Goal: Task Accomplishment & Management: Complete application form

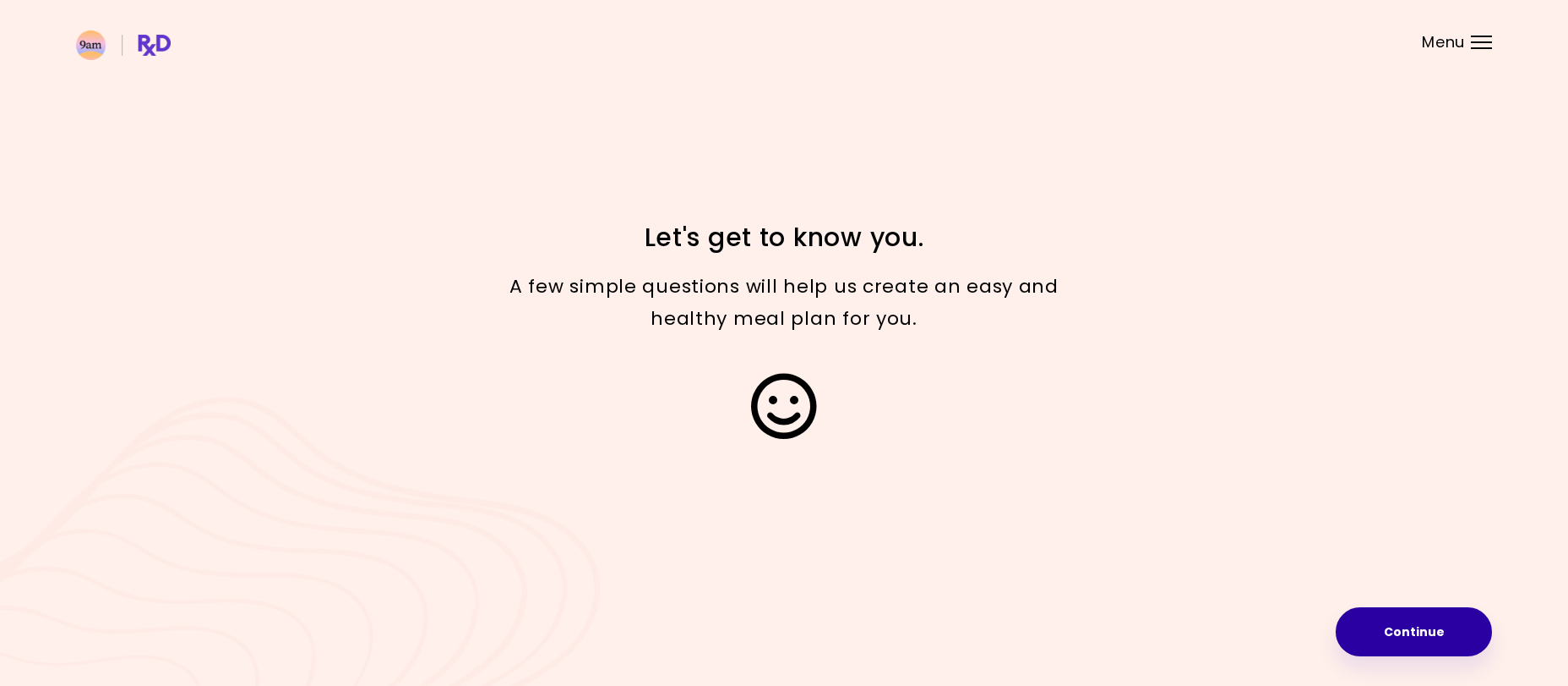
click at [1363, 628] on button "Continue" at bounding box center [1414, 631] width 157 height 49
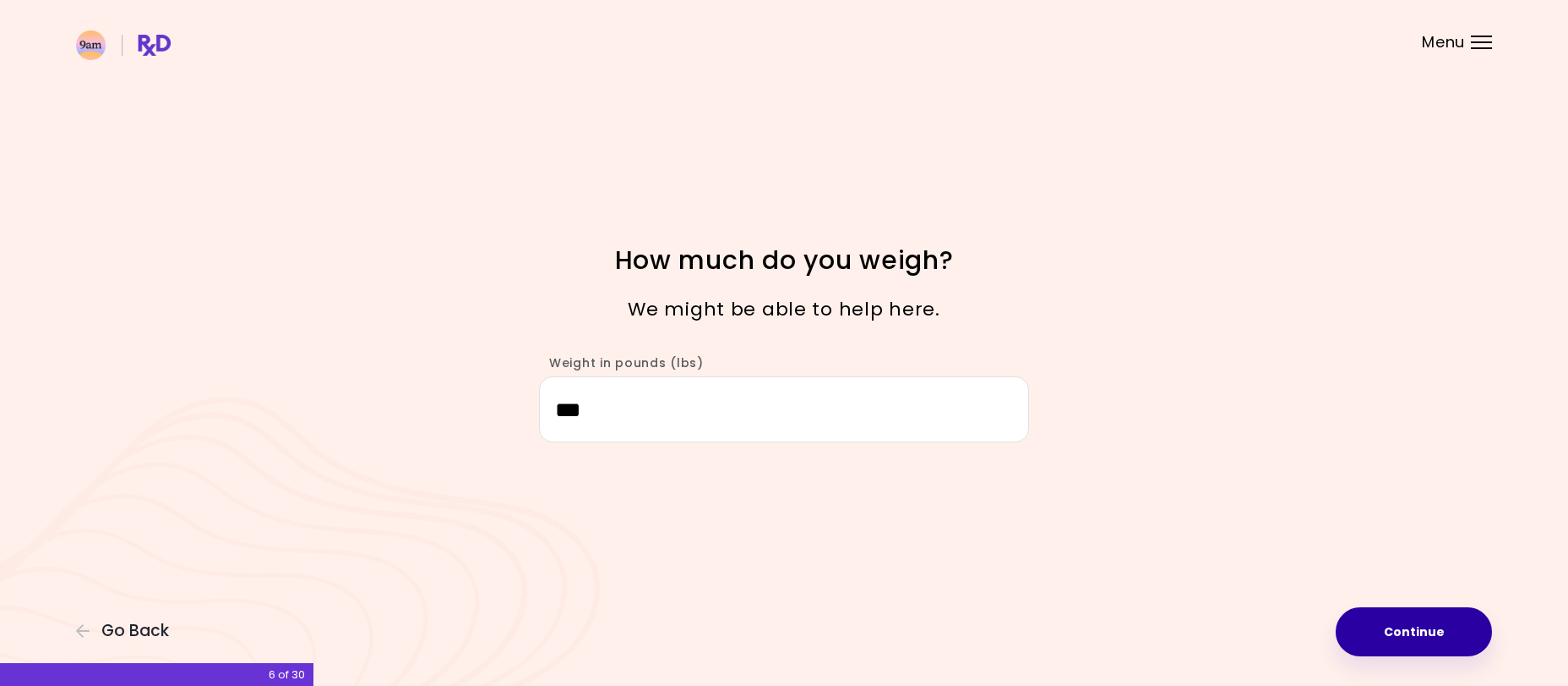
click at [1392, 634] on button "Continue" at bounding box center [1414, 631] width 157 height 49
select select "****"
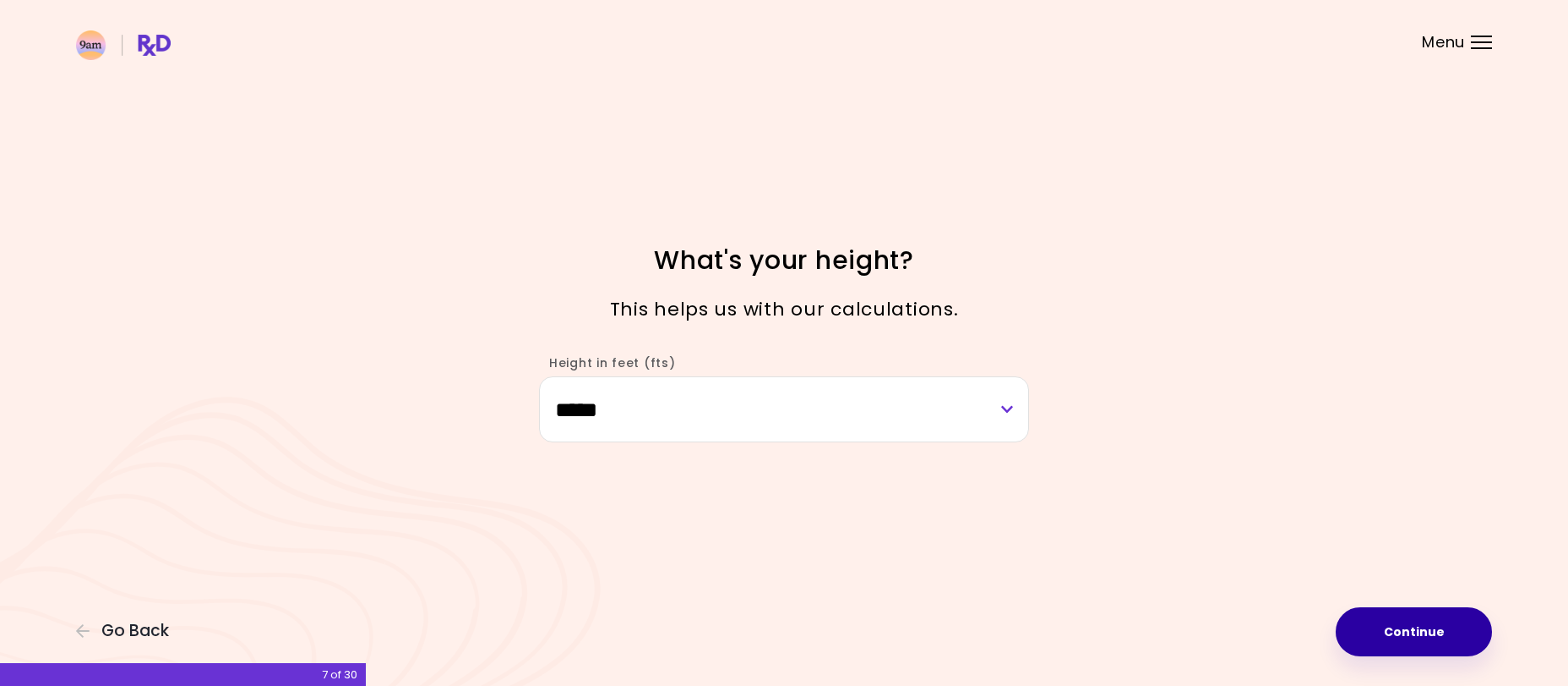
click at [1406, 631] on button "Continue" at bounding box center [1414, 631] width 157 height 49
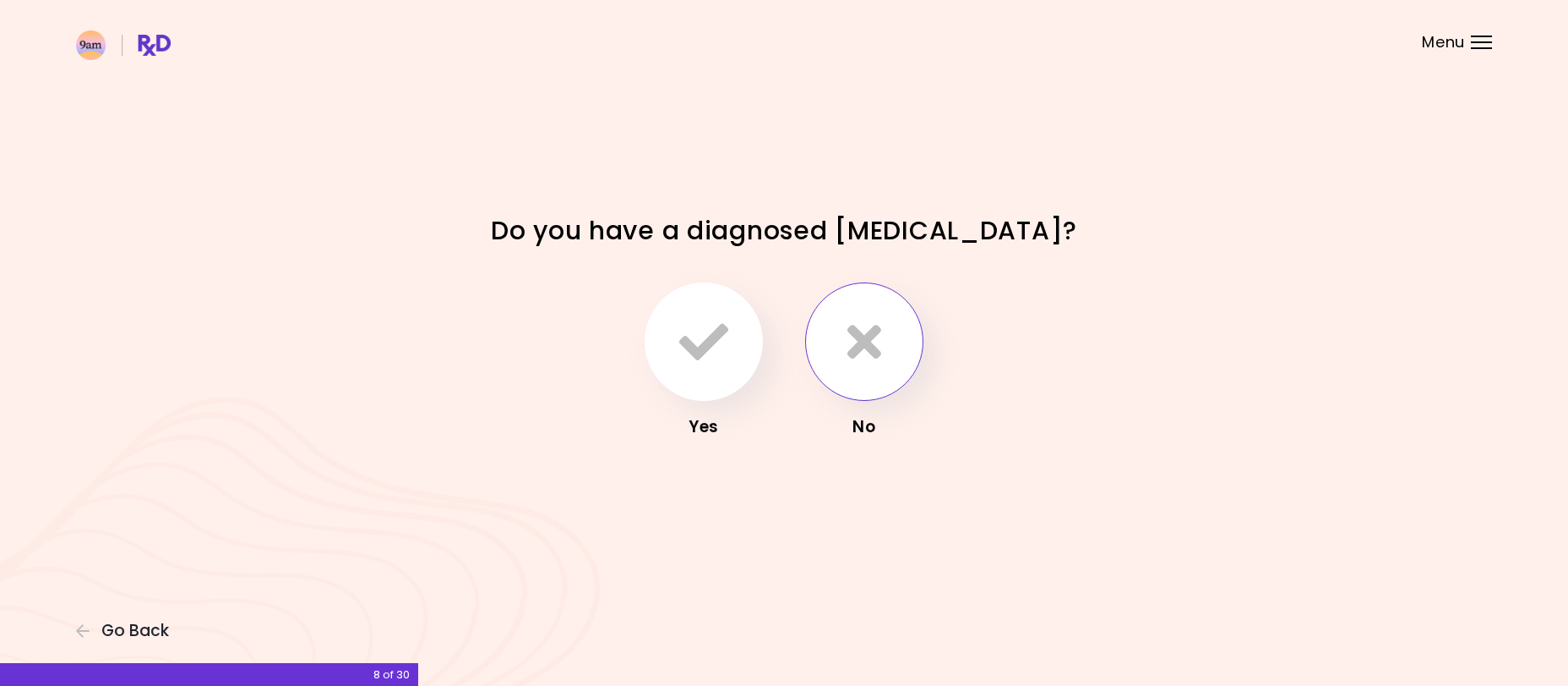
click at [882, 372] on button "button" at bounding box center [864, 342] width 119 height 119
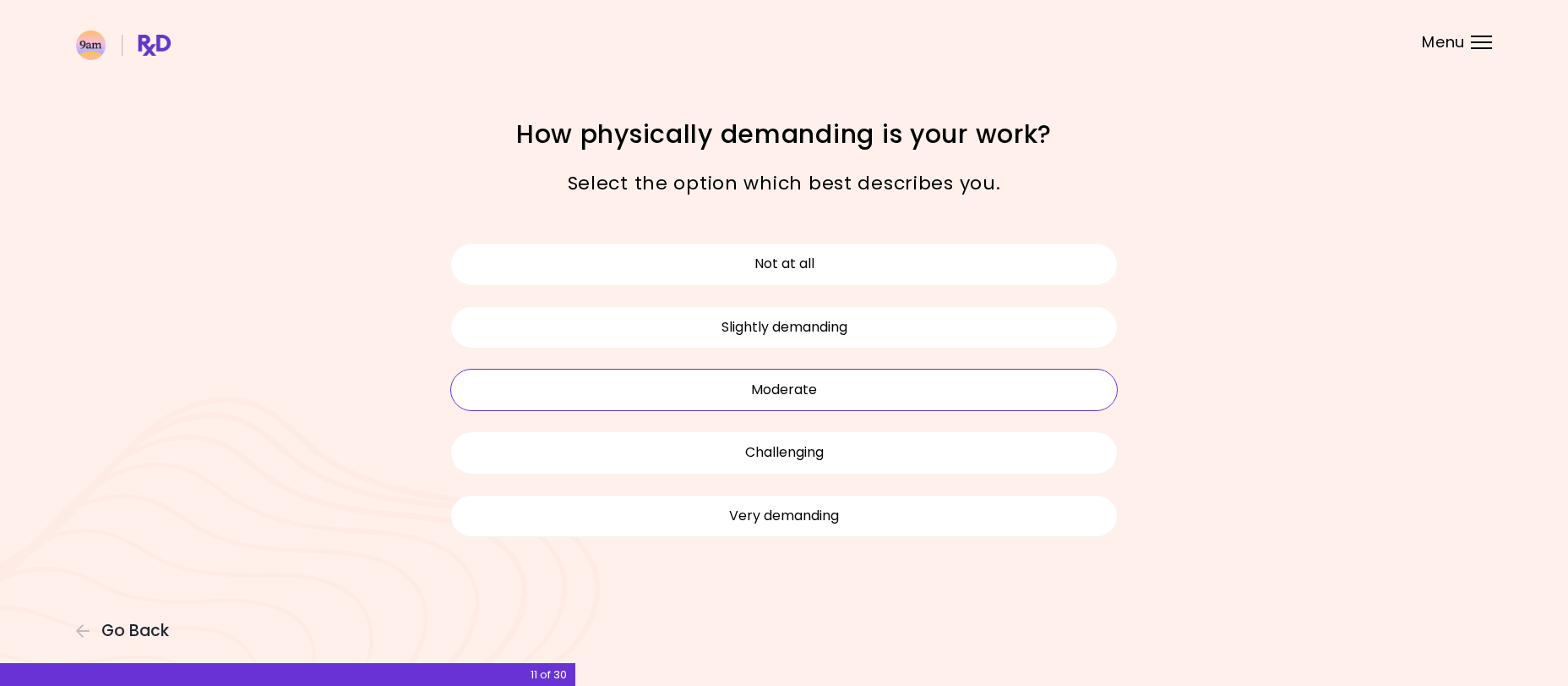
click at [834, 381] on button "Moderate" at bounding box center [784, 389] width 667 height 42
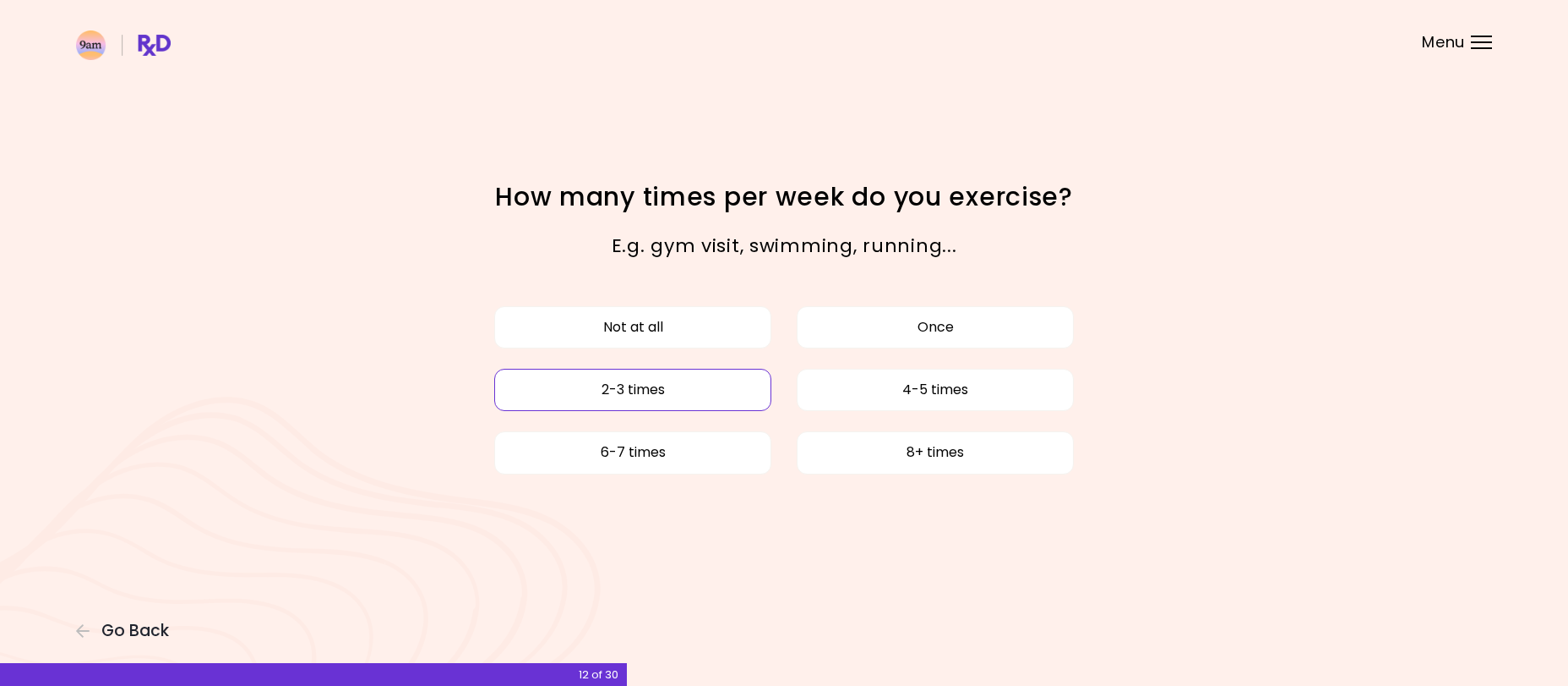
click at [686, 392] on button "2-3 times" at bounding box center [633, 389] width 277 height 42
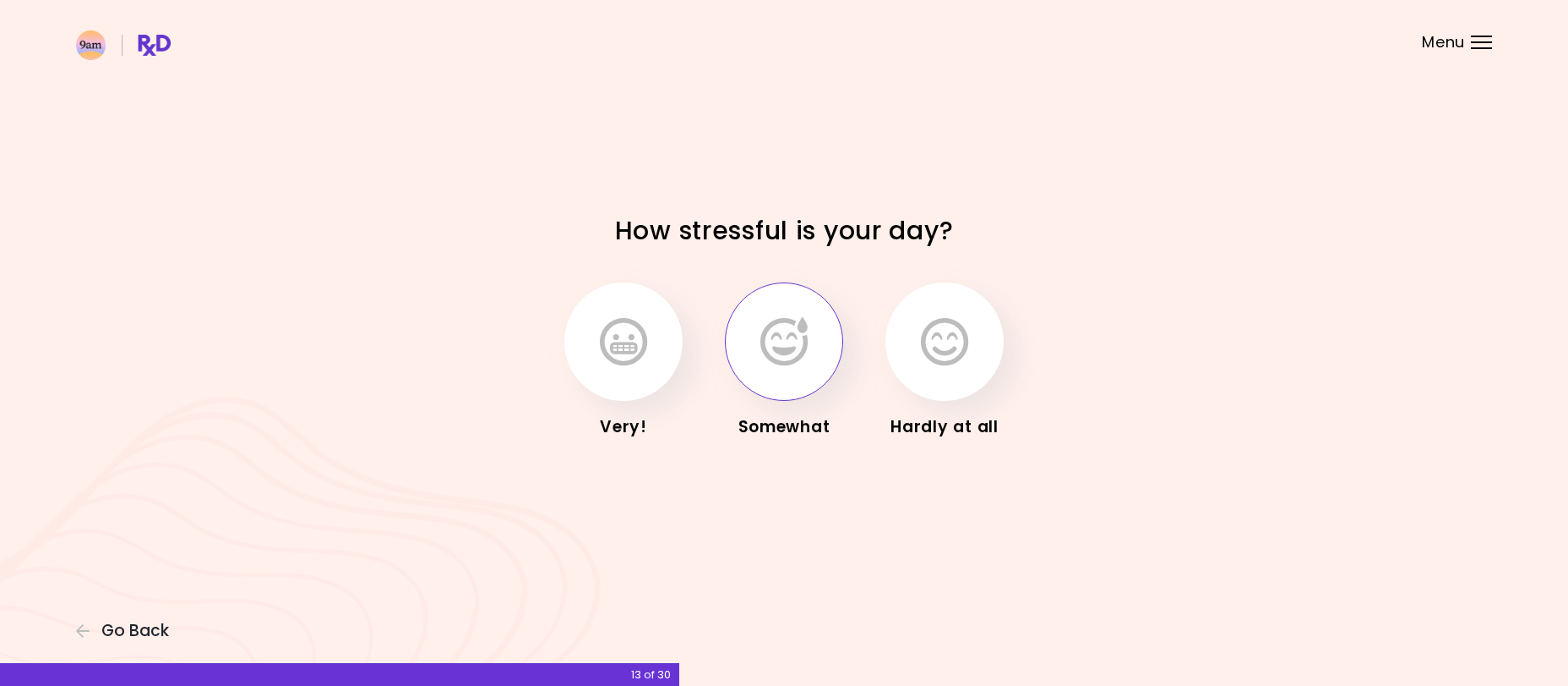
click at [778, 347] on icon "button" at bounding box center [783, 341] width 47 height 49
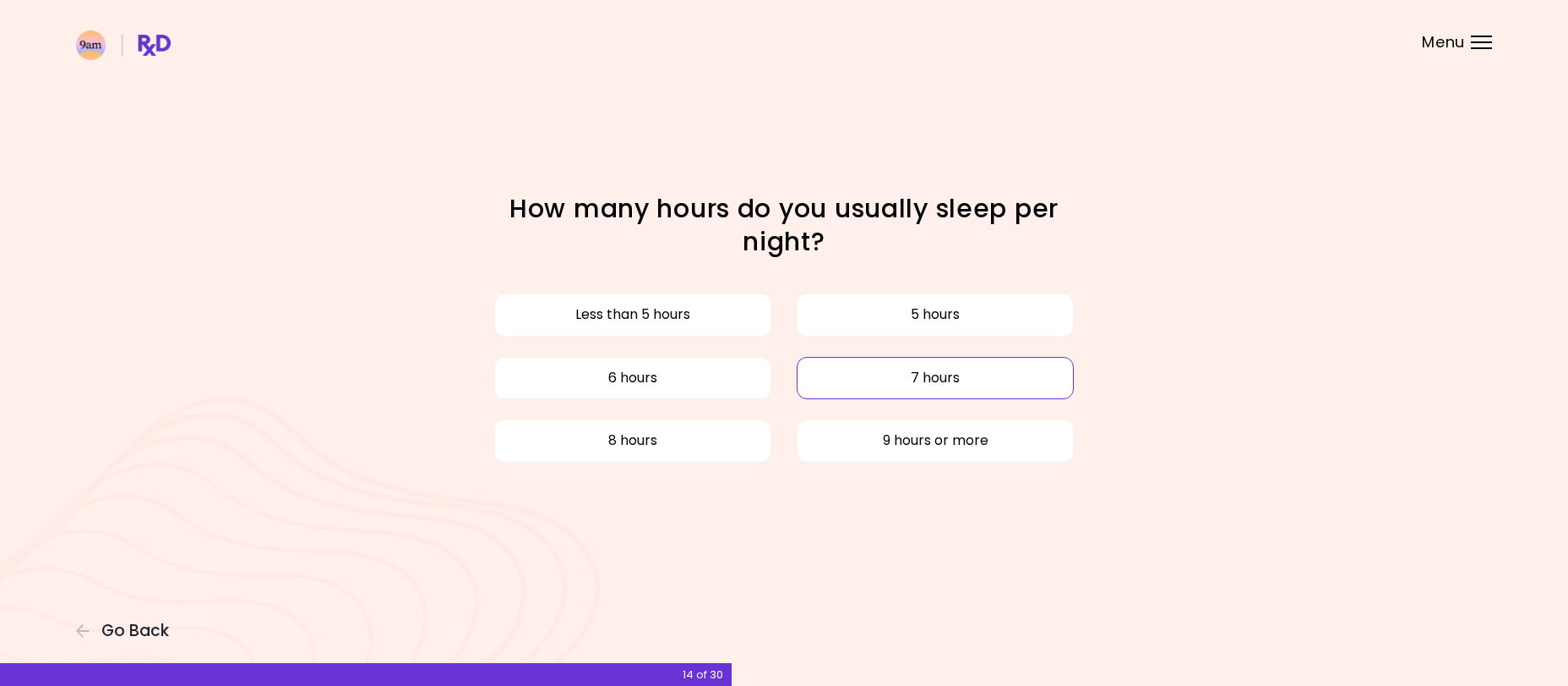
click at [956, 384] on button "7 hours" at bounding box center [935, 378] width 277 height 42
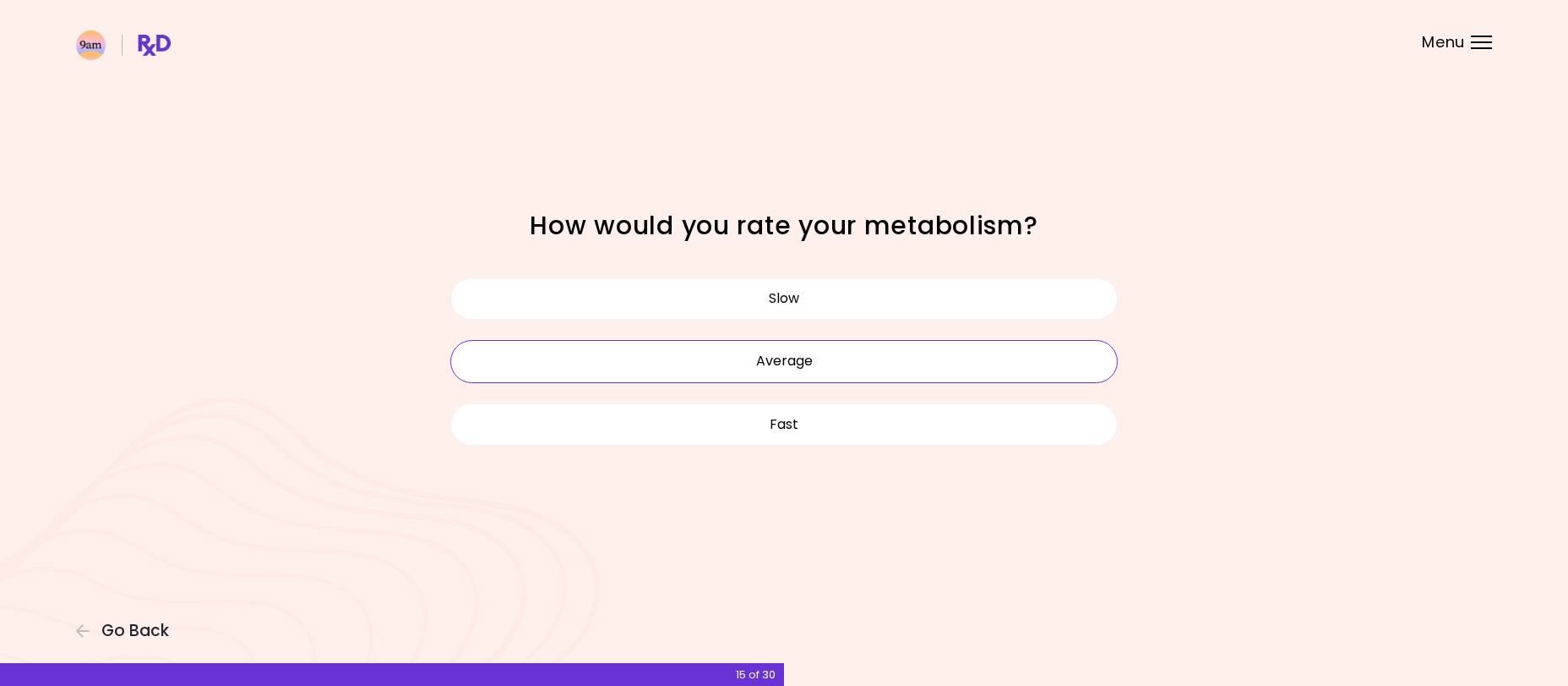
click at [840, 370] on button "Average" at bounding box center [784, 361] width 667 height 42
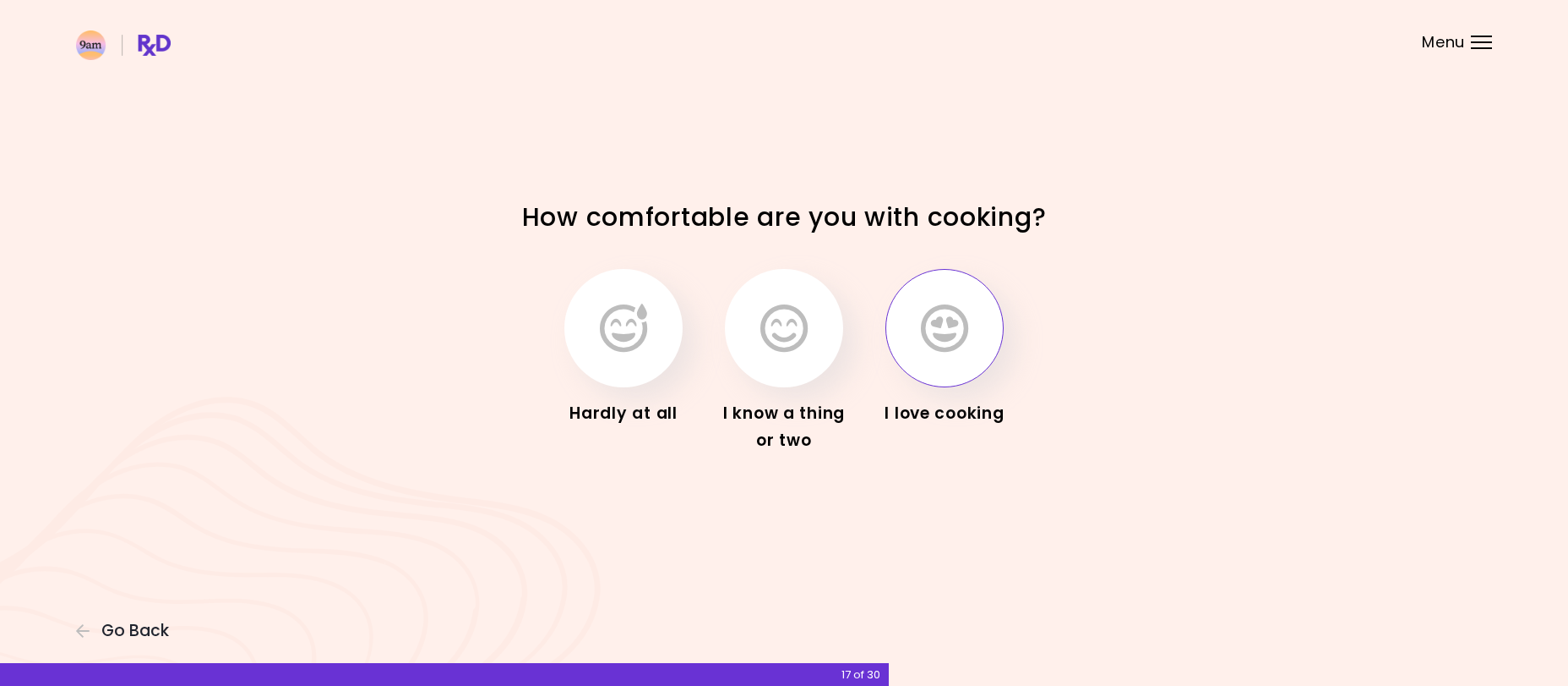
click at [917, 315] on button "button" at bounding box center [945, 328] width 119 height 119
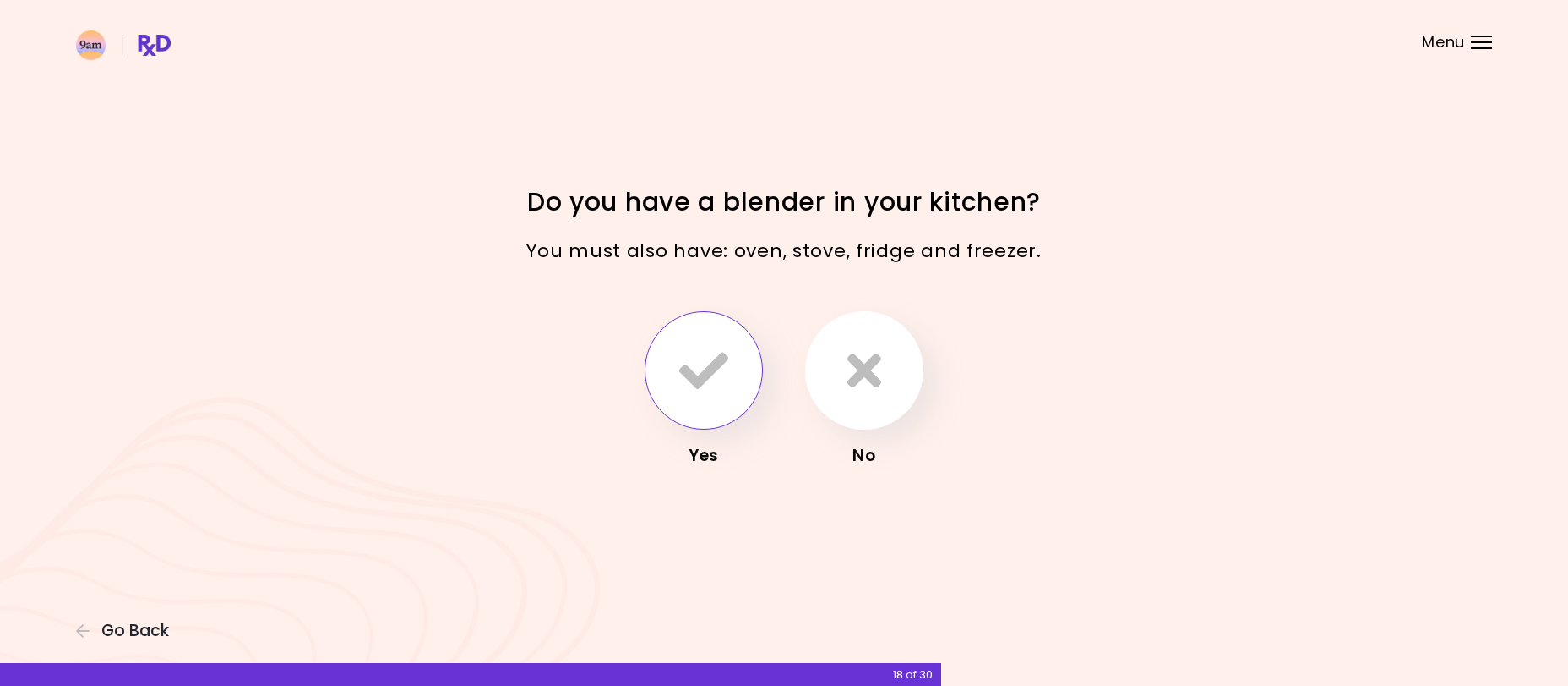
click at [683, 367] on icon "button" at bounding box center [704, 369] width 49 height 49
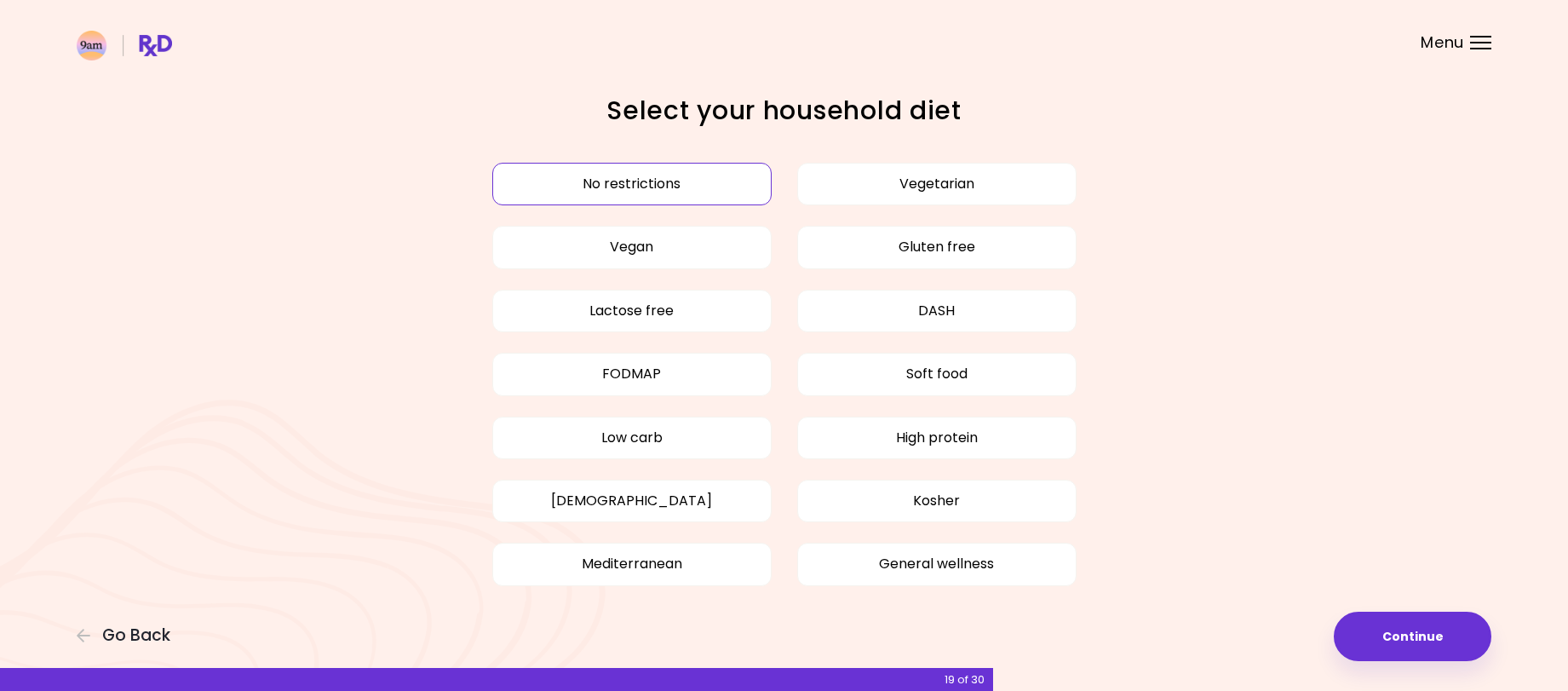
click at [619, 179] on button "No restrictions" at bounding box center [632, 184] width 279 height 42
click at [713, 194] on button "No restrictions" at bounding box center [632, 184] width 279 height 42
click at [1416, 634] on button "Continue" at bounding box center [1413, 636] width 158 height 49
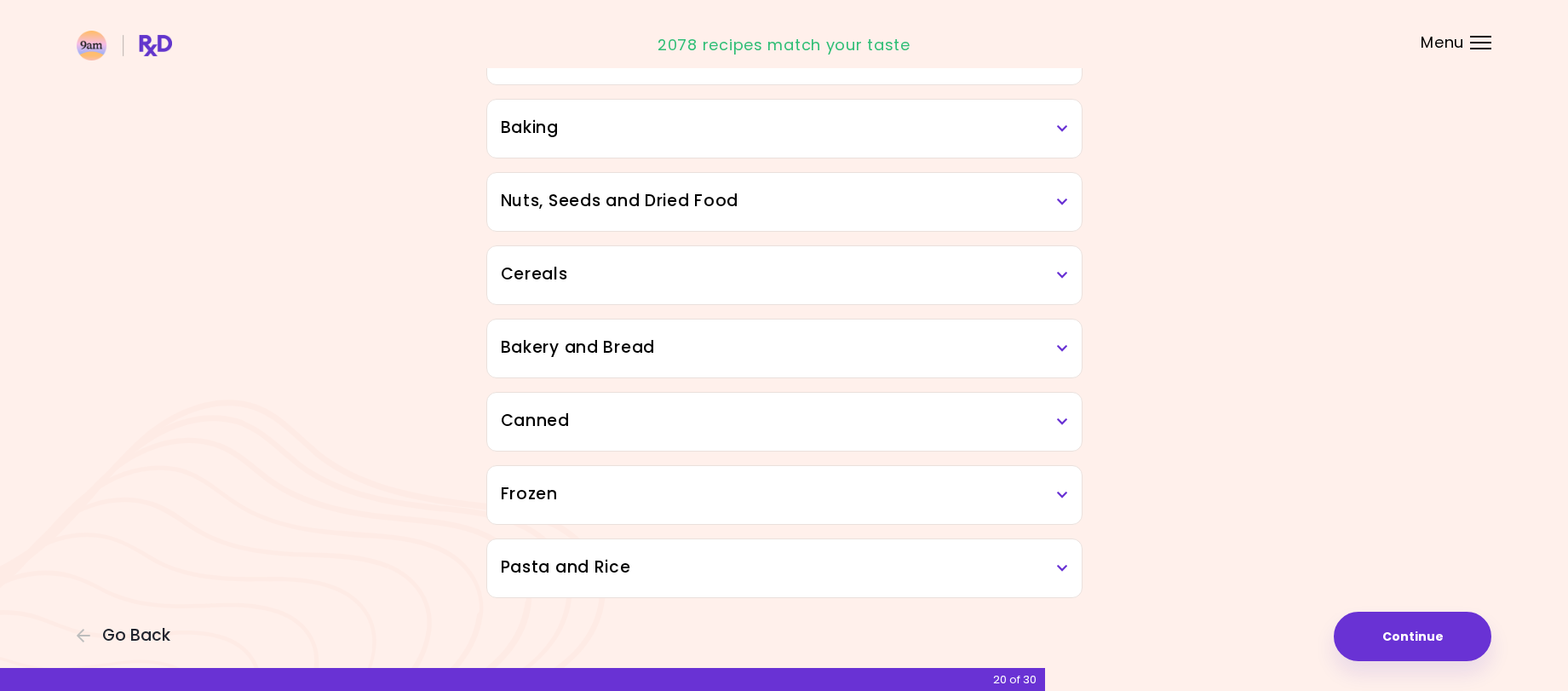
scroll to position [764, 0]
click at [1404, 633] on button "Continue" at bounding box center [1413, 636] width 158 height 49
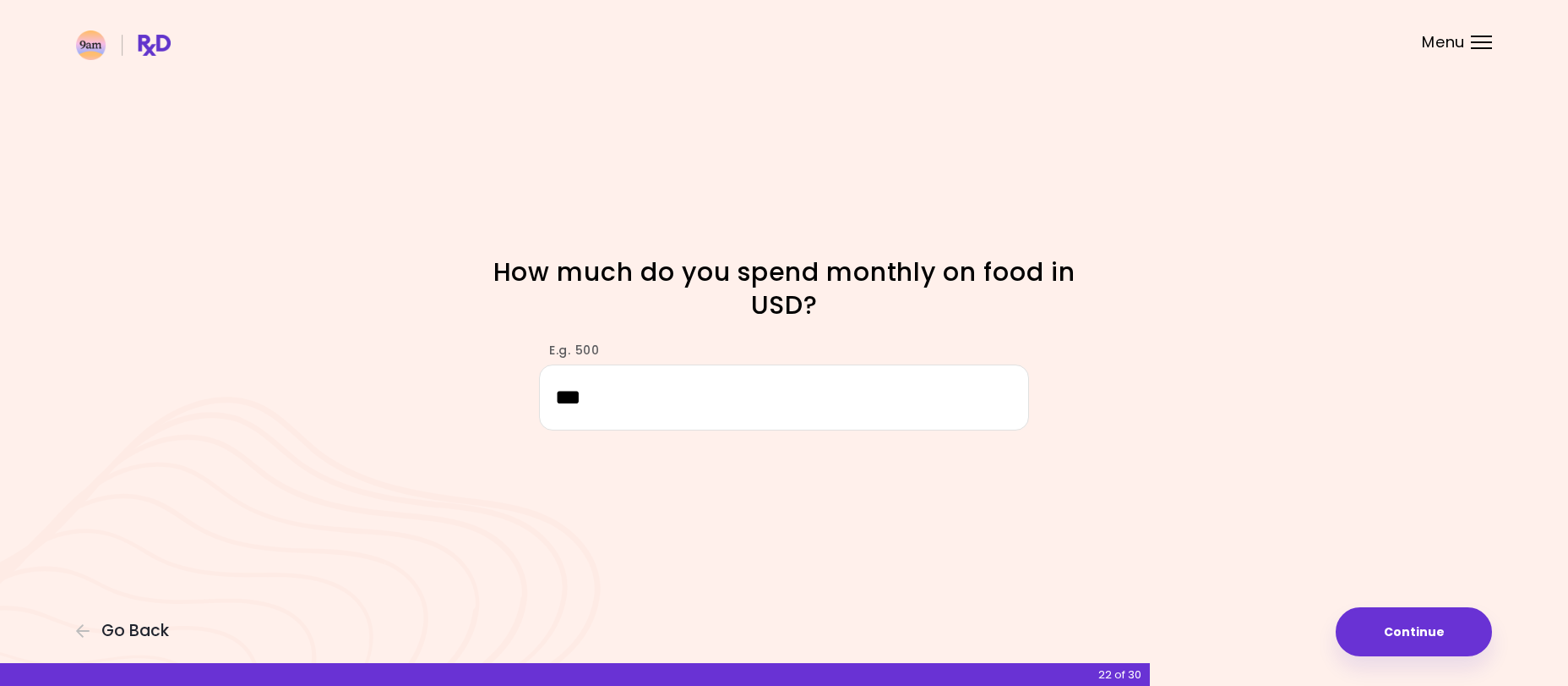
type input "***"
click at [1361, 635] on button "Continue" at bounding box center [1414, 631] width 157 height 49
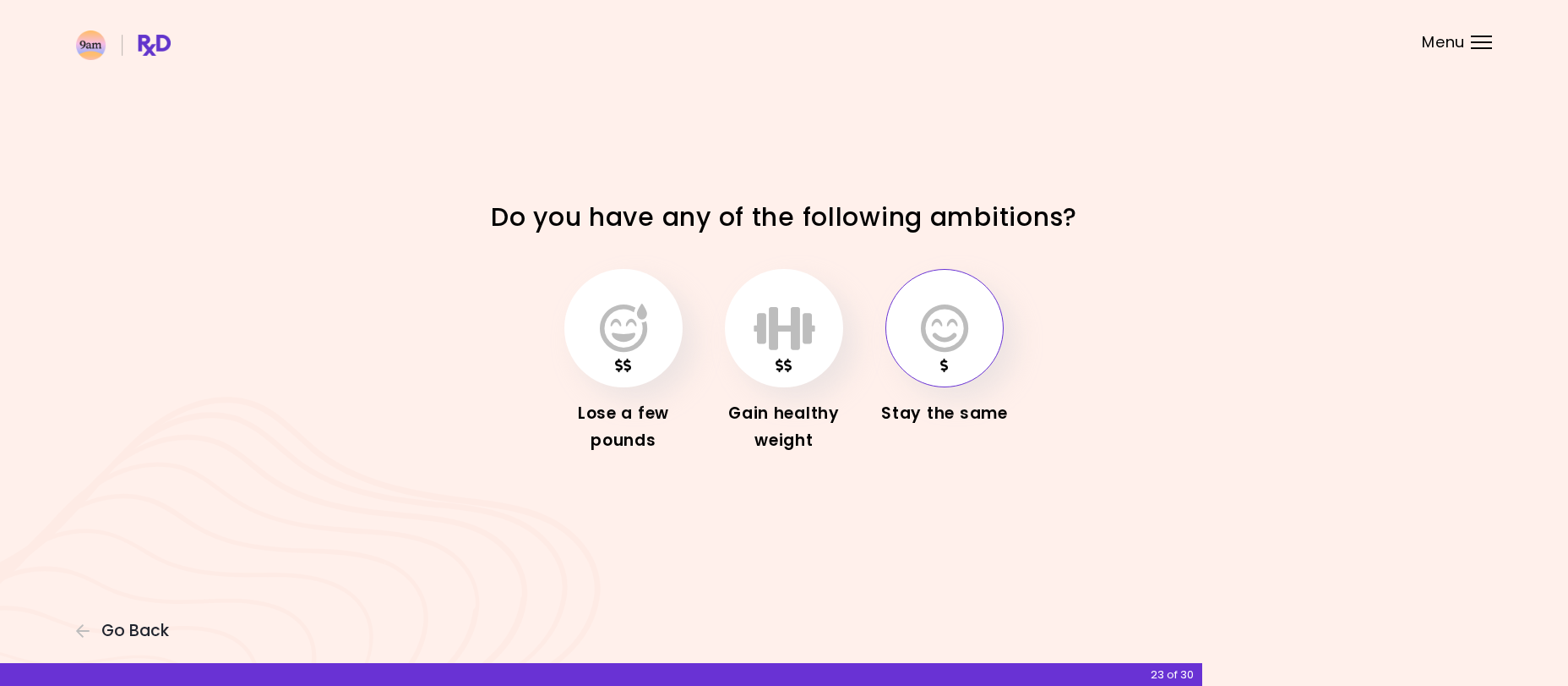
click at [949, 323] on icon "button" at bounding box center [944, 327] width 47 height 49
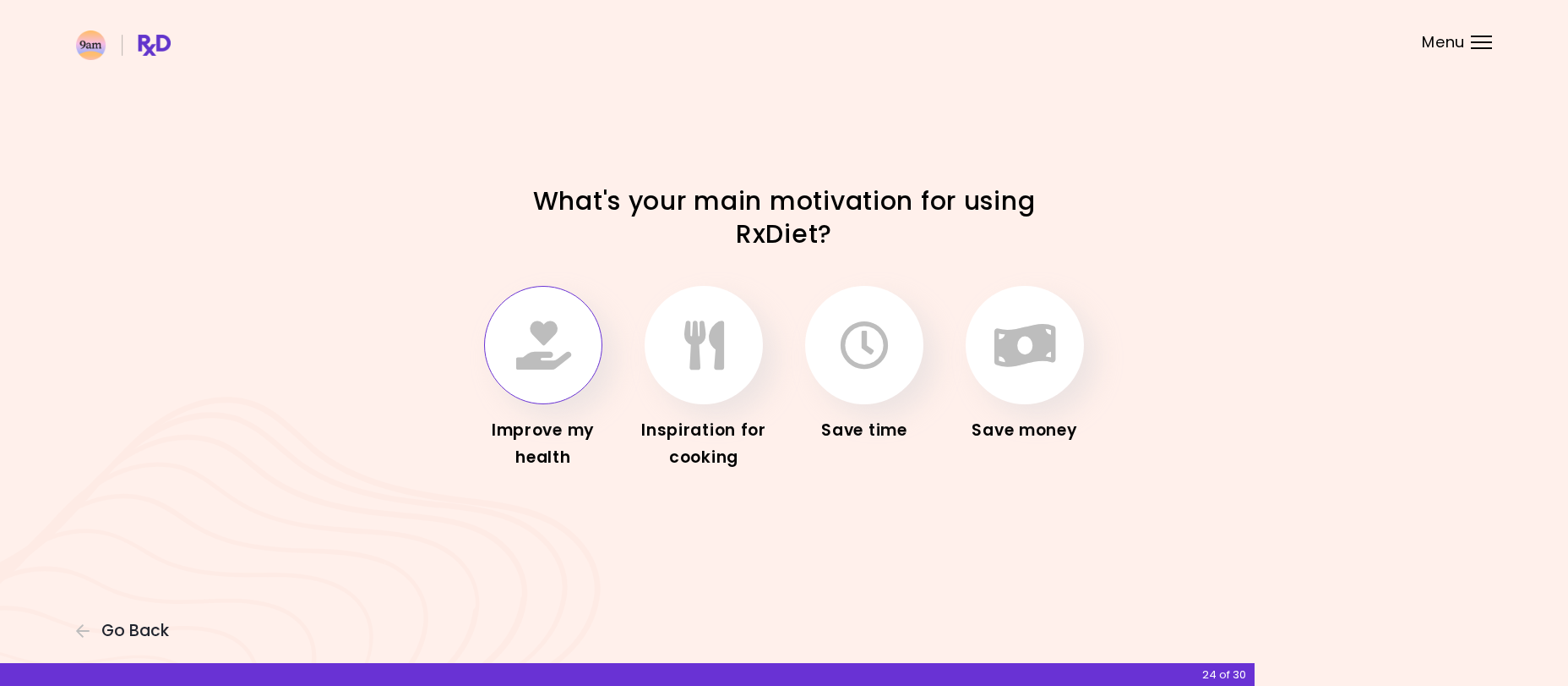
click at [554, 366] on icon "button" at bounding box center [543, 344] width 54 height 49
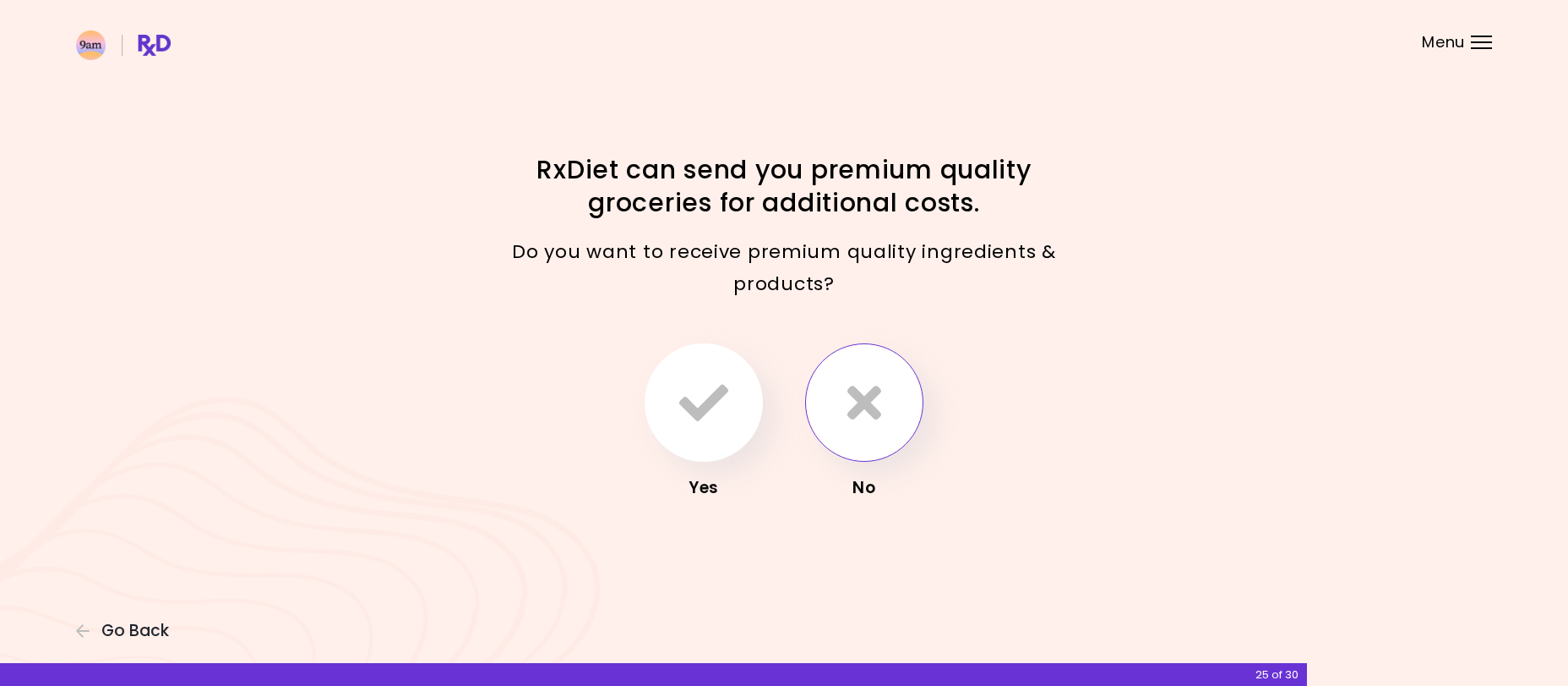
click at [890, 421] on button "button" at bounding box center [864, 403] width 119 height 119
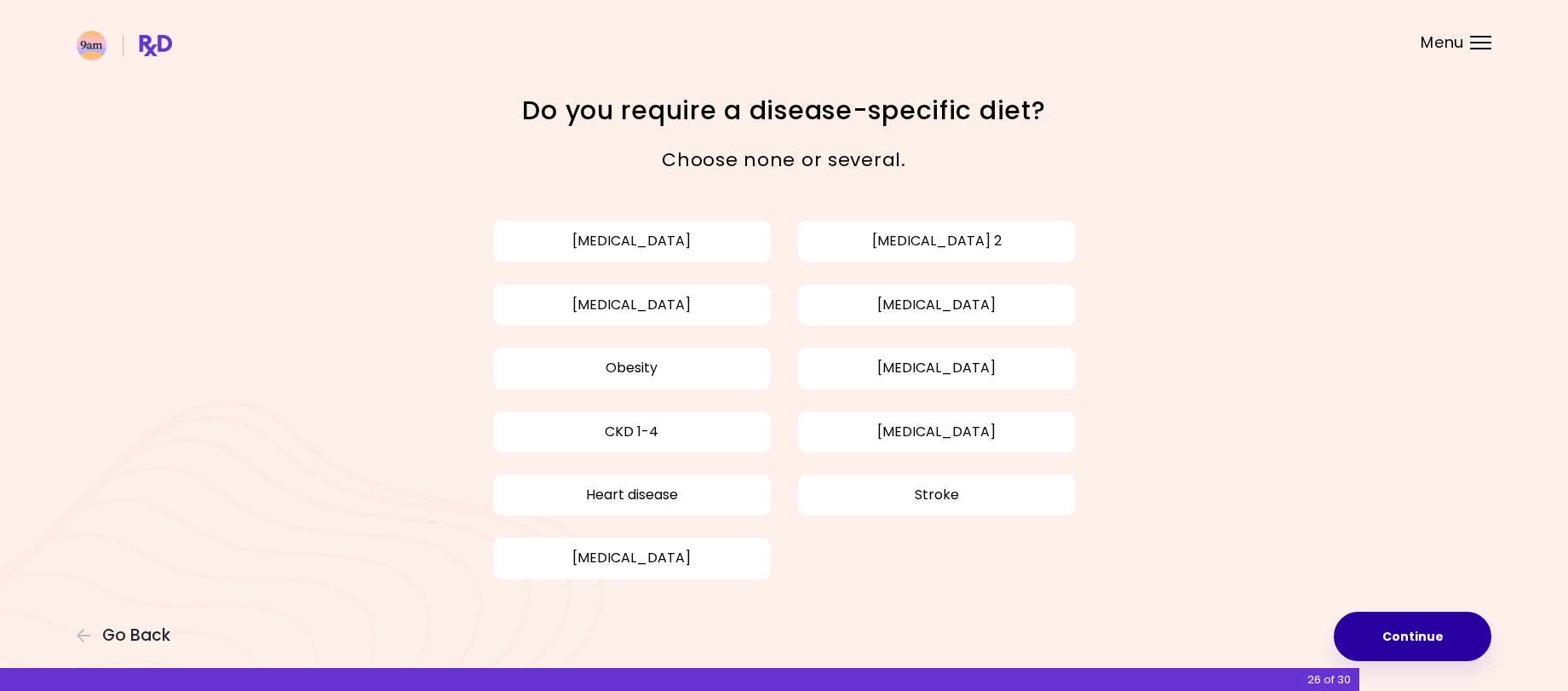
click at [1422, 643] on button "Continue" at bounding box center [1413, 636] width 158 height 49
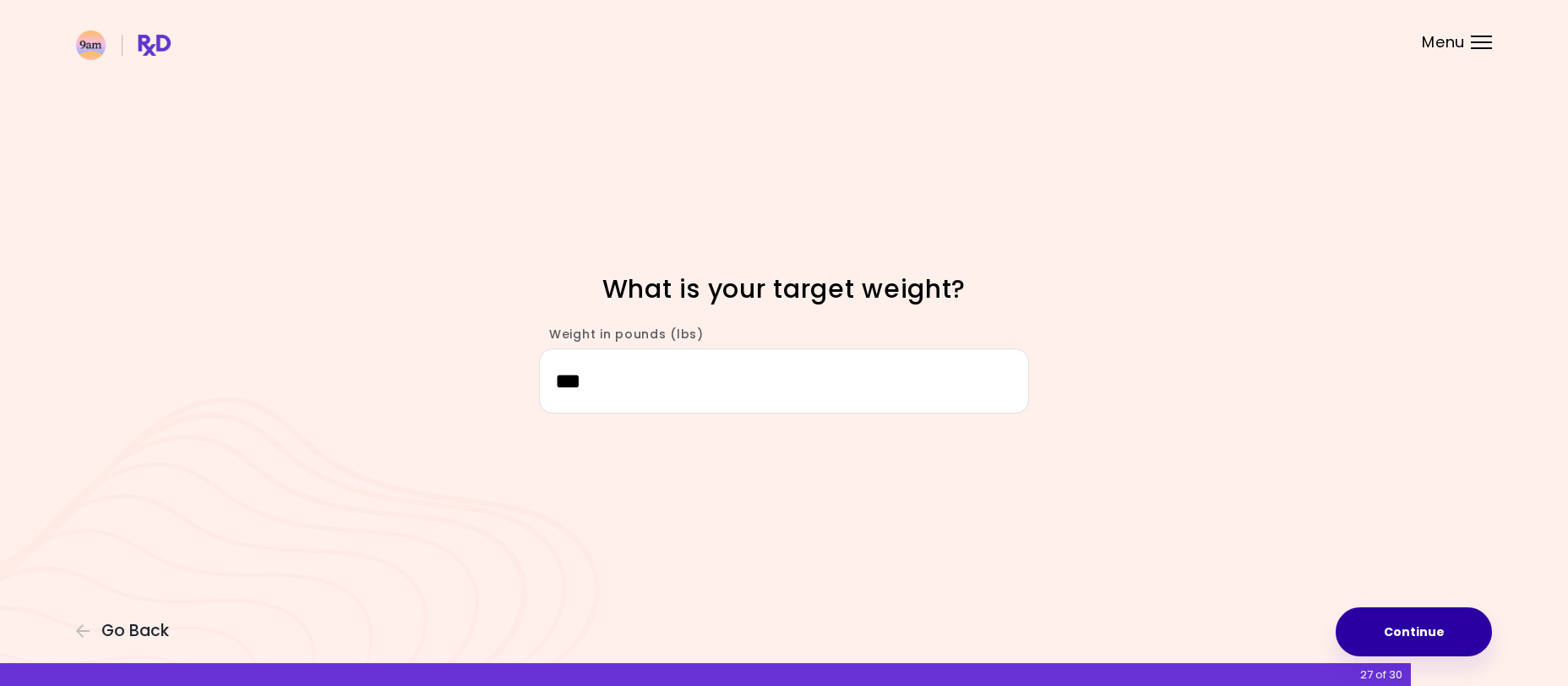
type input "***"
click at [1428, 632] on button "Continue" at bounding box center [1414, 631] width 157 height 49
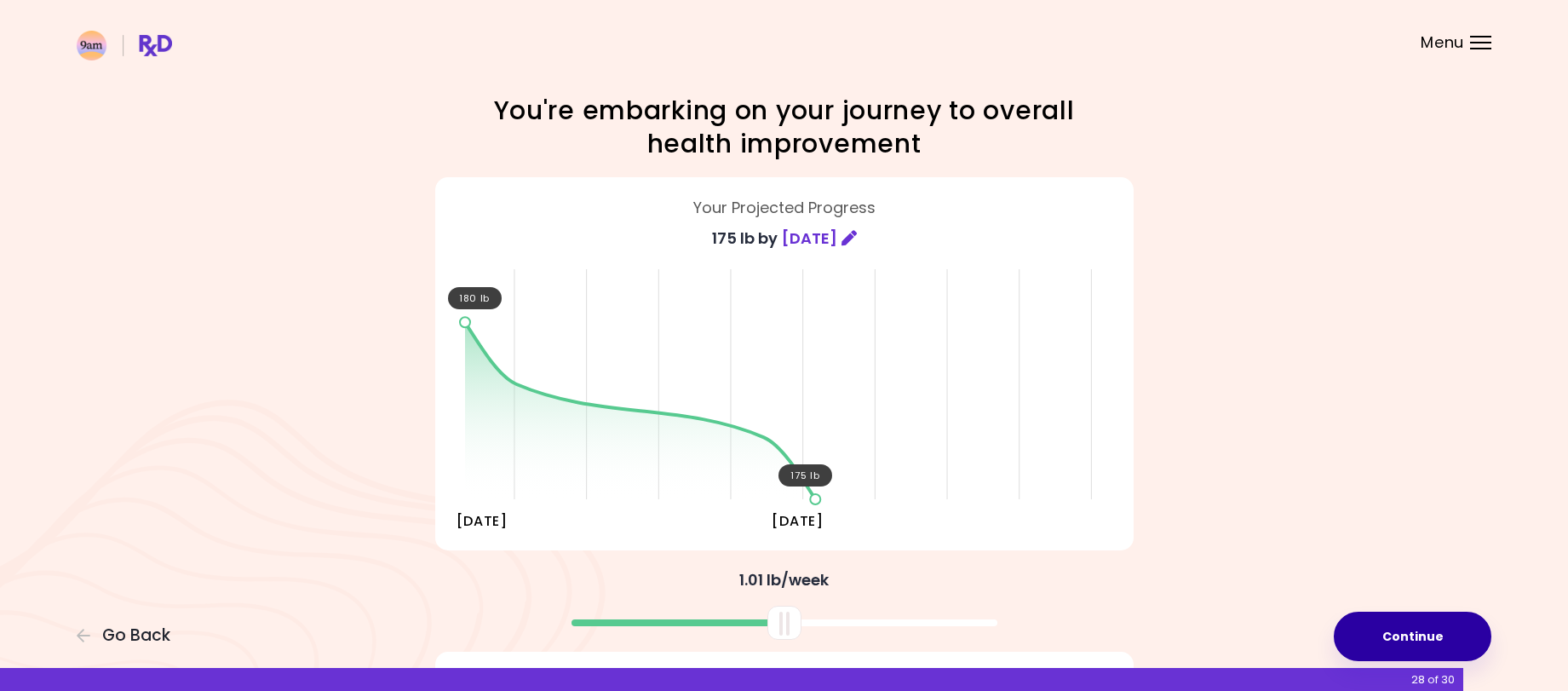
click at [1397, 623] on button "Continue" at bounding box center [1413, 636] width 158 height 49
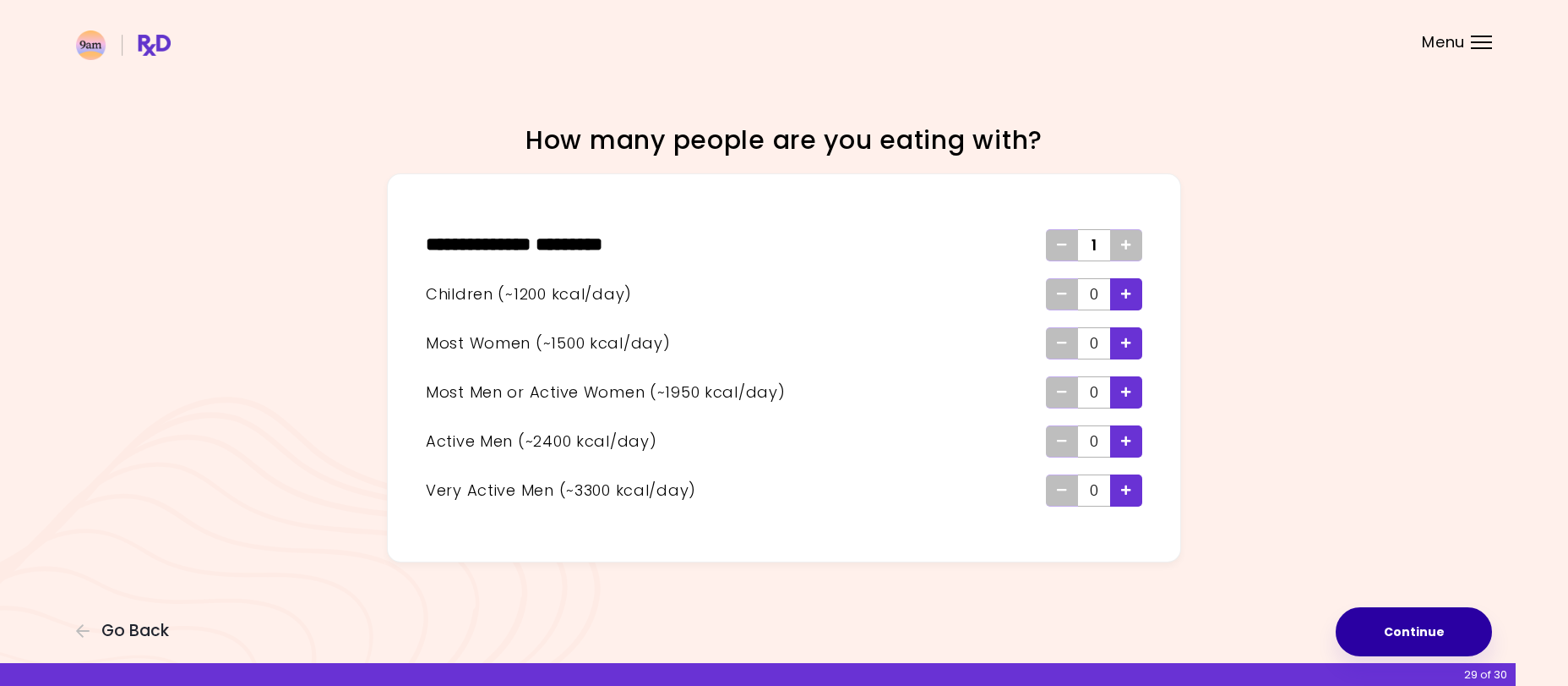
click at [1444, 631] on button "Continue" at bounding box center [1414, 631] width 157 height 49
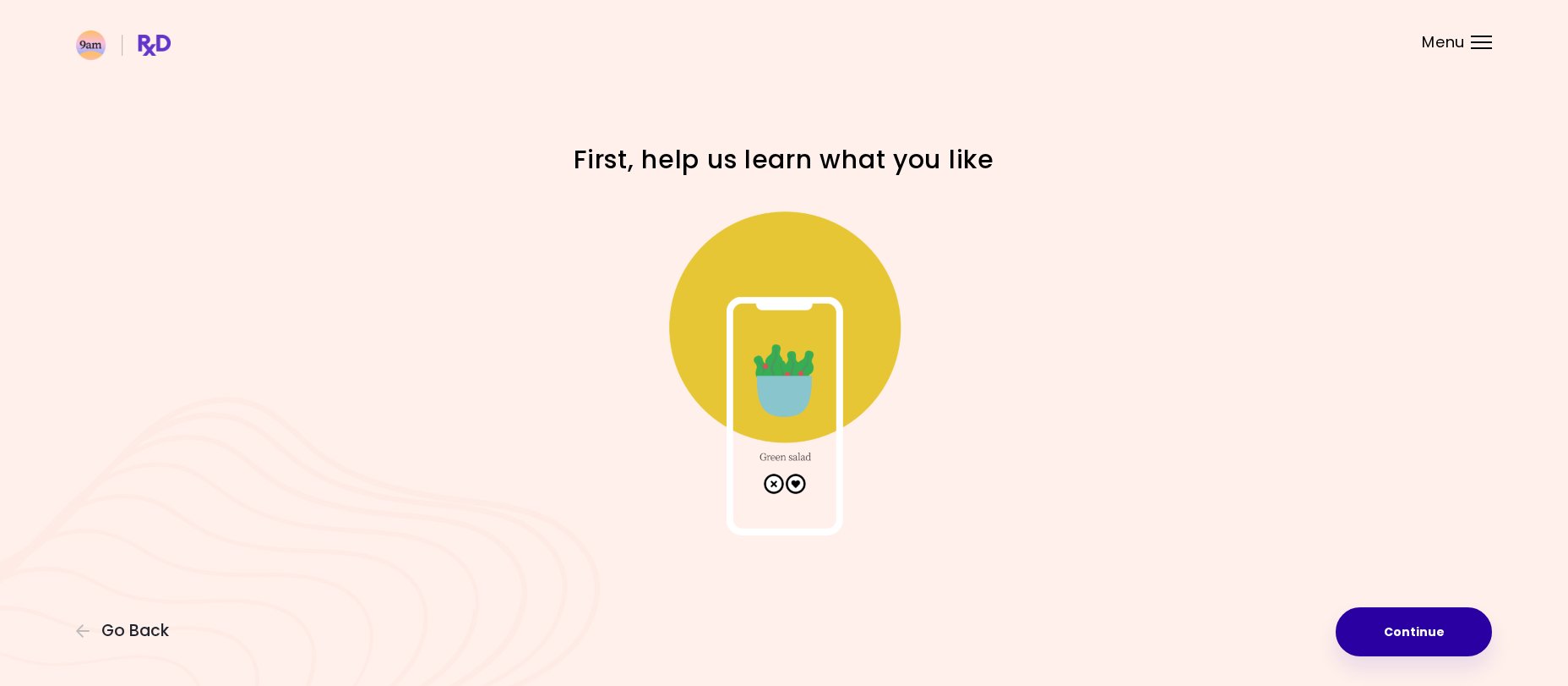
click at [1443, 635] on button "Continue" at bounding box center [1414, 631] width 157 height 49
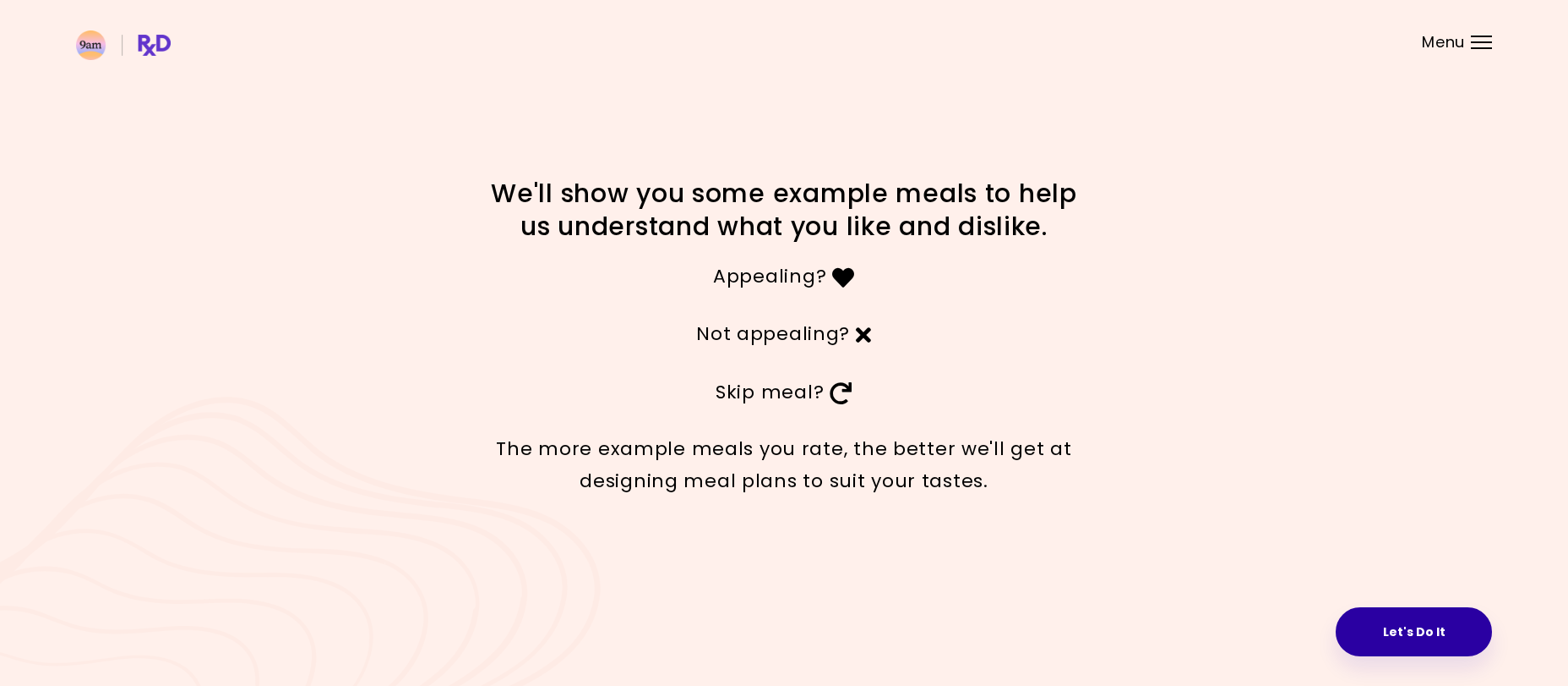
click at [1405, 622] on button "Let's Do It" at bounding box center [1414, 631] width 157 height 49
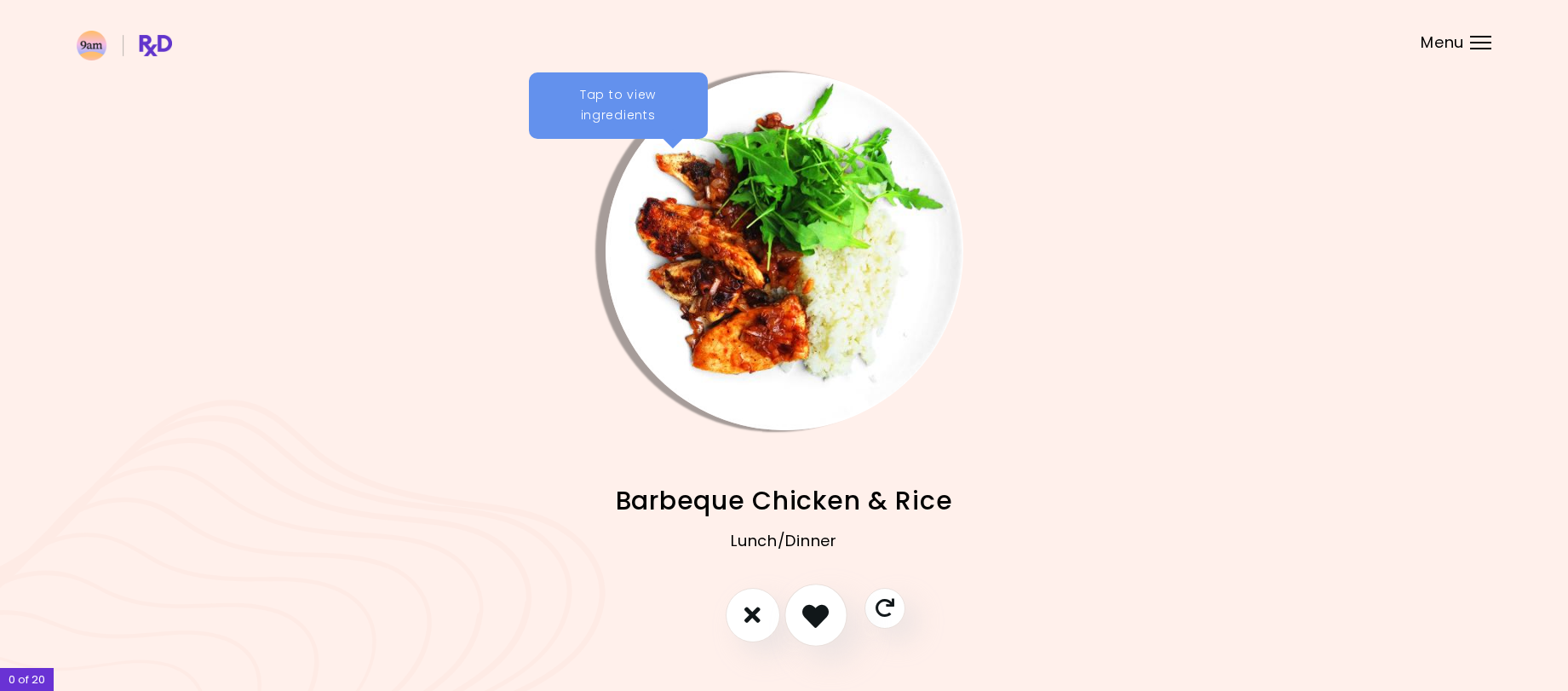
click at [821, 615] on icon "I like this recipe" at bounding box center [815, 614] width 26 height 26
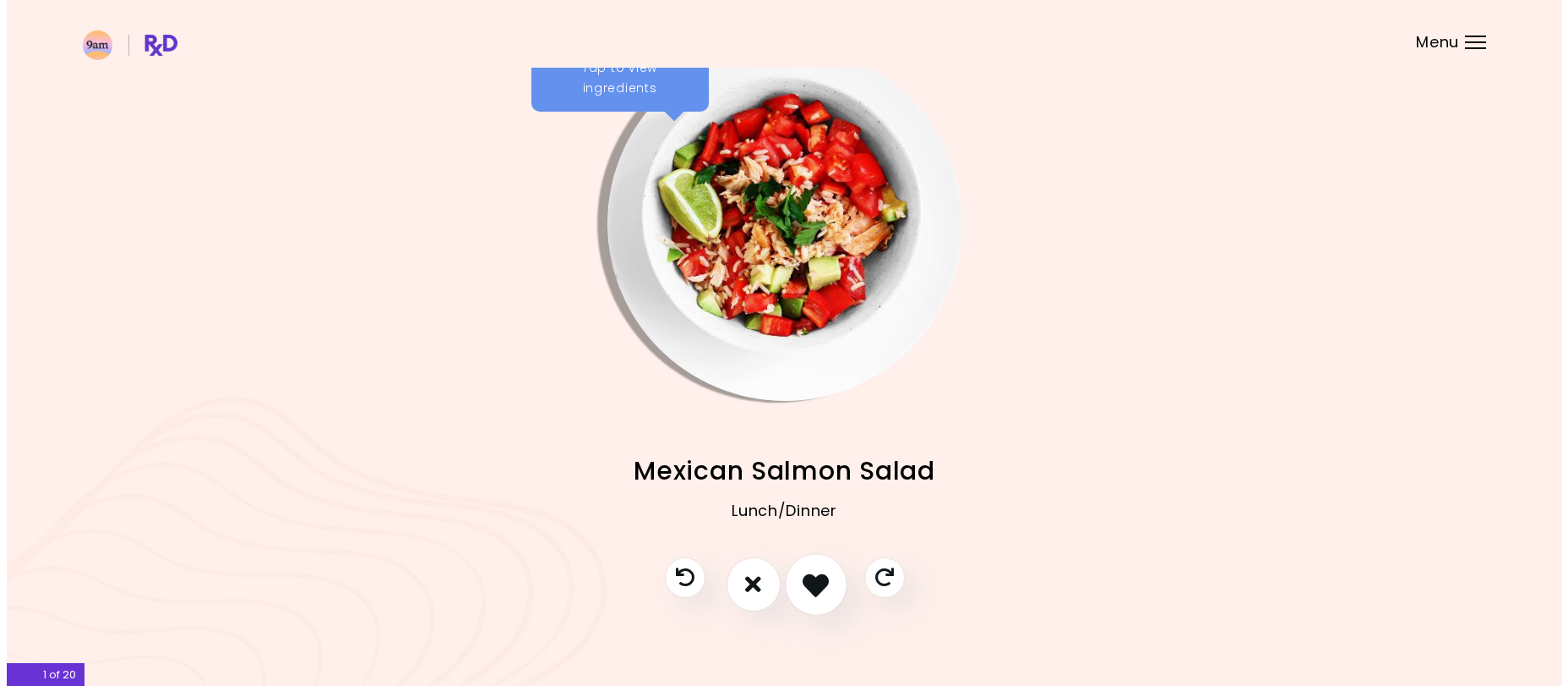
scroll to position [40, 0]
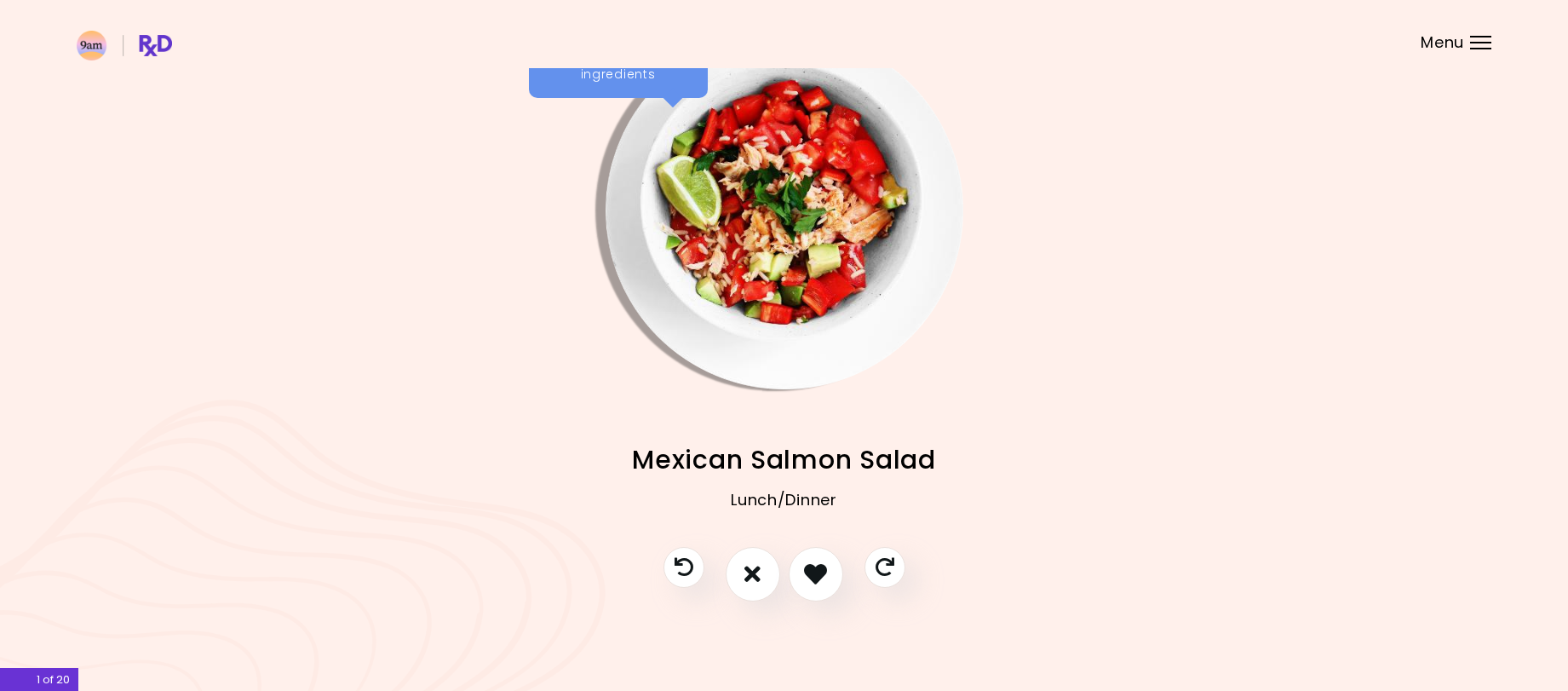
click at [820, 612] on div at bounding box center [784, 582] width 276 height 71
click at [822, 585] on icon "I like this recipe" at bounding box center [815, 573] width 26 height 26
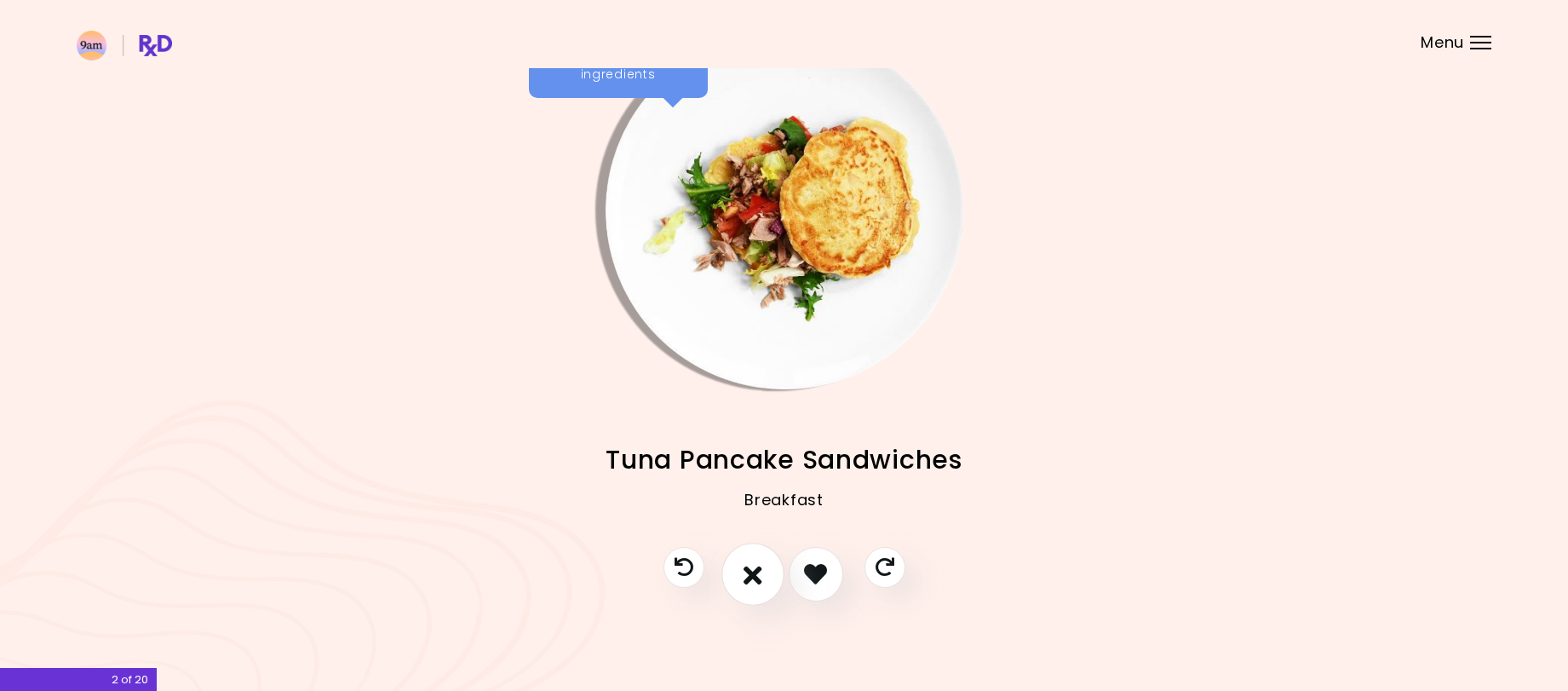
click at [766, 575] on button "I don't like this recipe" at bounding box center [753, 573] width 63 height 63
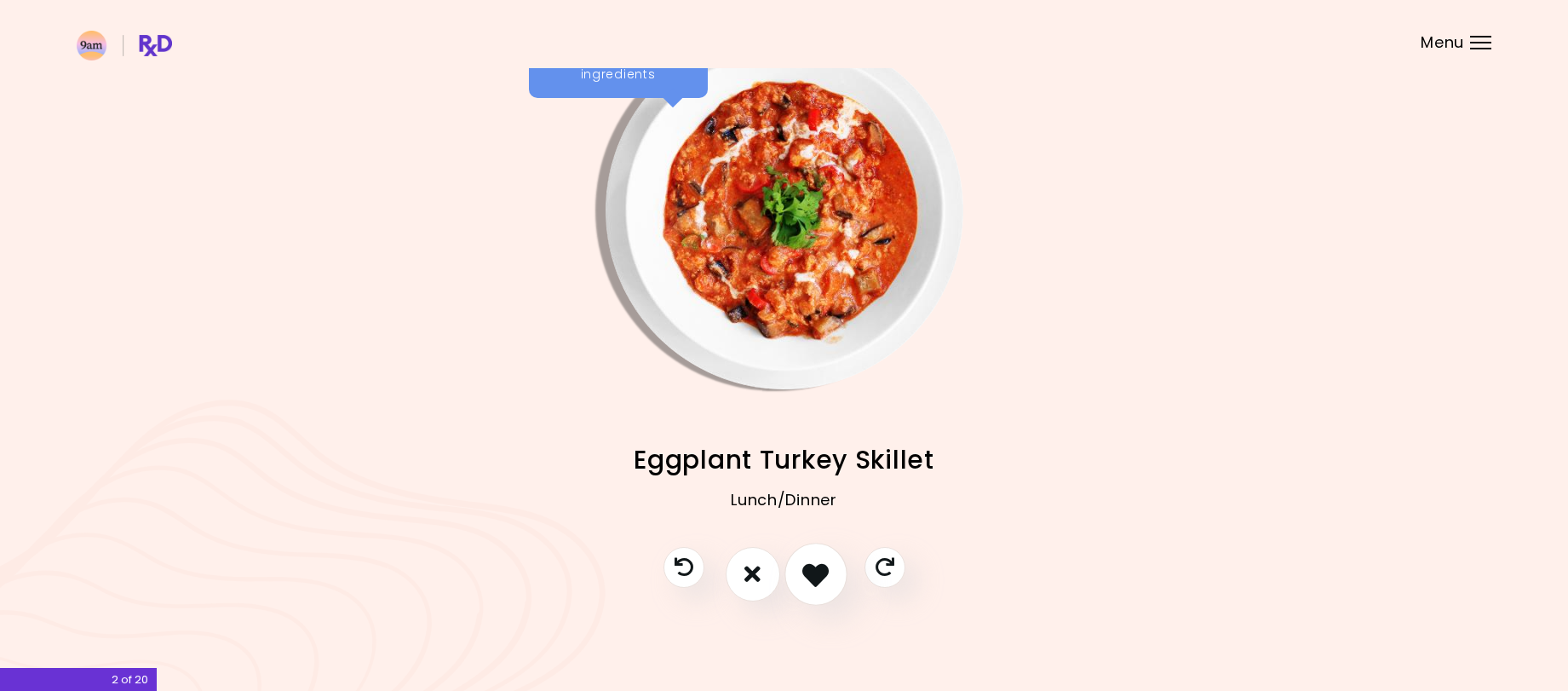
click at [815, 569] on icon "I like this recipe" at bounding box center [815, 573] width 26 height 26
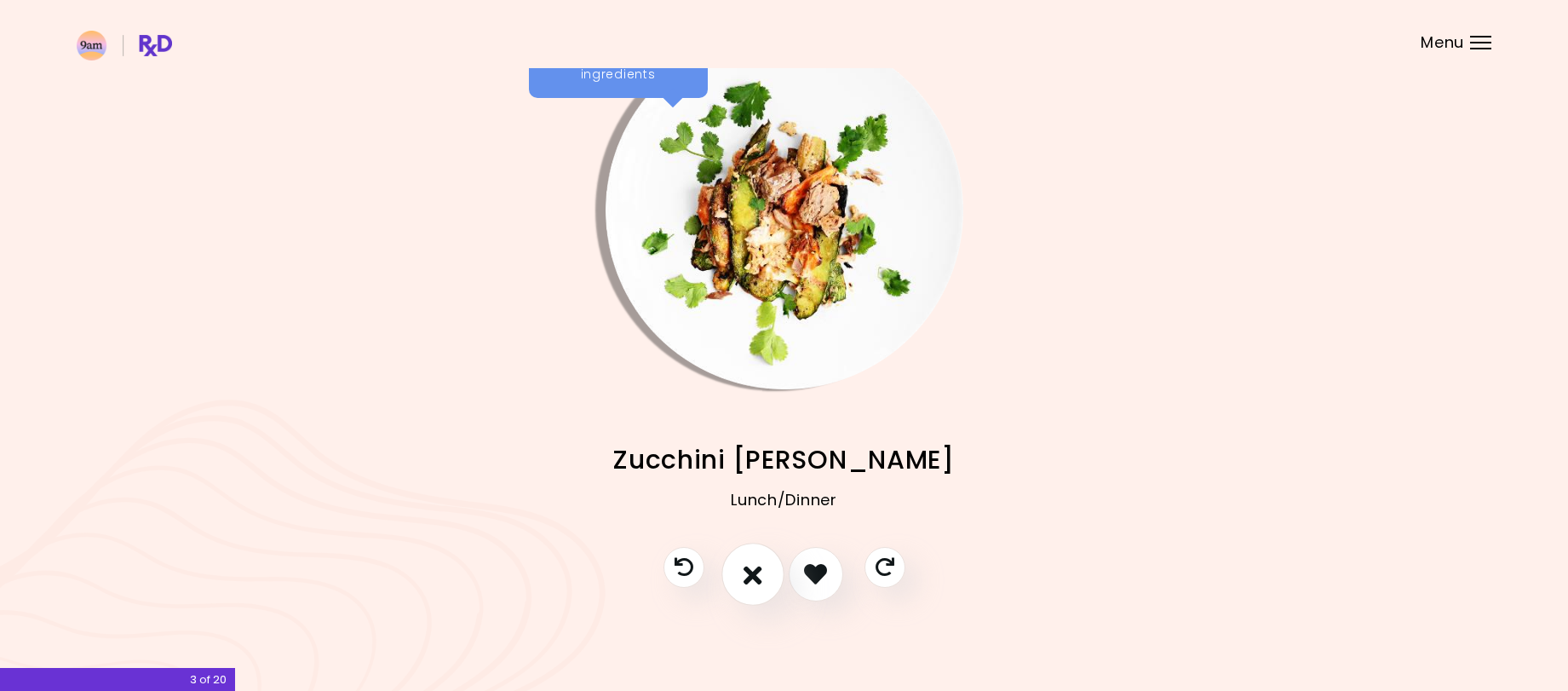
click at [756, 567] on icon "I don't like this recipe" at bounding box center [753, 573] width 18 height 26
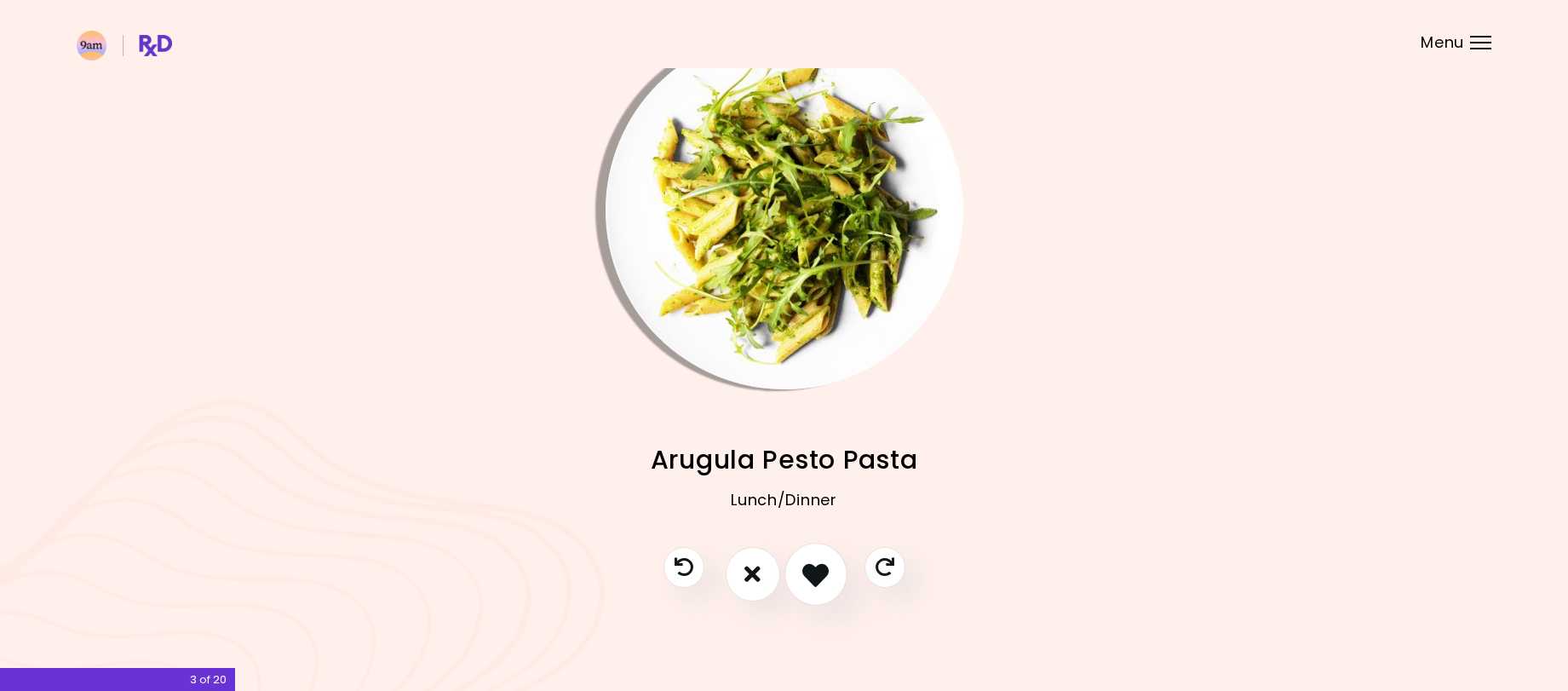
click at [811, 574] on icon "I like this recipe" at bounding box center [815, 573] width 26 height 26
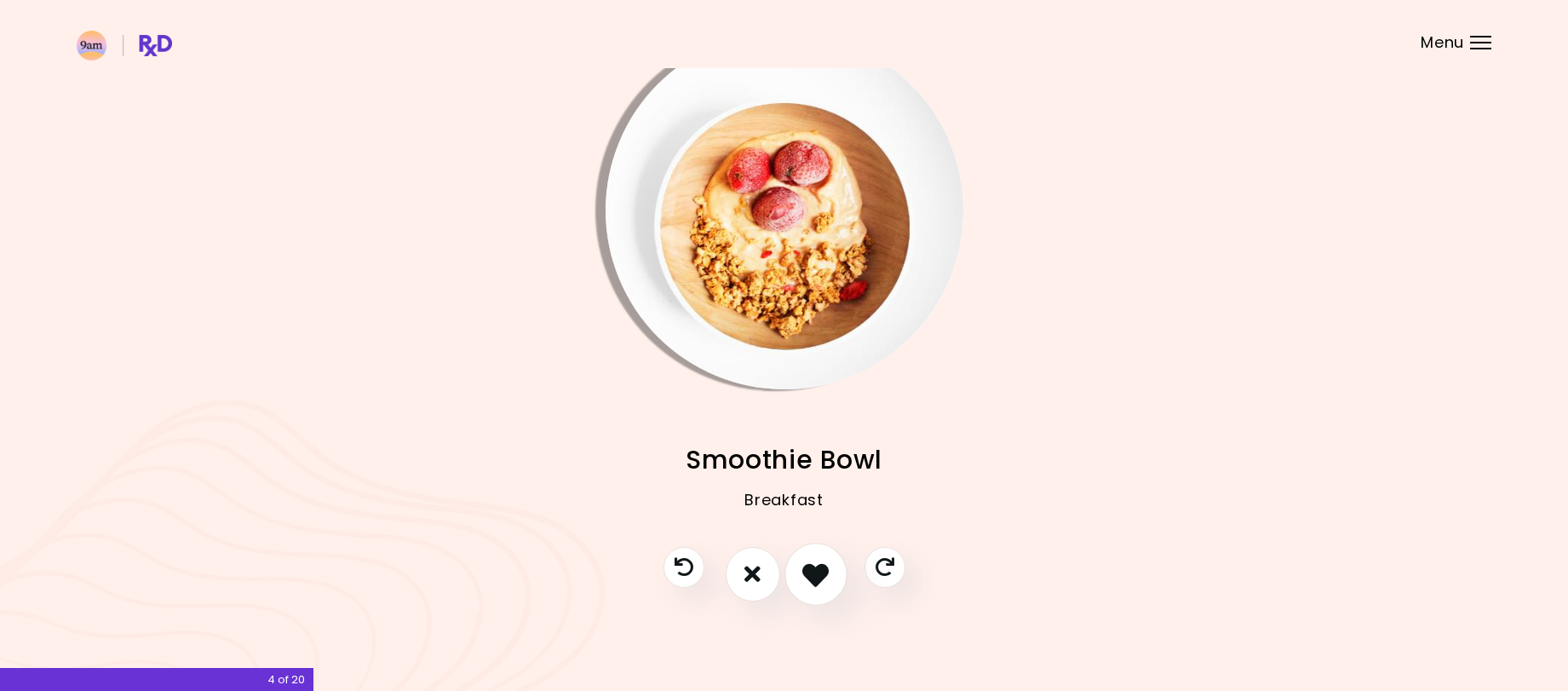
click at [817, 588] on button "I like this recipe" at bounding box center [815, 573] width 63 height 63
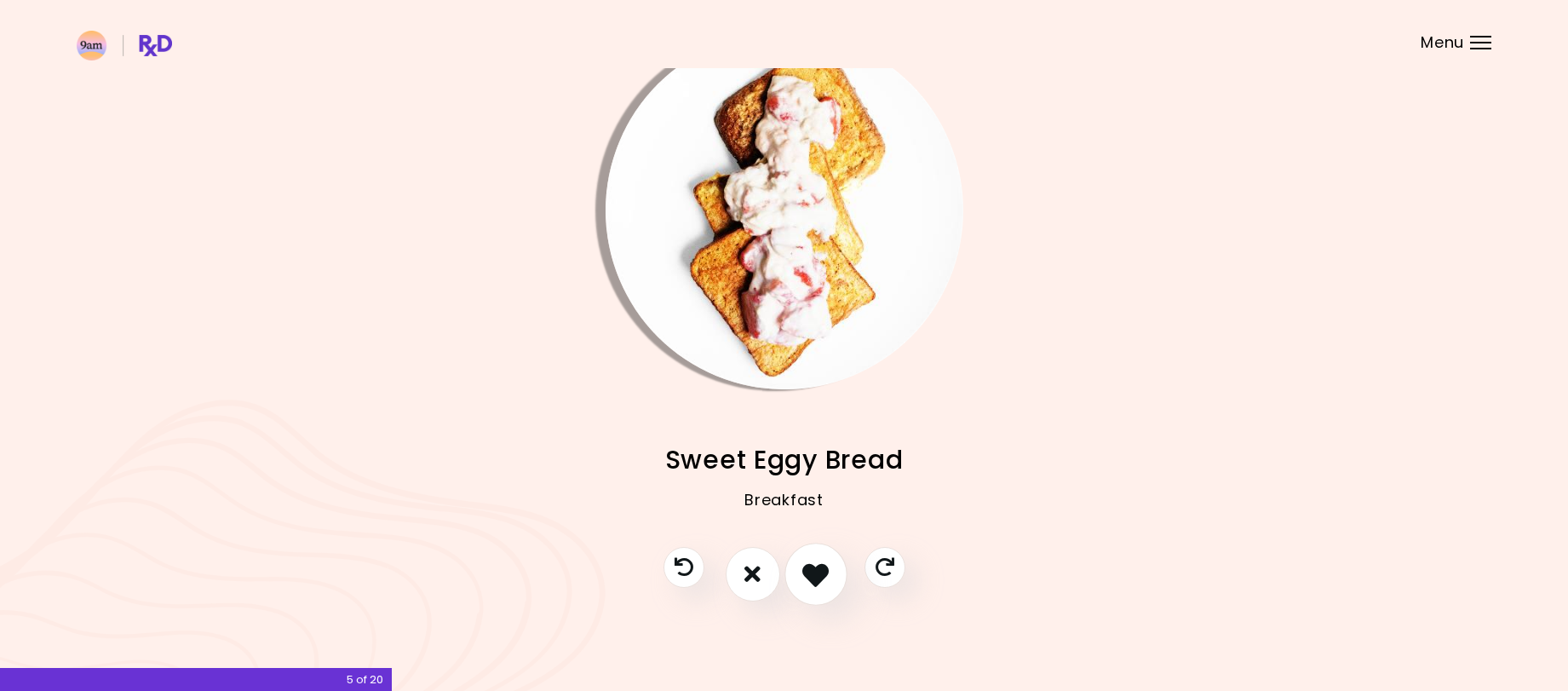
click at [817, 588] on button "I like this recipe" at bounding box center [815, 573] width 63 height 63
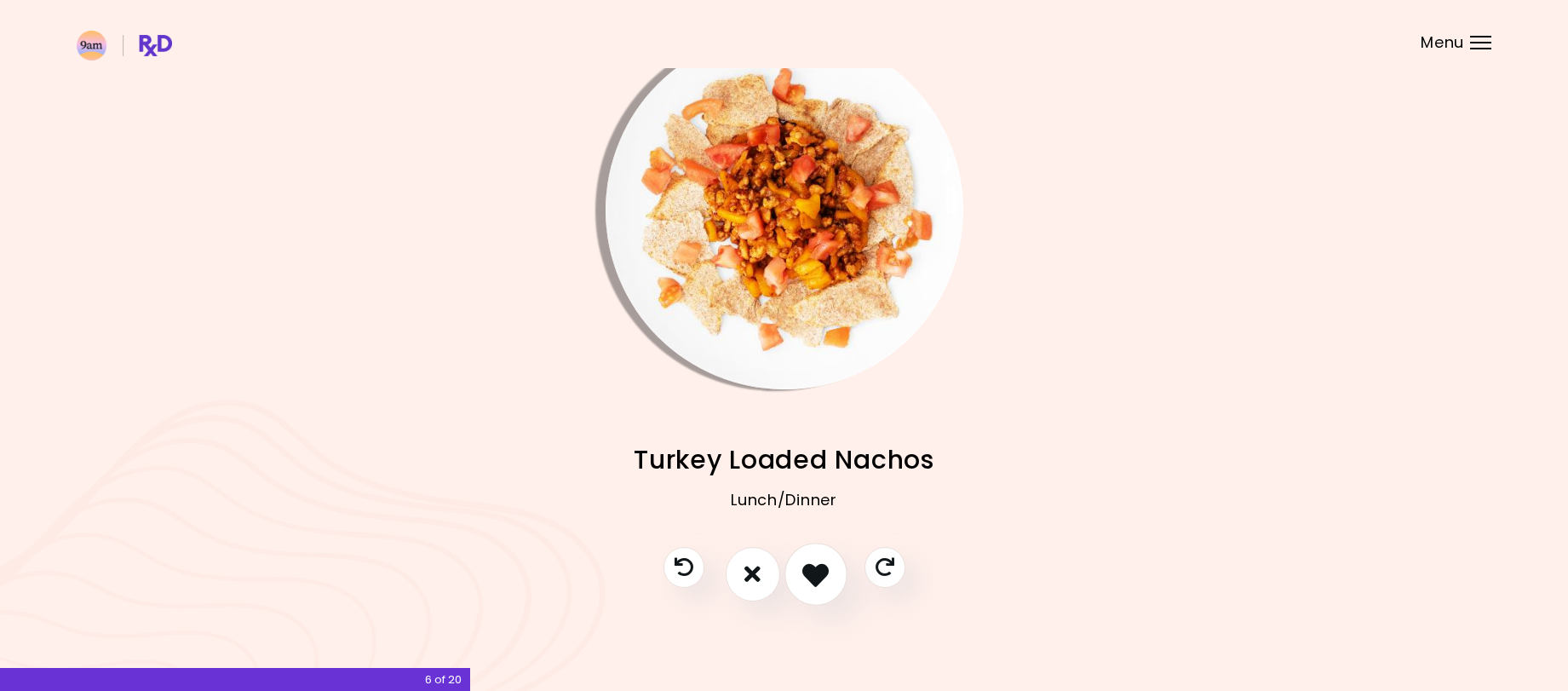
click at [817, 588] on button "I like this recipe" at bounding box center [815, 573] width 63 height 63
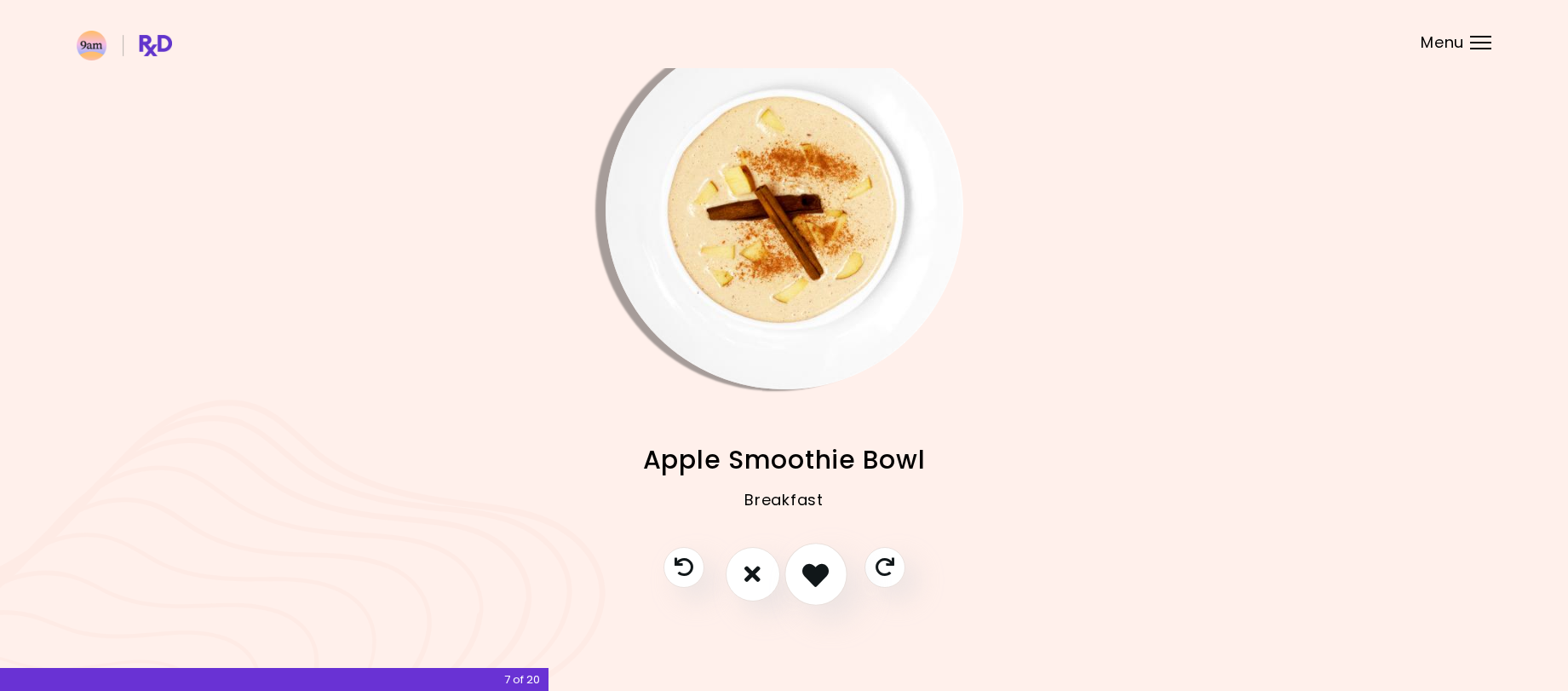
click at [817, 588] on button "I like this recipe" at bounding box center [815, 573] width 63 height 63
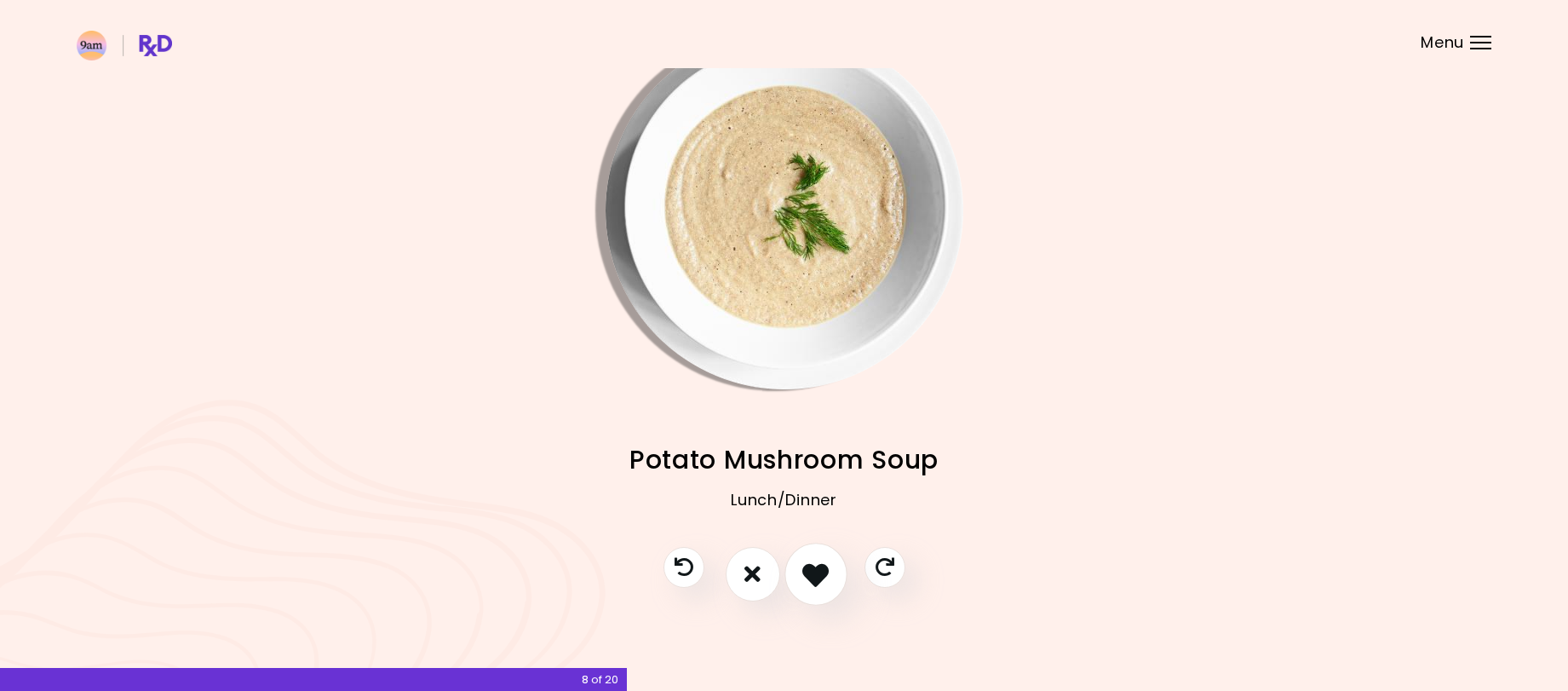
click at [817, 588] on button "I like this recipe" at bounding box center [815, 573] width 63 height 63
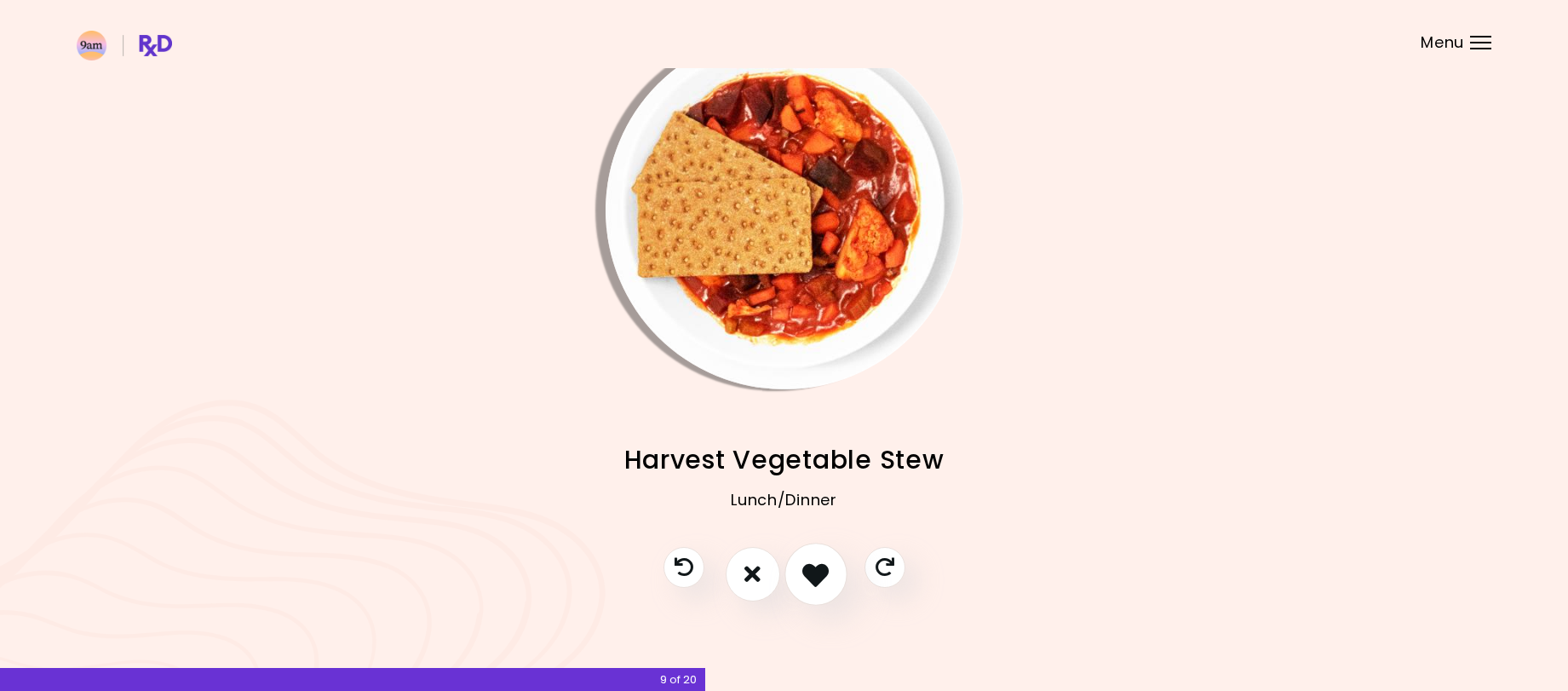
click at [817, 588] on button "I like this recipe" at bounding box center [815, 573] width 63 height 63
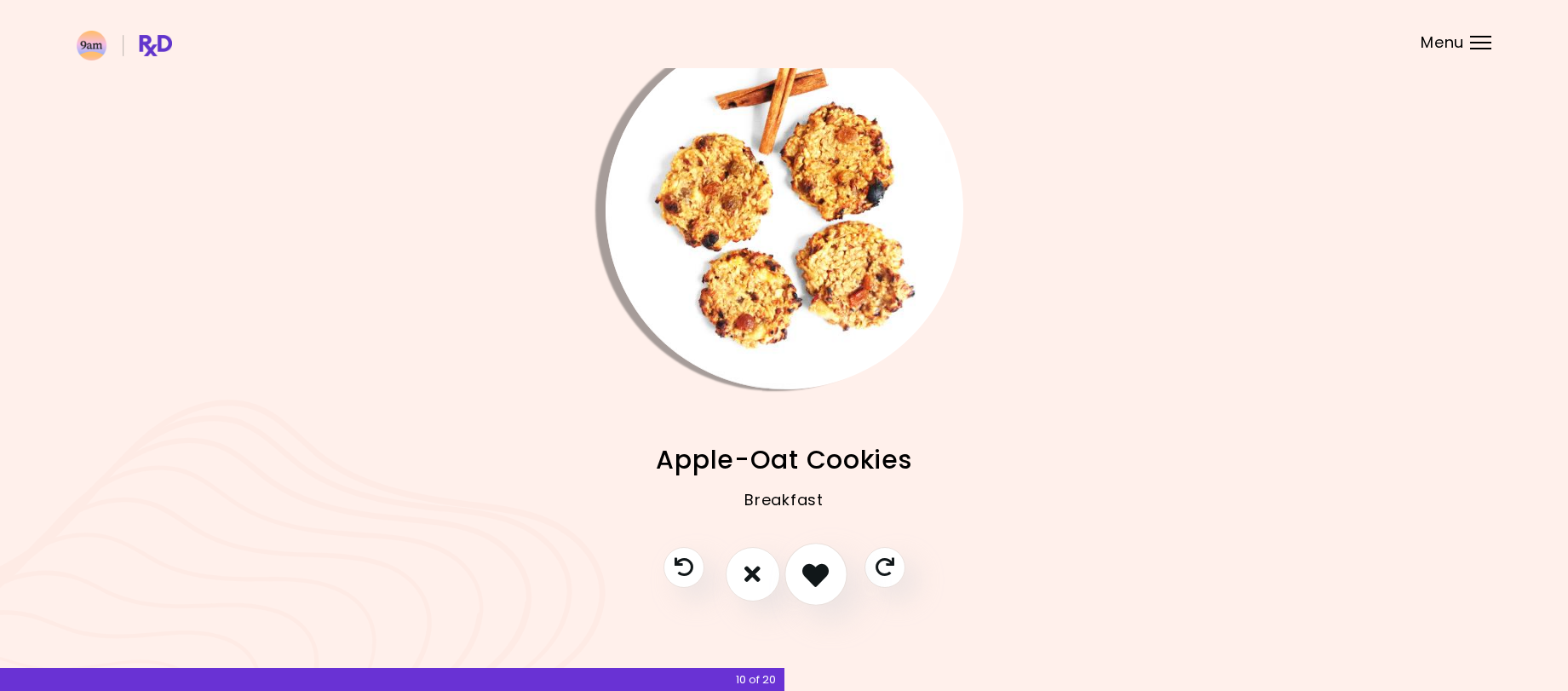
click at [817, 588] on button "I like this recipe" at bounding box center [815, 573] width 63 height 63
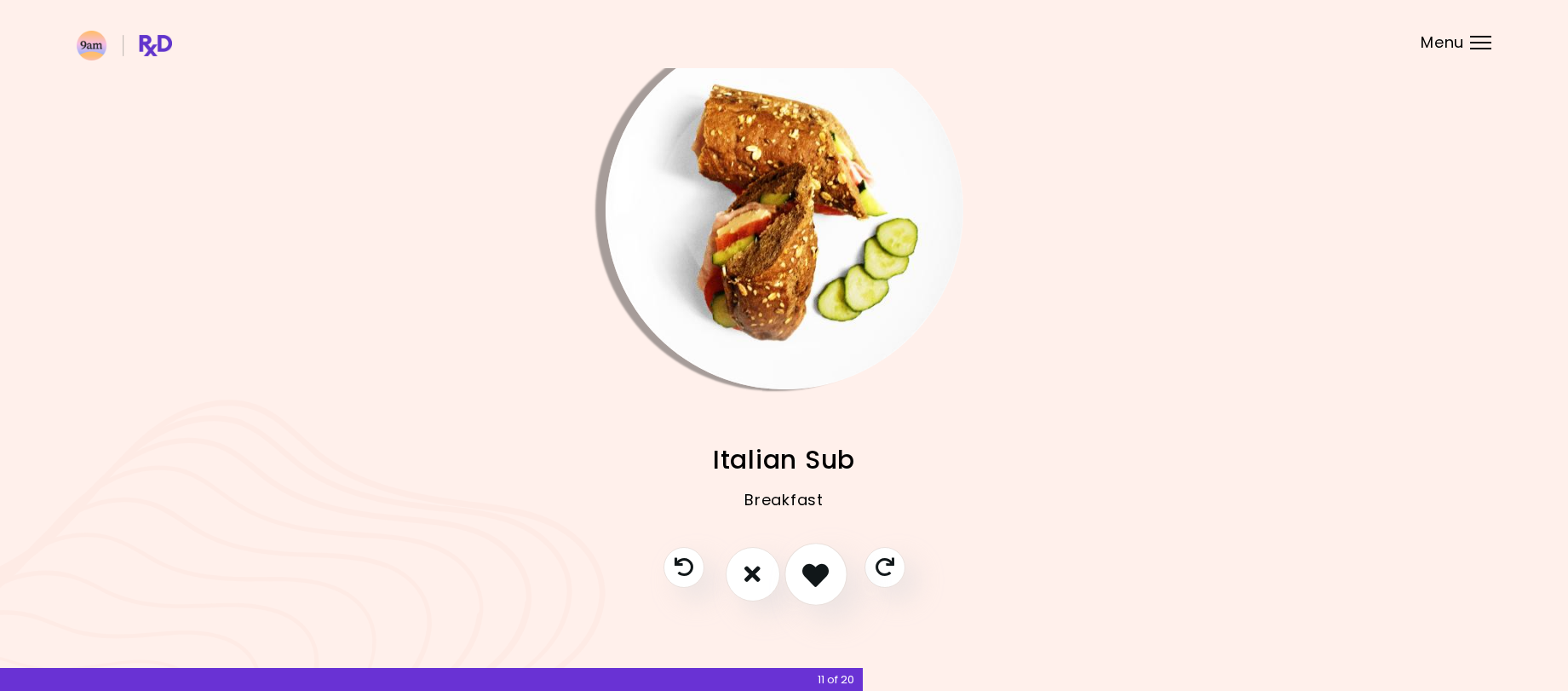
click at [811, 580] on icon "I like this recipe" at bounding box center [815, 573] width 26 height 26
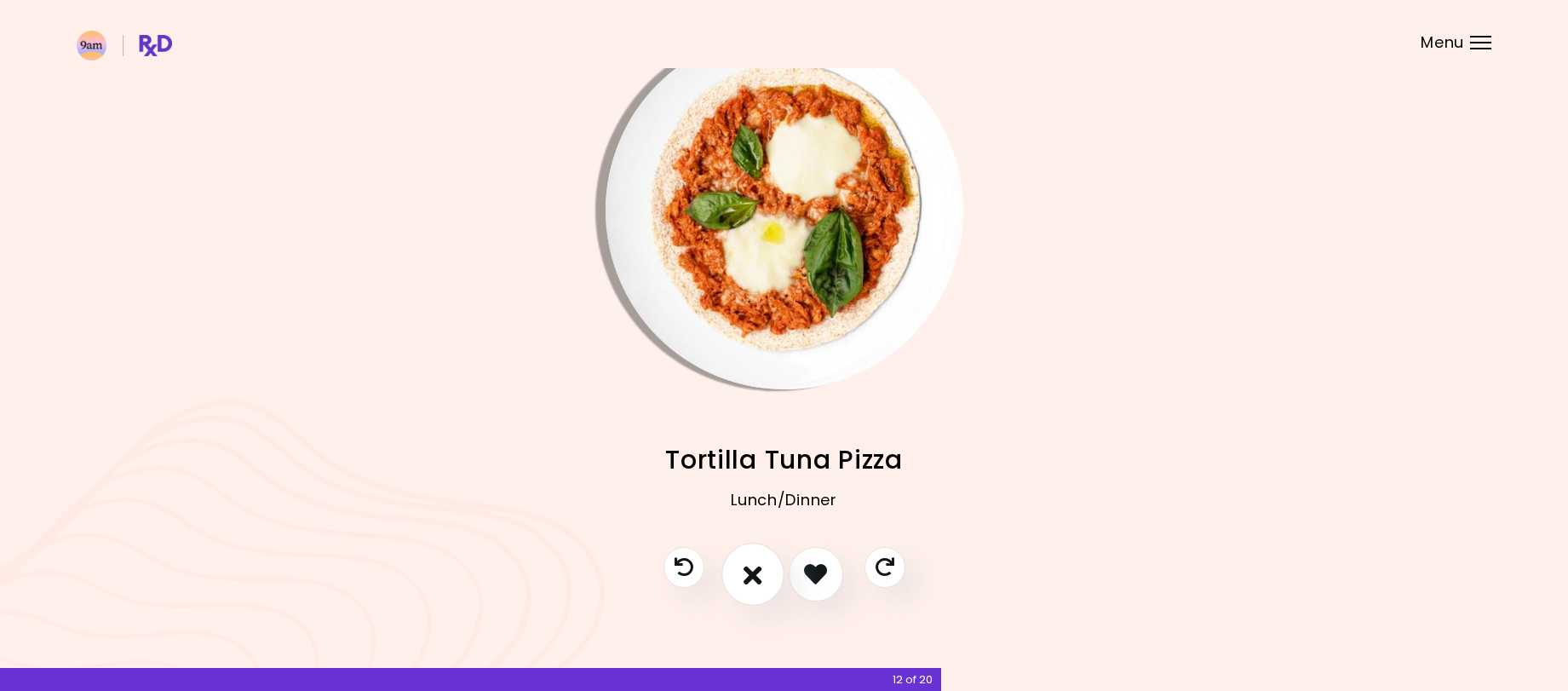
click at [745, 563] on icon "I don't like this recipe" at bounding box center [753, 573] width 18 height 26
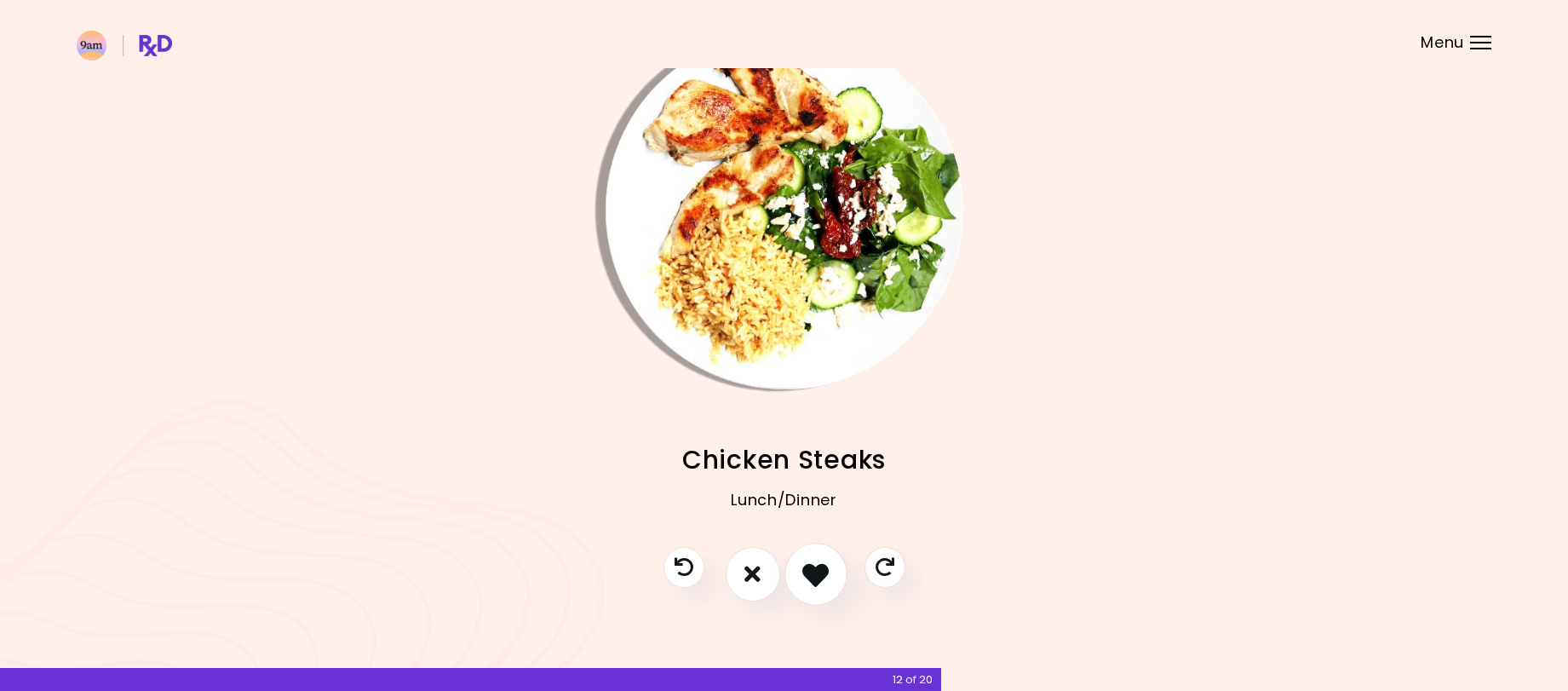
click at [812, 563] on icon "I like this recipe" at bounding box center [815, 573] width 26 height 26
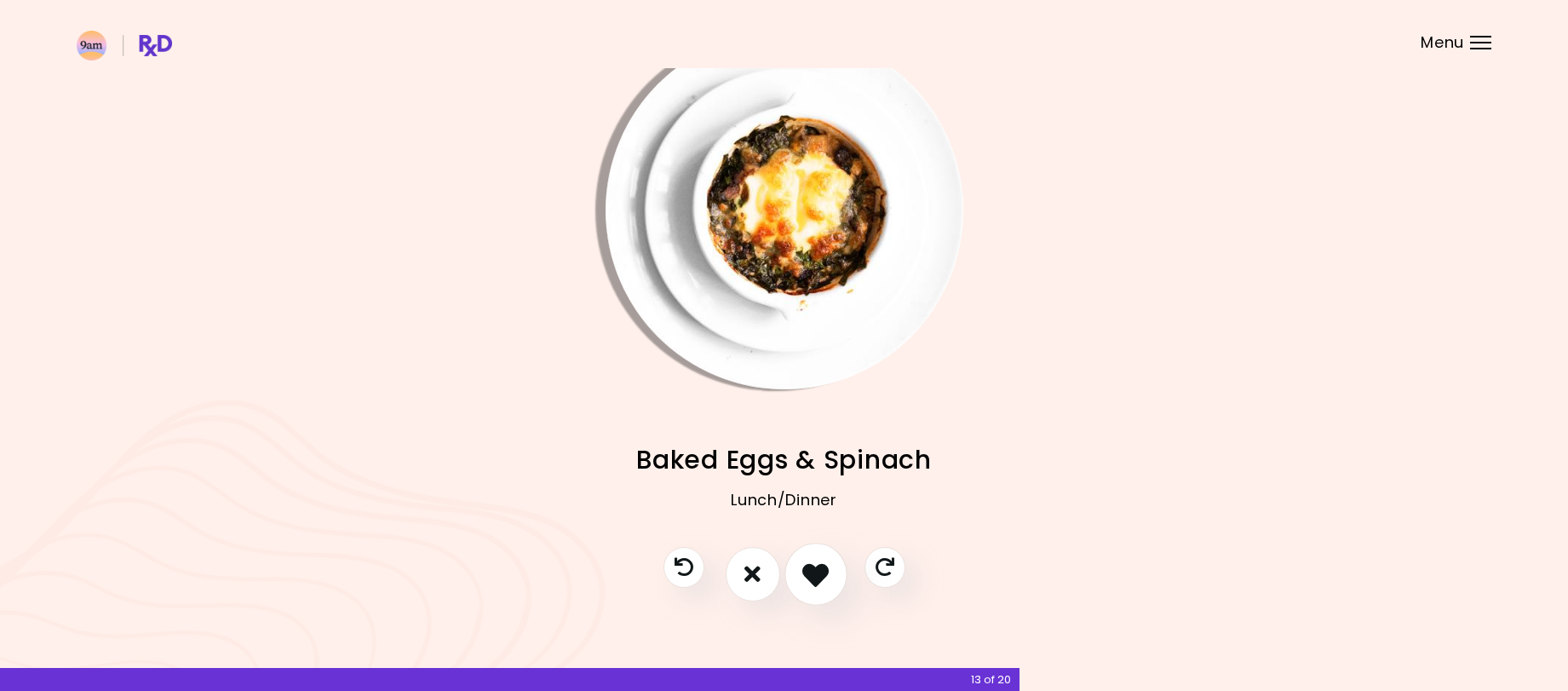
click at [820, 570] on icon "I like this recipe" at bounding box center [815, 573] width 26 height 26
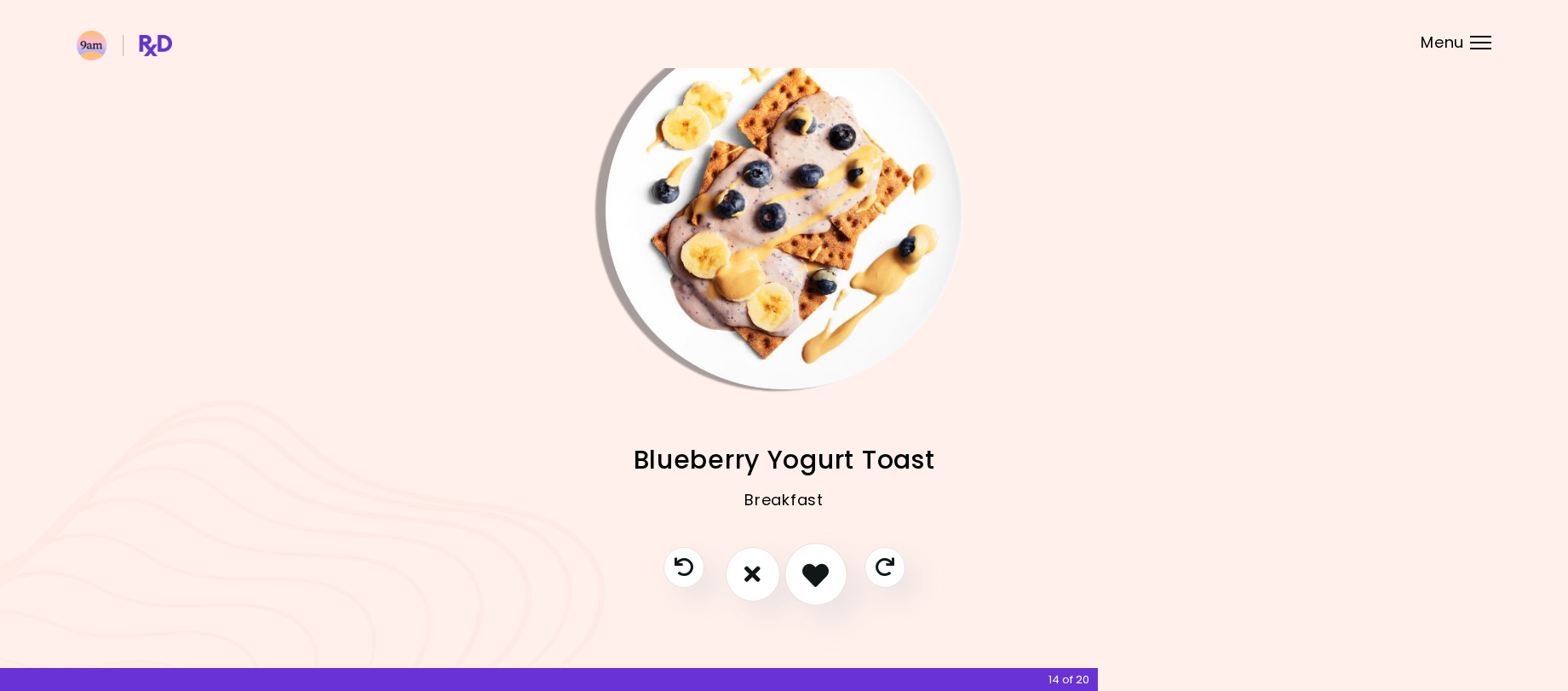
click at [820, 570] on icon "I like this recipe" at bounding box center [815, 573] width 26 height 26
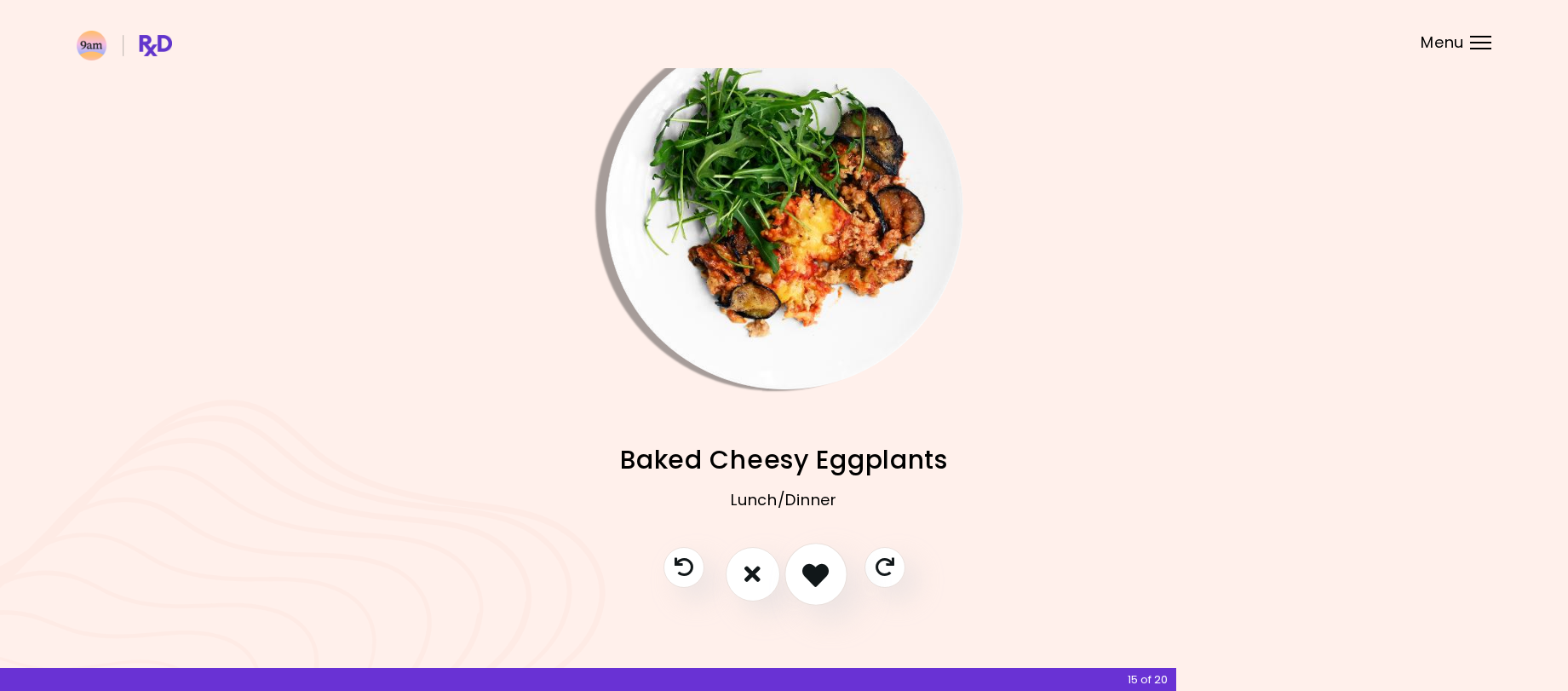
click at [820, 570] on icon "I like this recipe" at bounding box center [815, 573] width 26 height 26
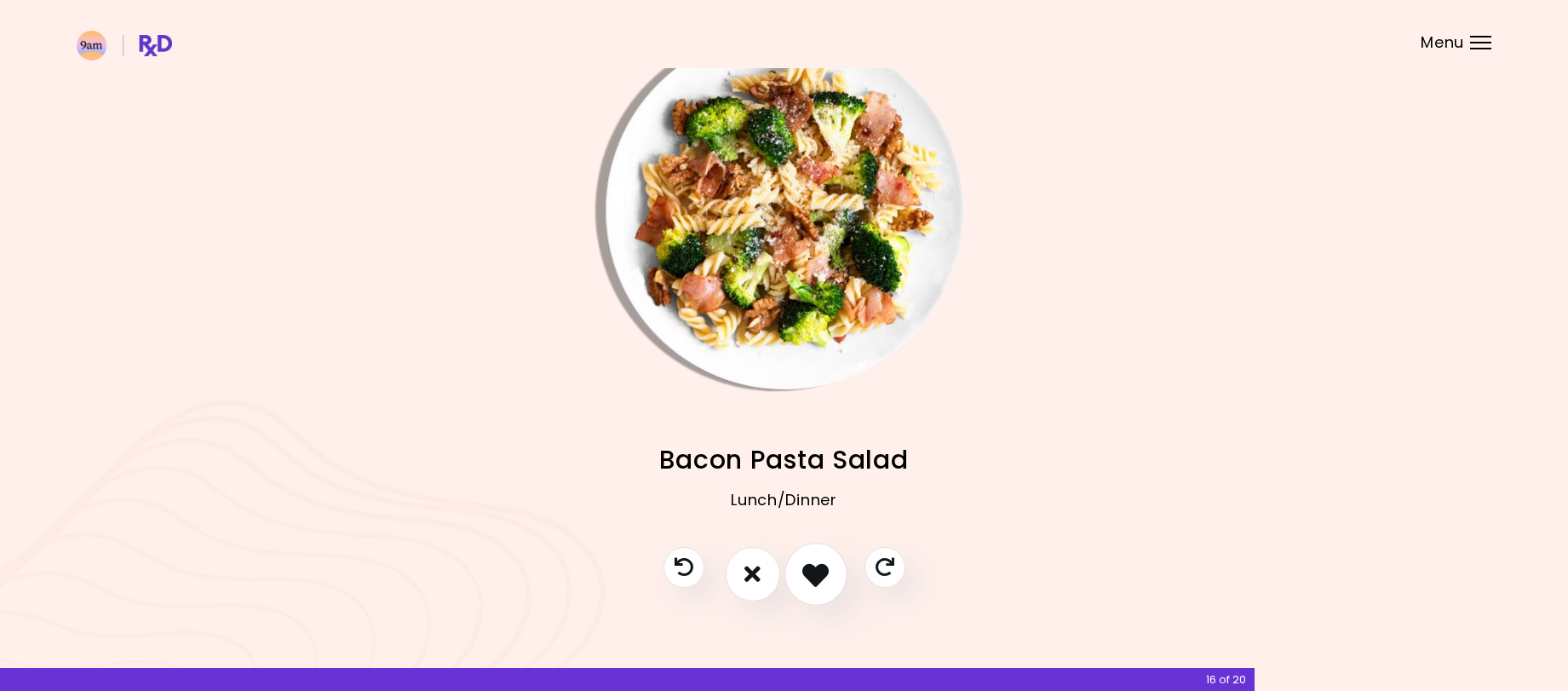
click at [820, 570] on icon "I like this recipe" at bounding box center [815, 573] width 26 height 26
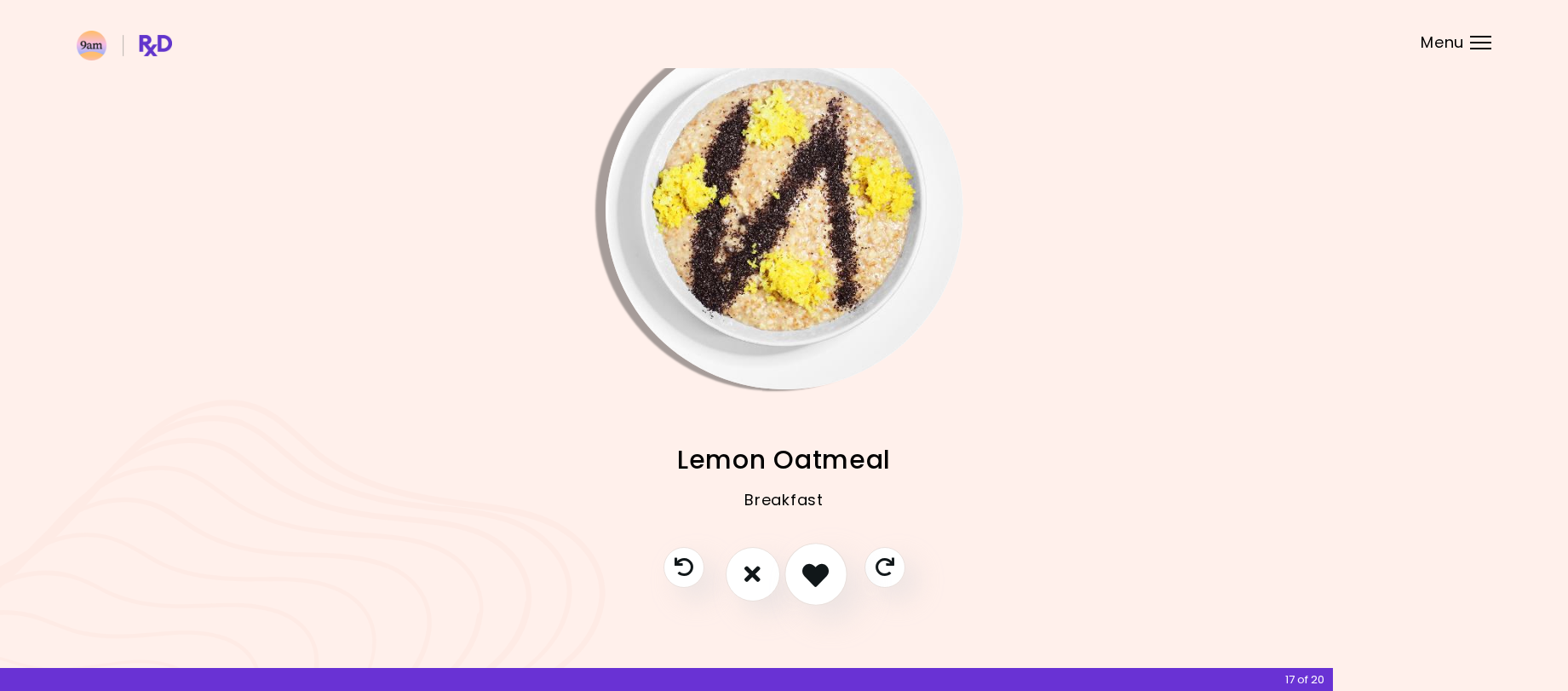
click at [820, 570] on icon "I like this recipe" at bounding box center [815, 573] width 26 height 26
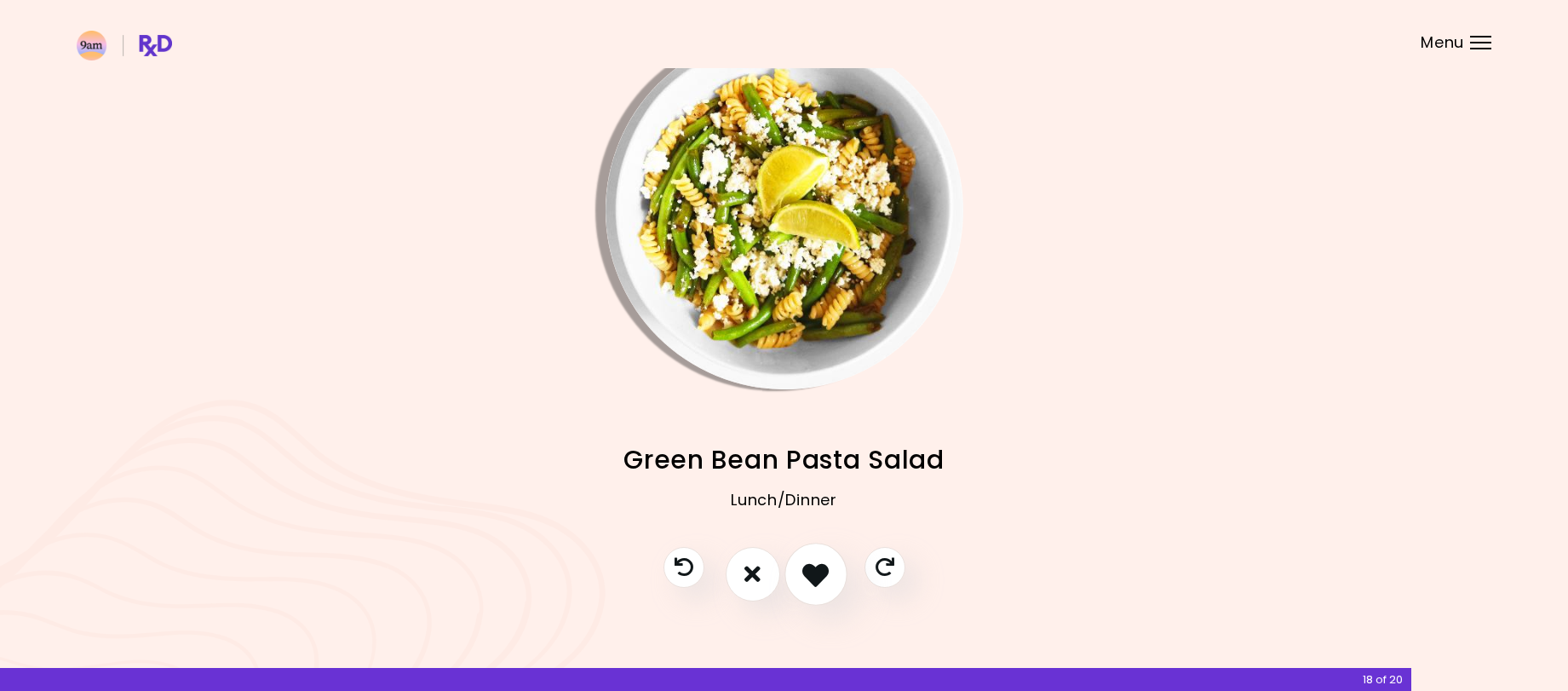
click at [820, 570] on icon "I like this recipe" at bounding box center [815, 573] width 26 height 26
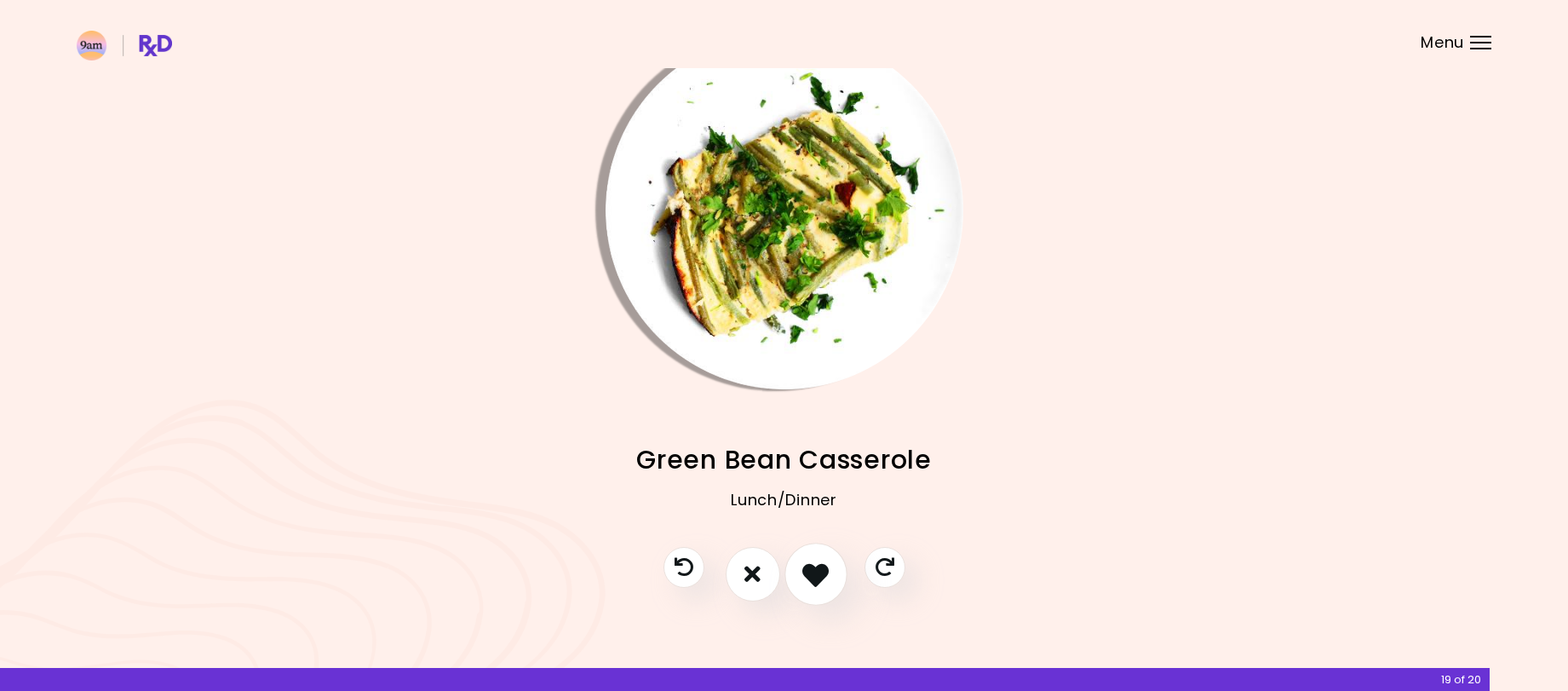
click at [820, 570] on icon "I like this recipe" at bounding box center [815, 573] width 26 height 26
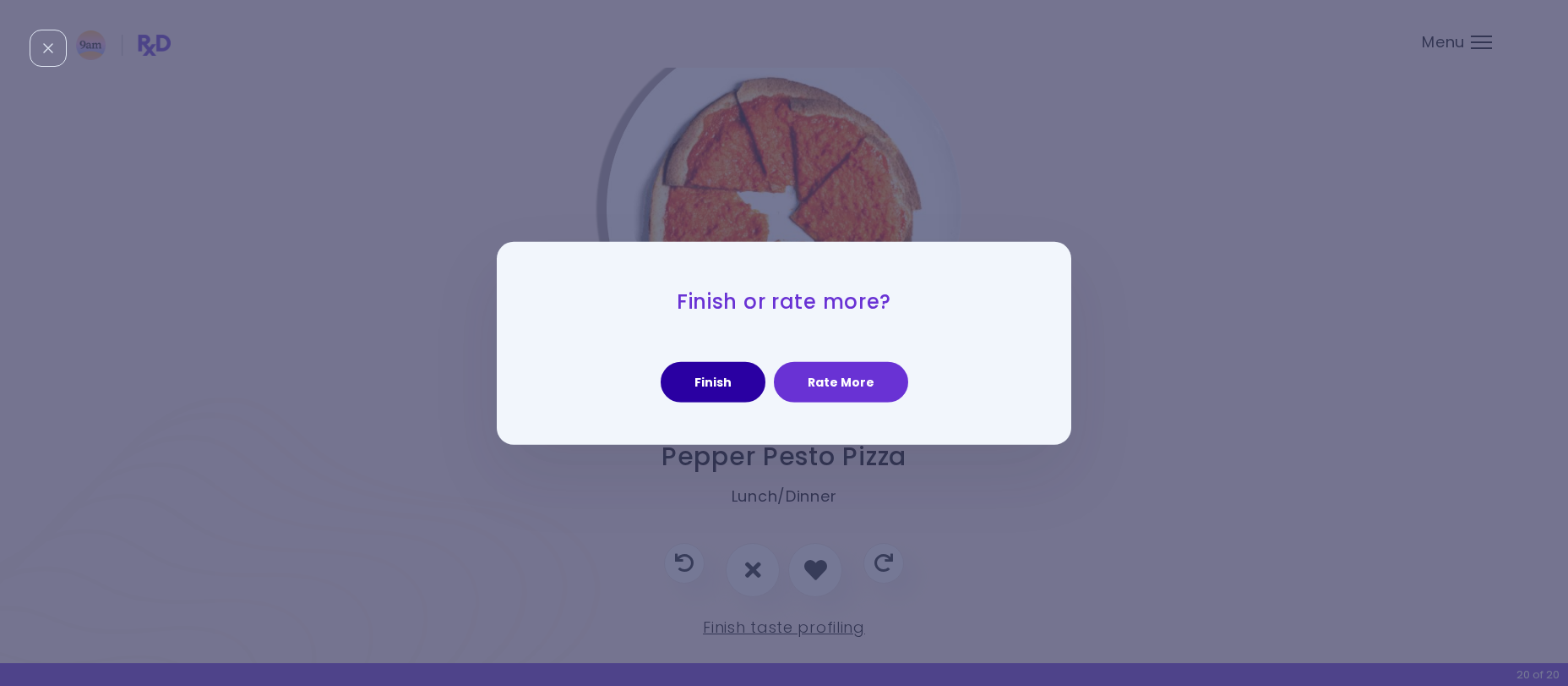
click at [709, 392] on button "Finish" at bounding box center [713, 382] width 105 height 40
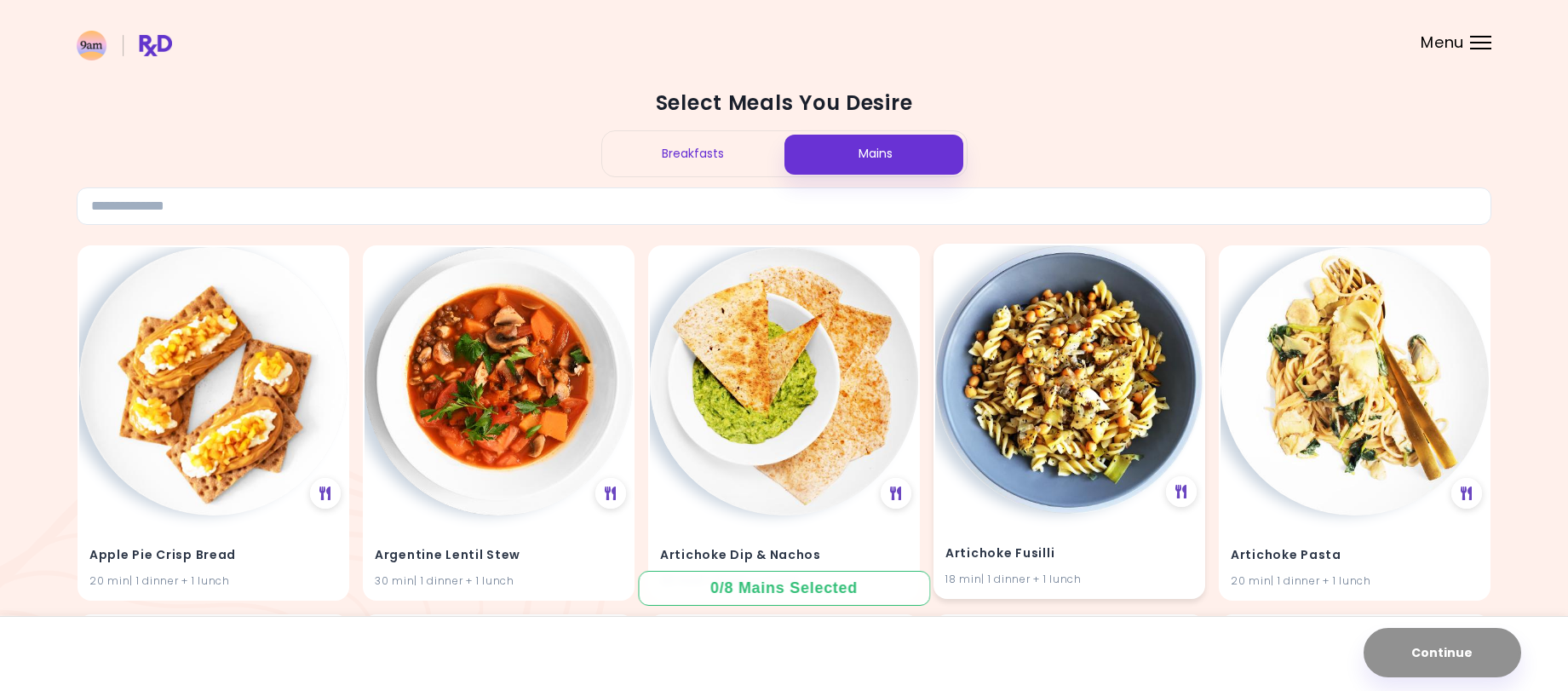
click at [1075, 363] on img at bounding box center [1069, 380] width 268 height 268
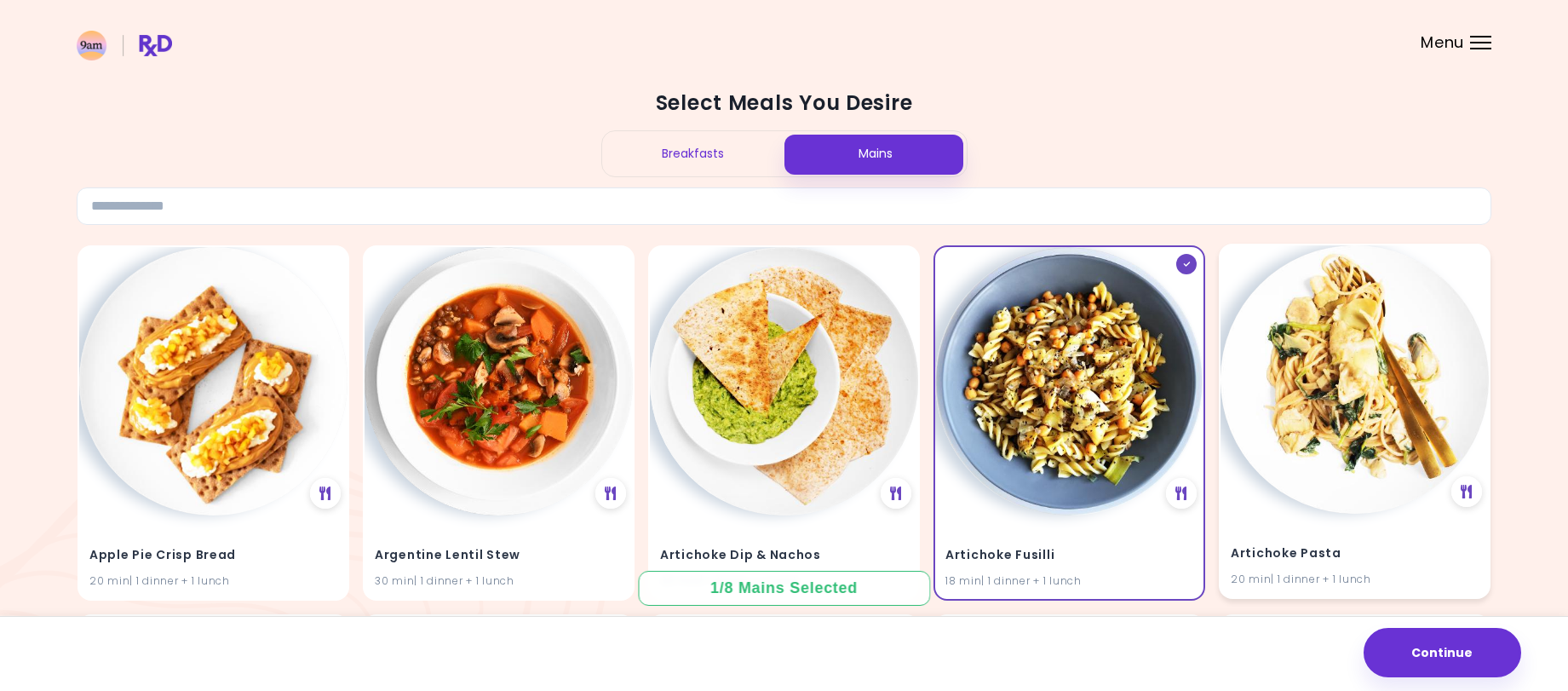
click at [1330, 388] on img at bounding box center [1355, 380] width 268 height 268
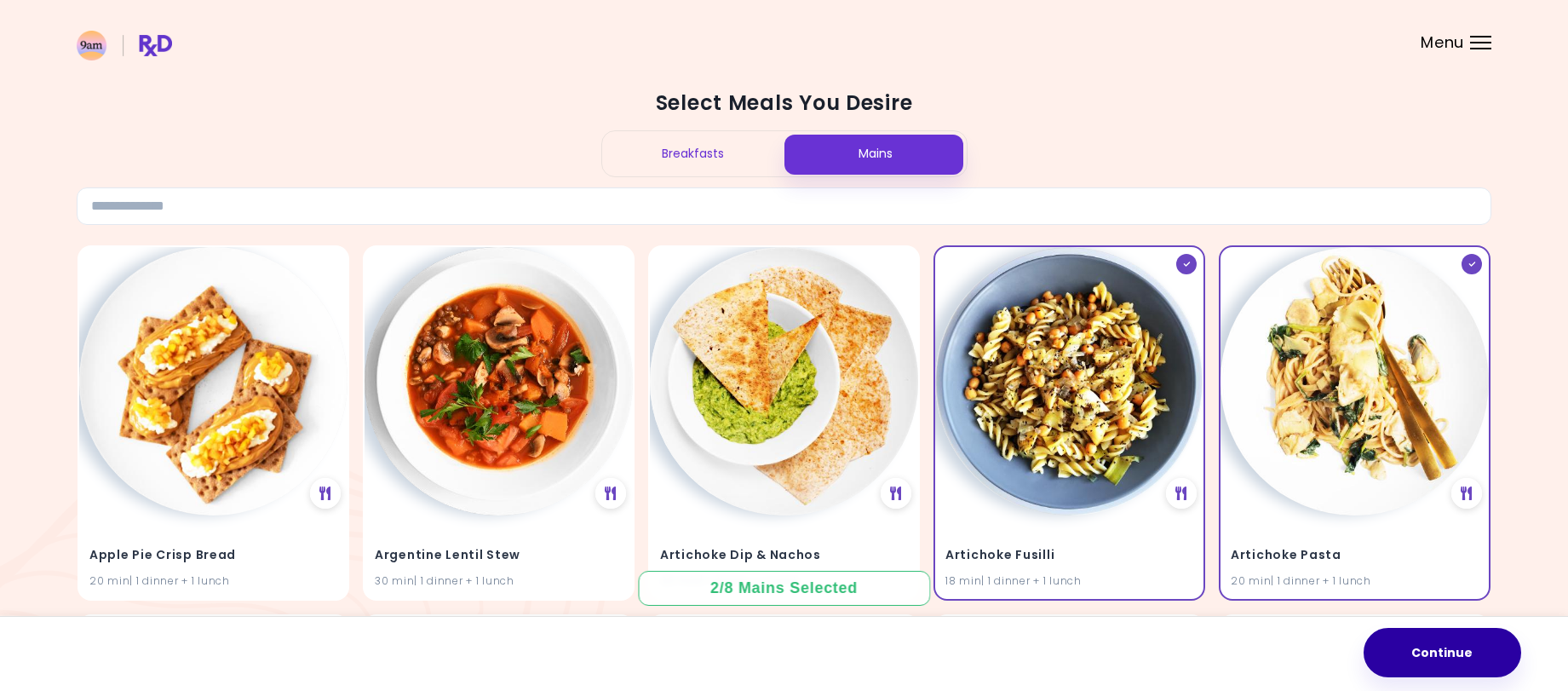
click at [1456, 654] on button "Continue" at bounding box center [1443, 651] width 158 height 49
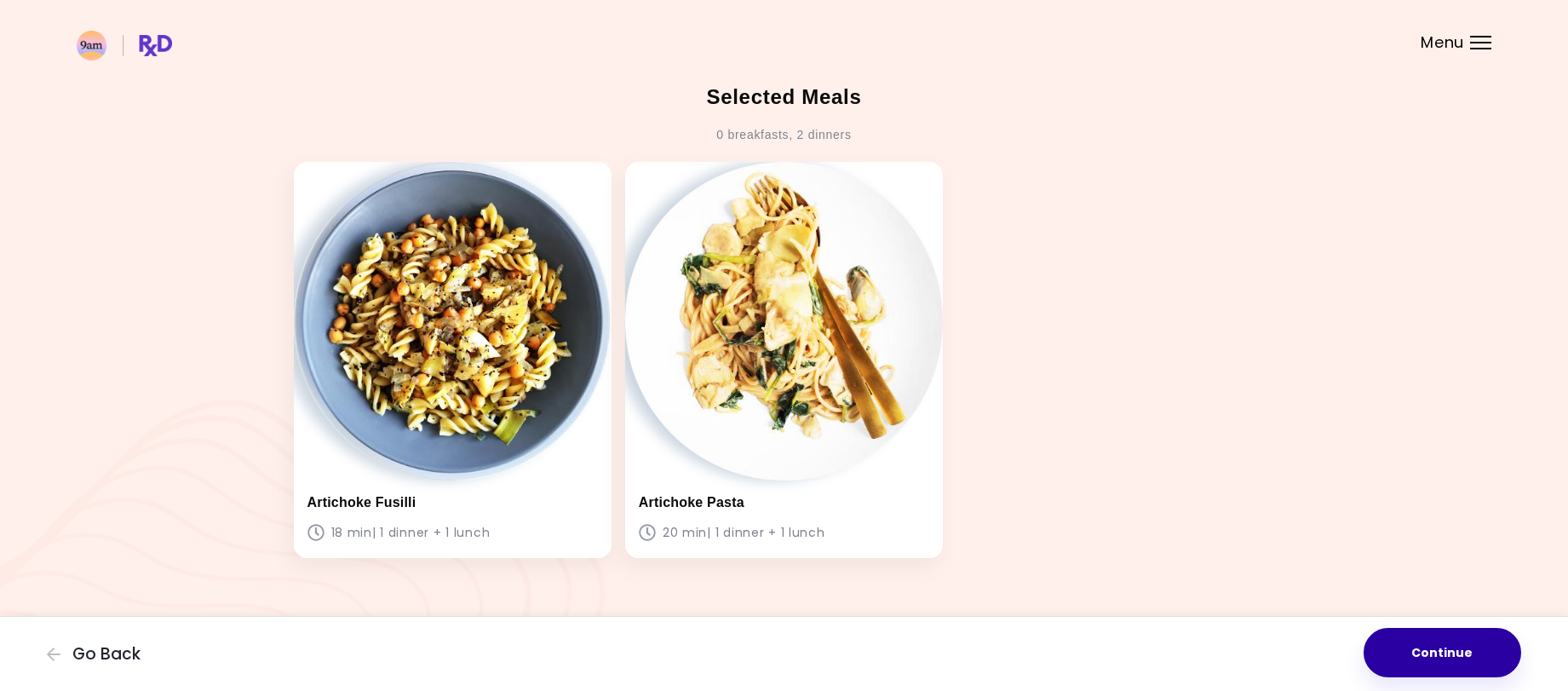
click at [1419, 641] on button "Continue" at bounding box center [1443, 651] width 158 height 49
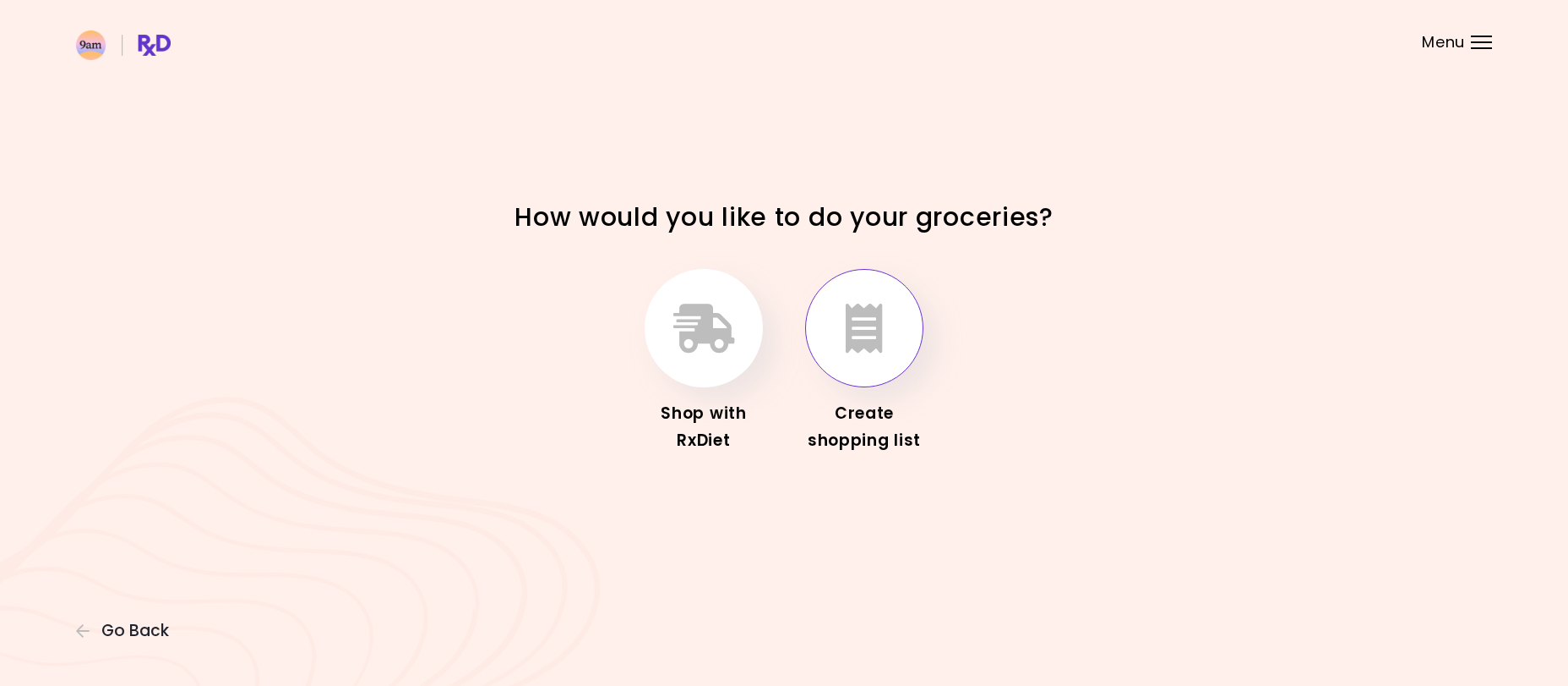
click at [863, 343] on icon "button" at bounding box center [864, 327] width 37 height 49
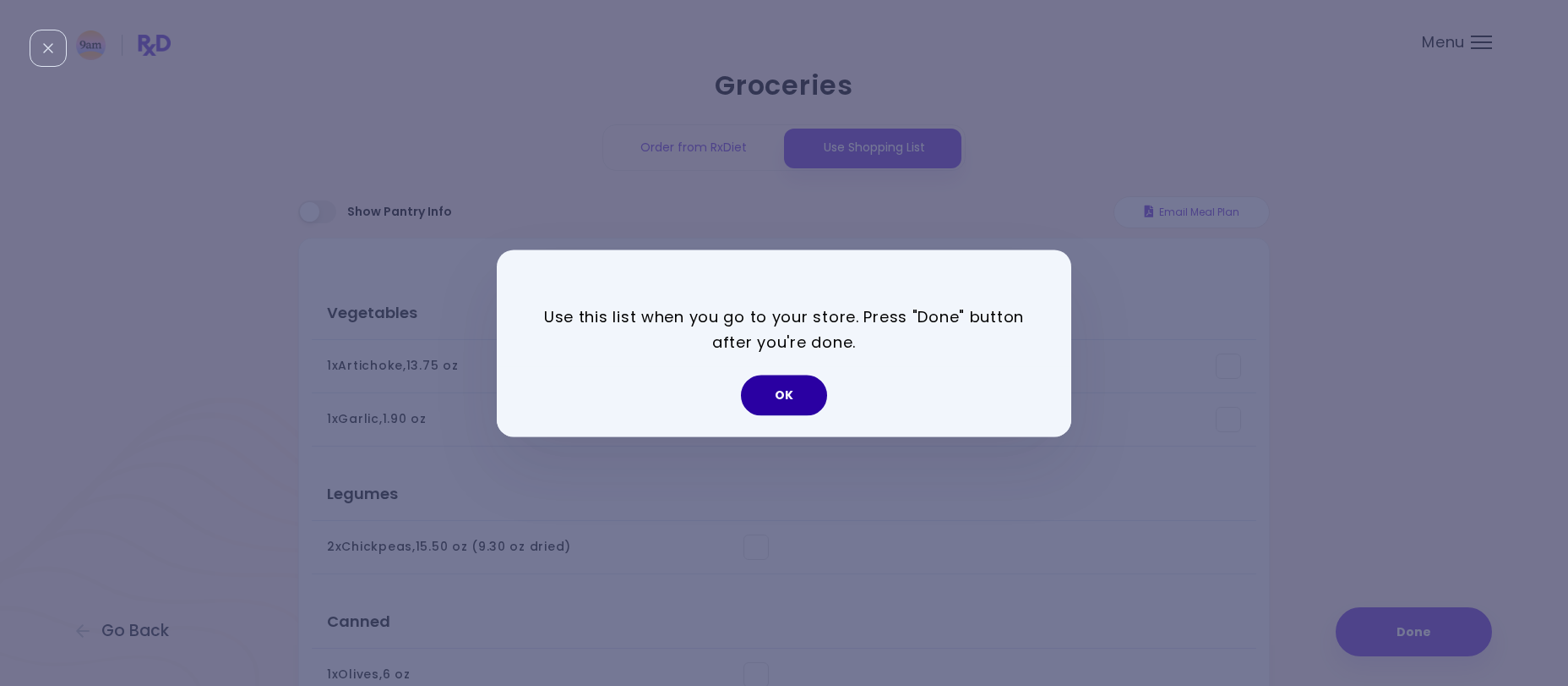
click at [790, 403] on button "OK" at bounding box center [784, 395] width 86 height 40
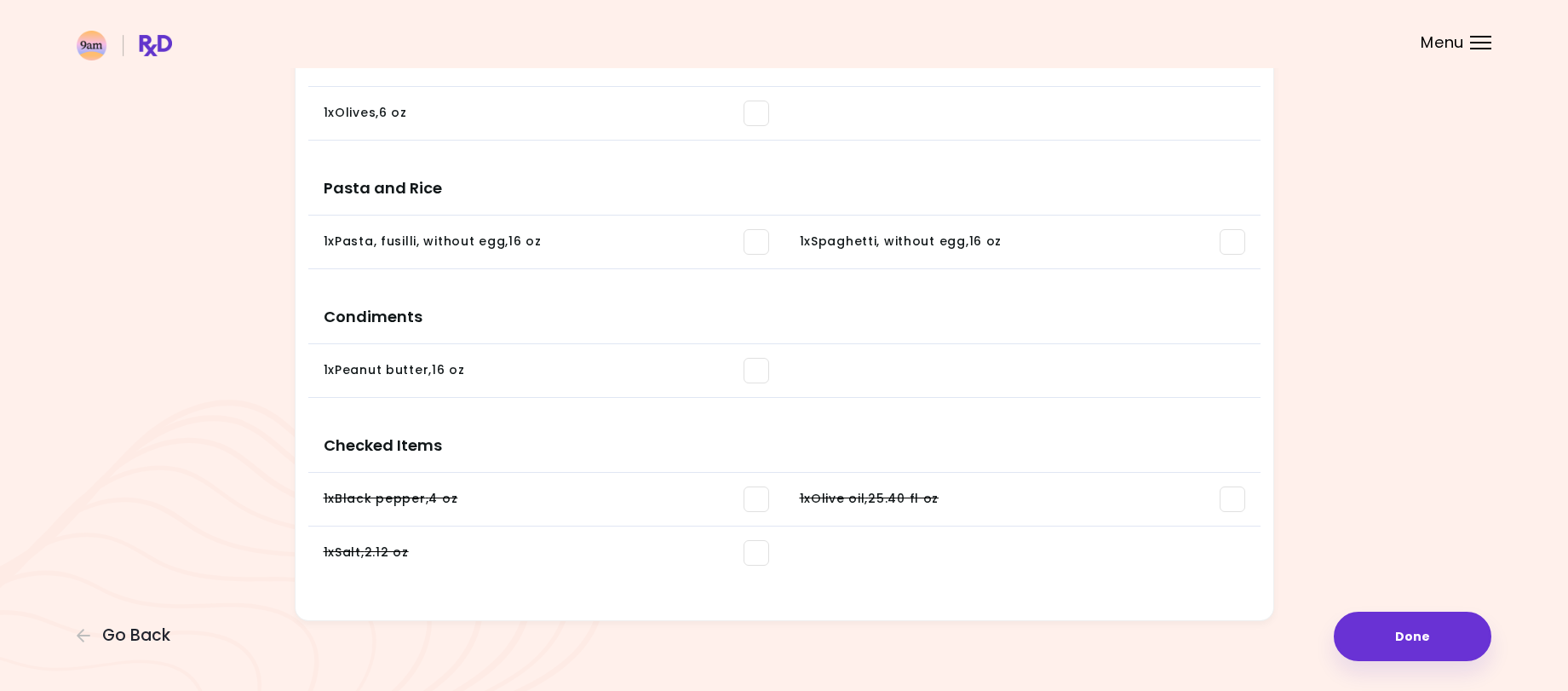
scroll to position [569, 0]
click at [1446, 650] on button "Done" at bounding box center [1413, 636] width 158 height 49
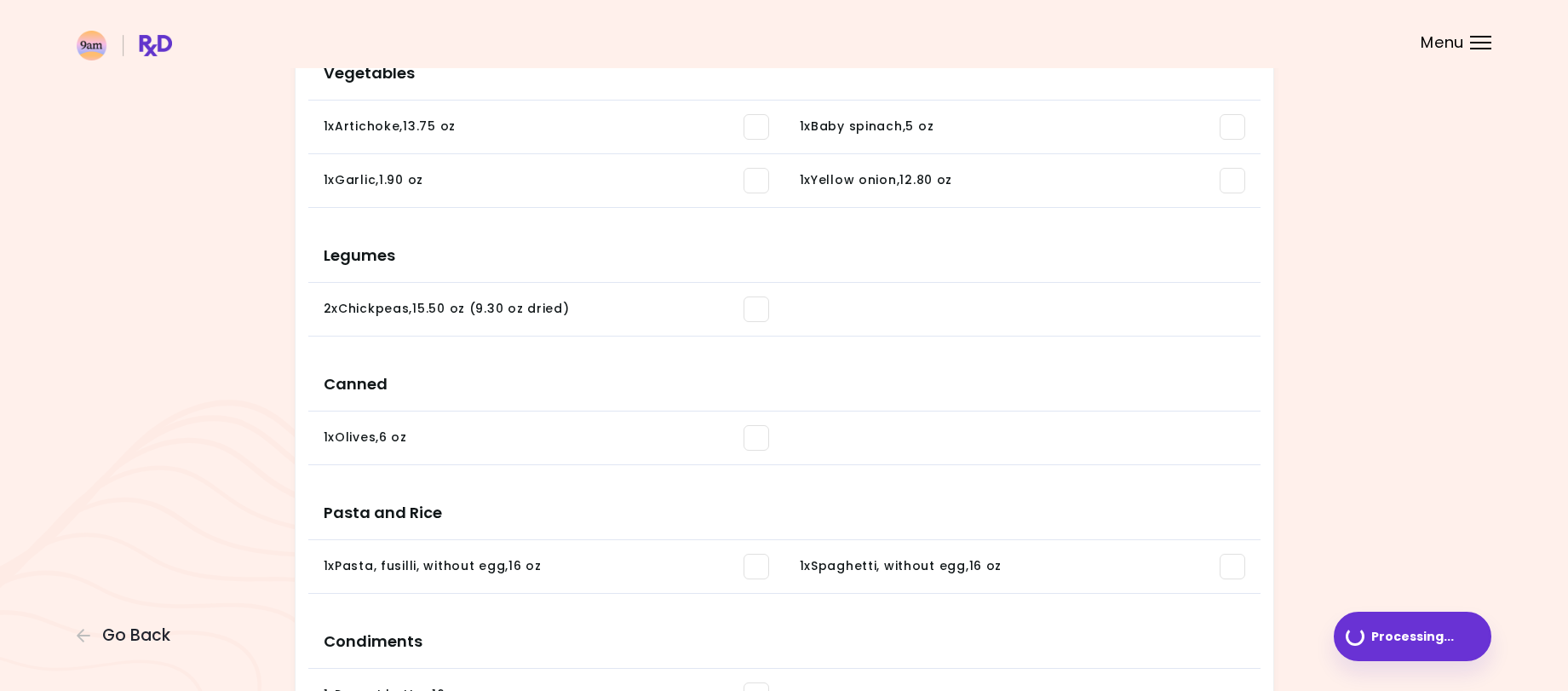
scroll to position [58, 0]
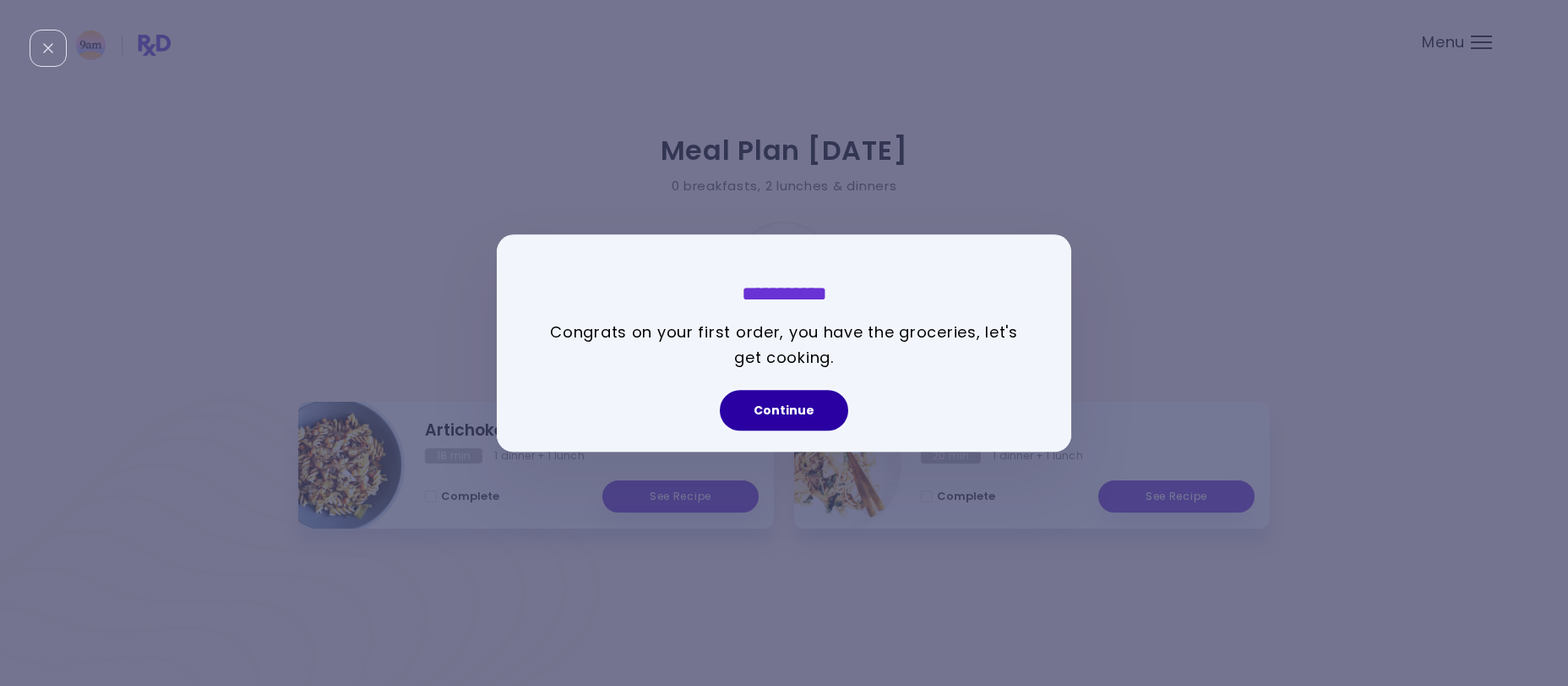
click at [808, 416] on button "Continue" at bounding box center [784, 409] width 128 height 40
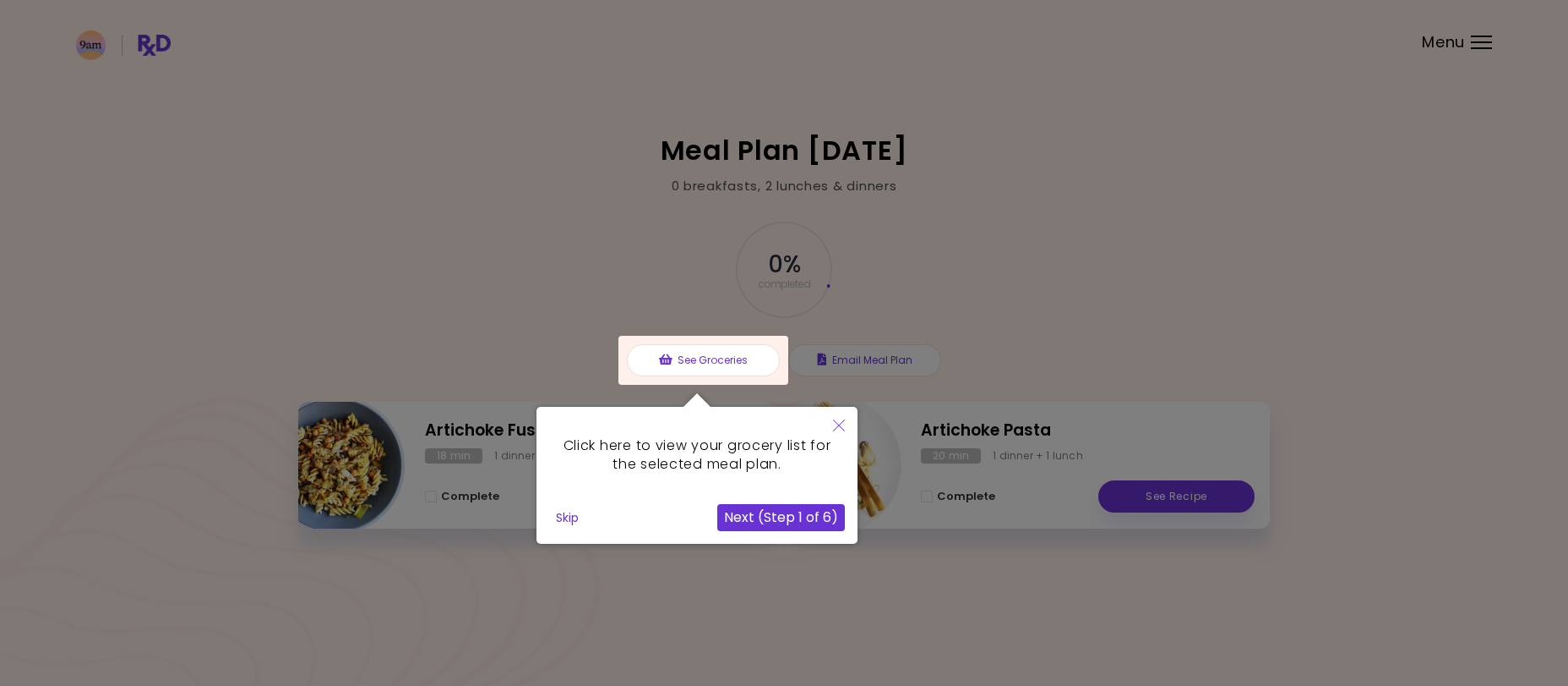
click at [806, 516] on button "Next (Step 1 of 6)" at bounding box center [780, 518] width 127 height 27
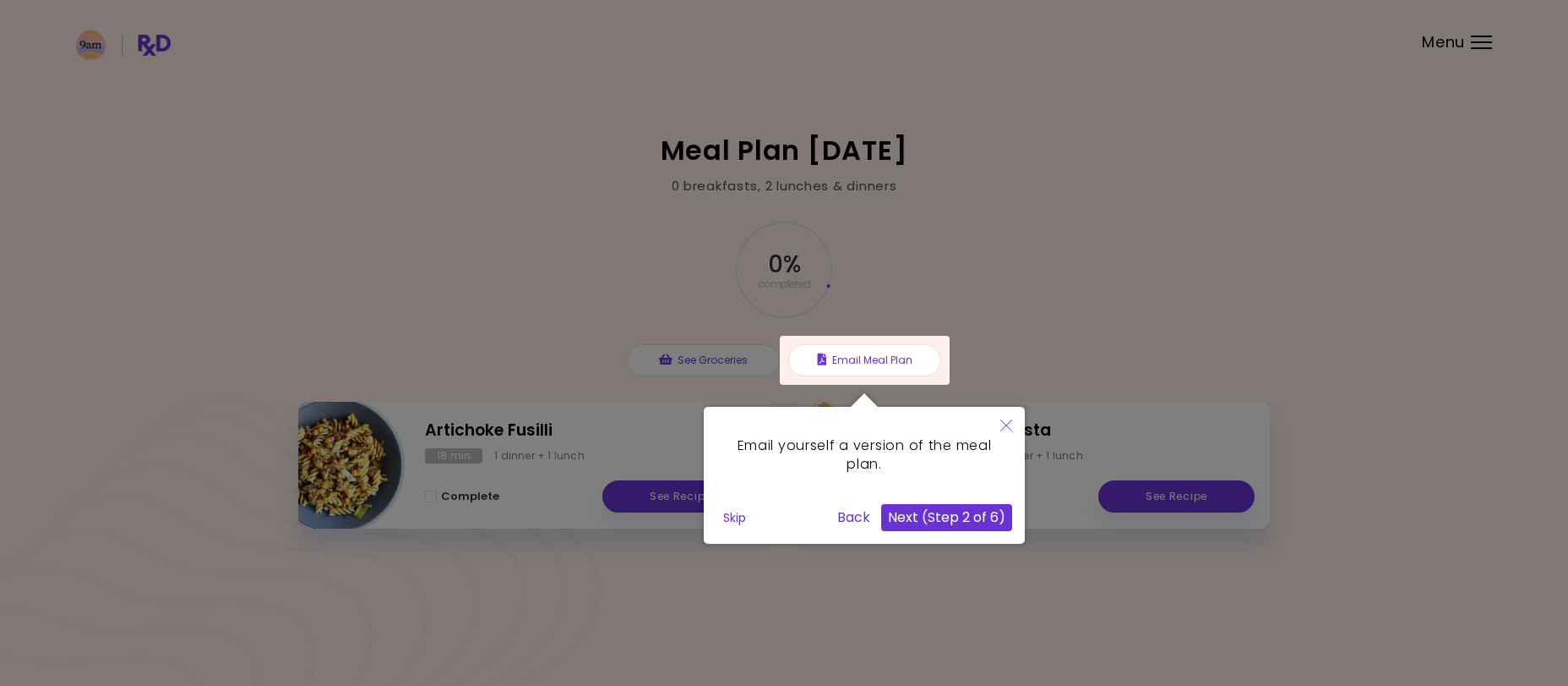
click at [947, 520] on button "Next (Step 2 of 6)" at bounding box center [947, 518] width 131 height 27
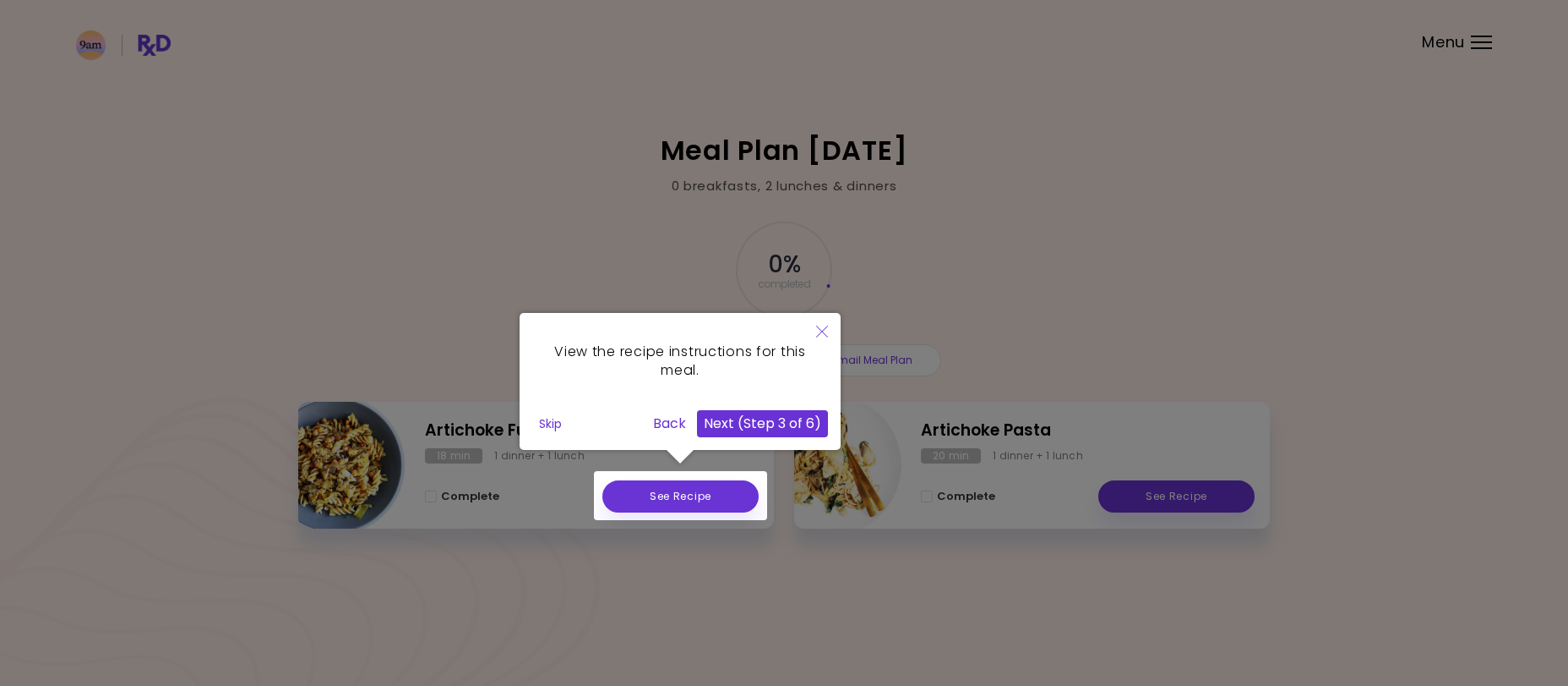
click at [769, 426] on button "Next (Step 3 of 6)" at bounding box center [762, 424] width 131 height 27
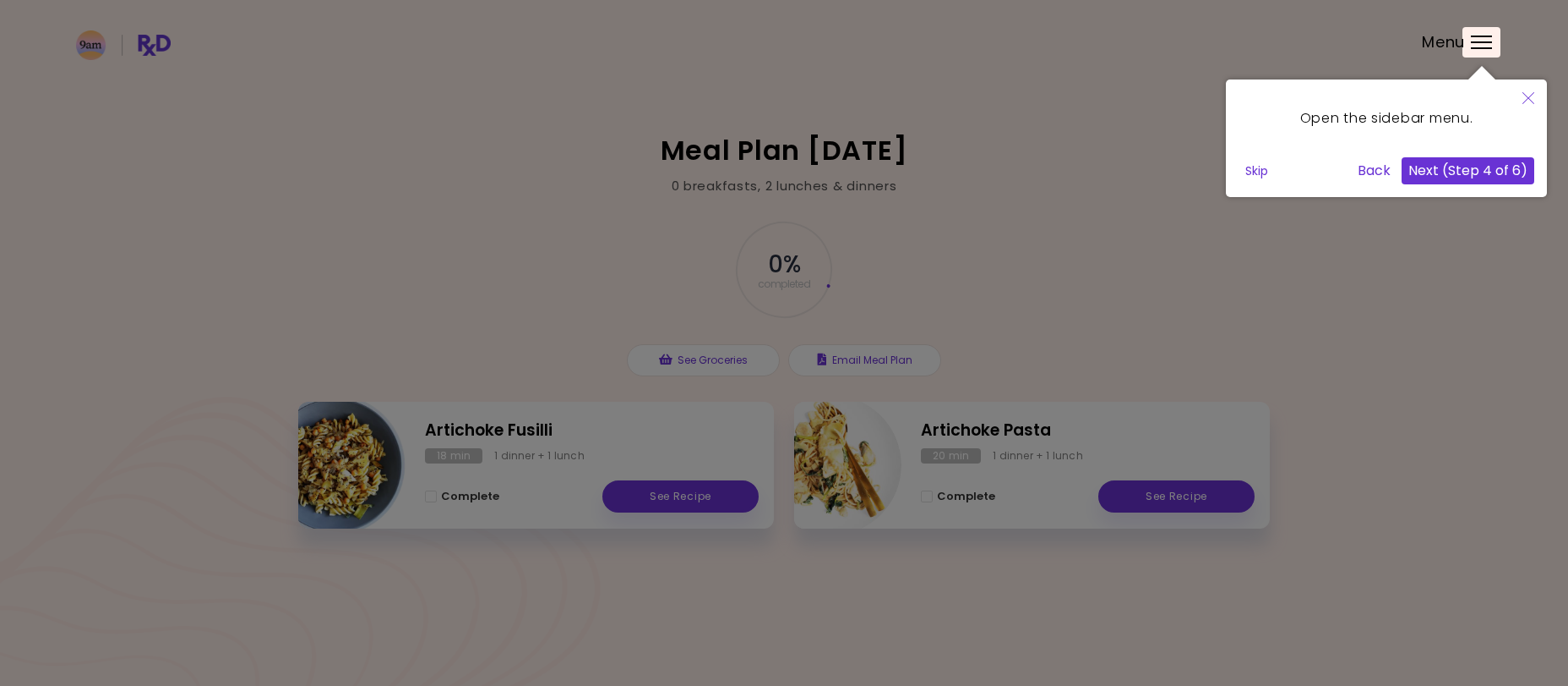
click at [1475, 176] on button "Next (Step 4 of 6)" at bounding box center [1468, 170] width 133 height 27
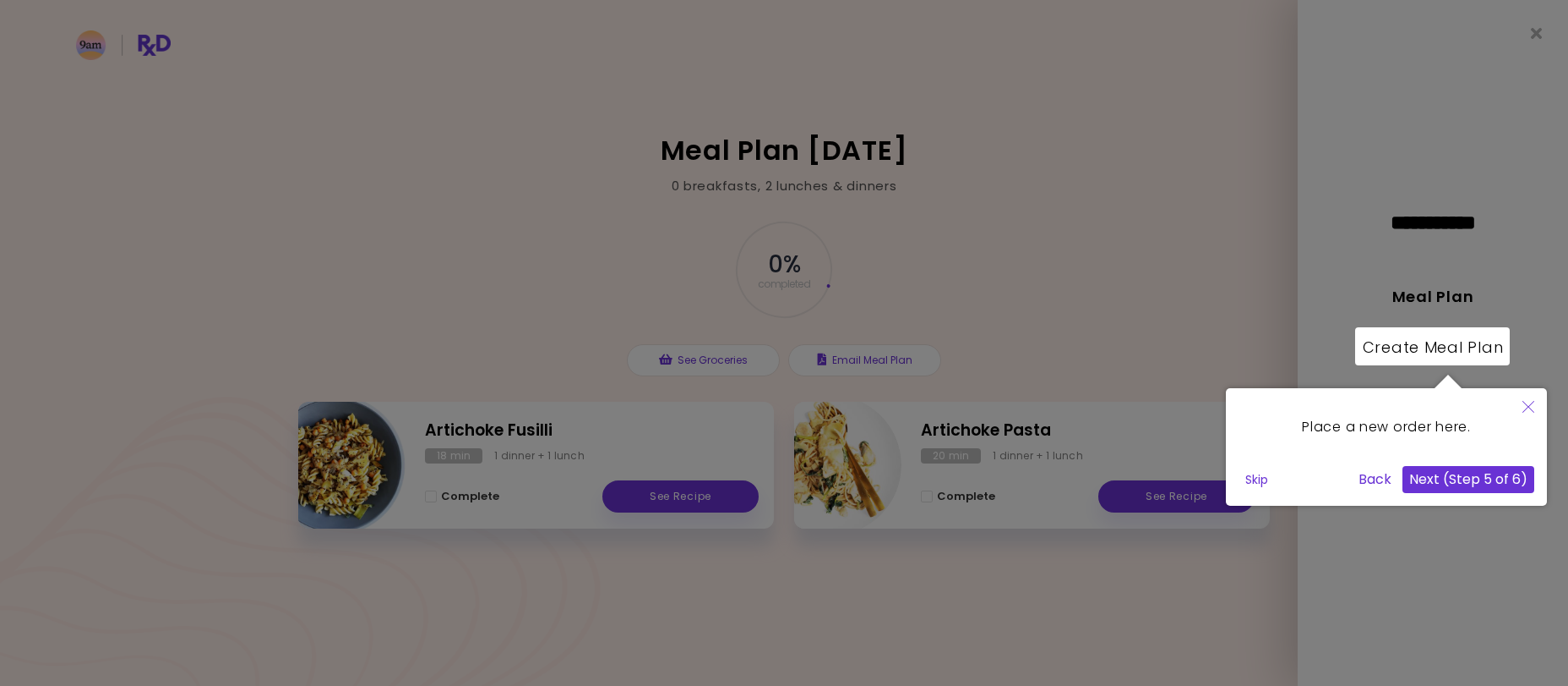
click at [1438, 478] on button "Next (Step 5 of 6)" at bounding box center [1469, 479] width 132 height 27
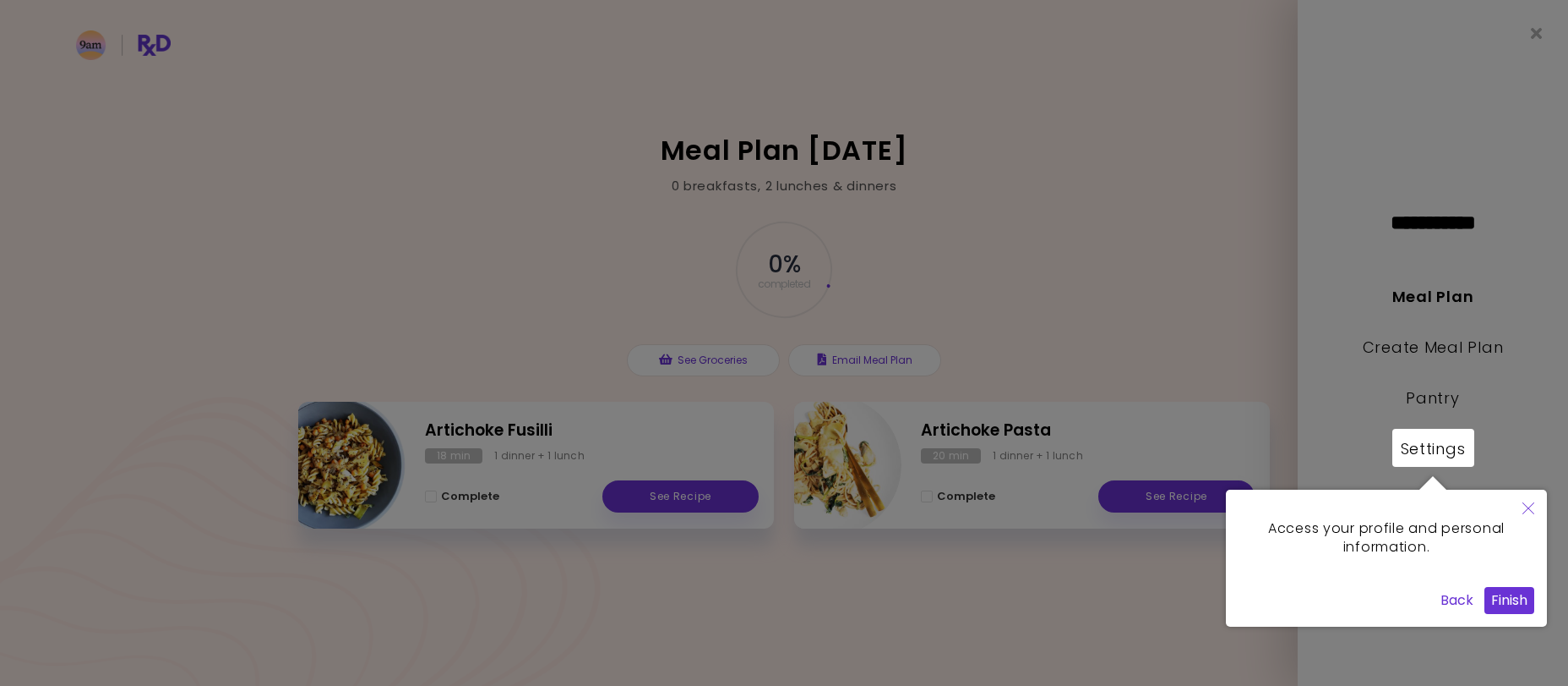
click at [1502, 598] on button "Finish" at bounding box center [1510, 600] width 50 height 27
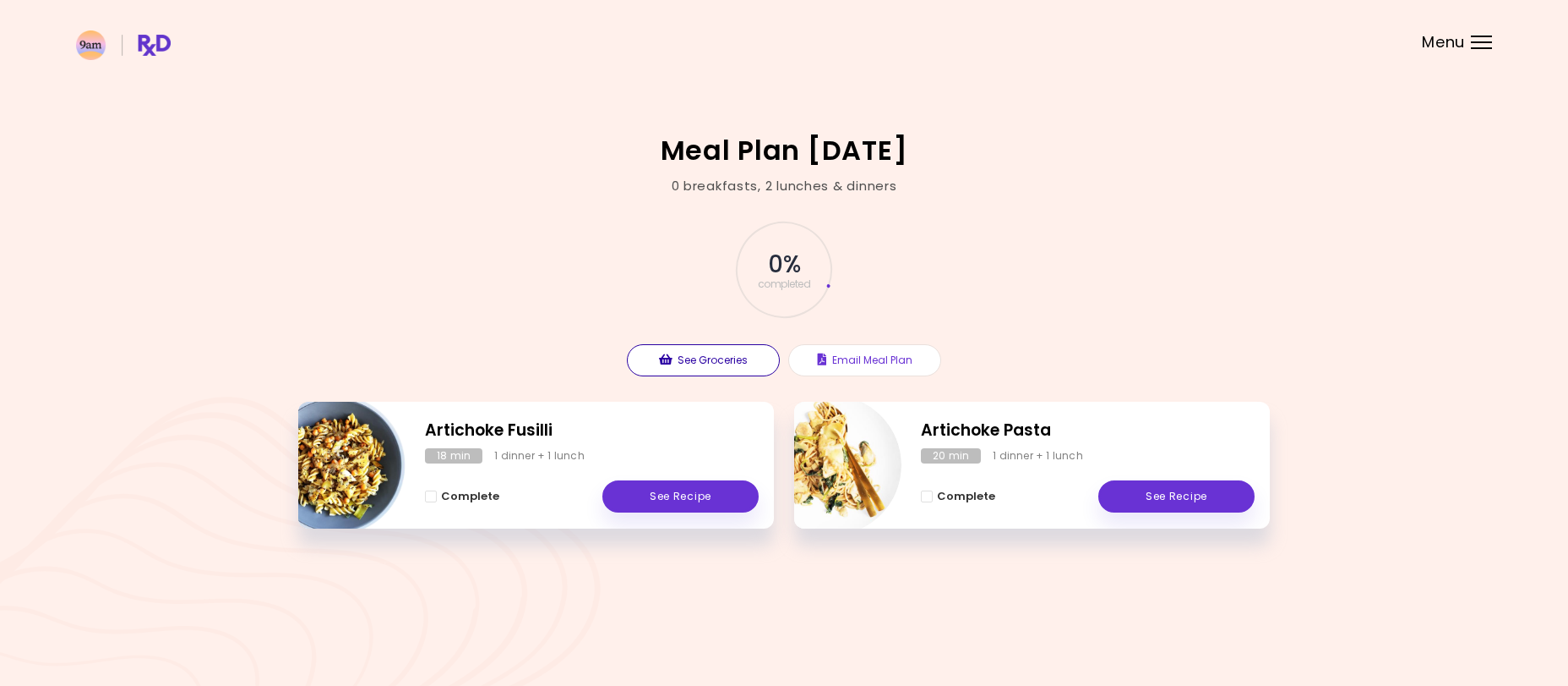
click at [705, 364] on button "See Groceries" at bounding box center [704, 361] width 153 height 33
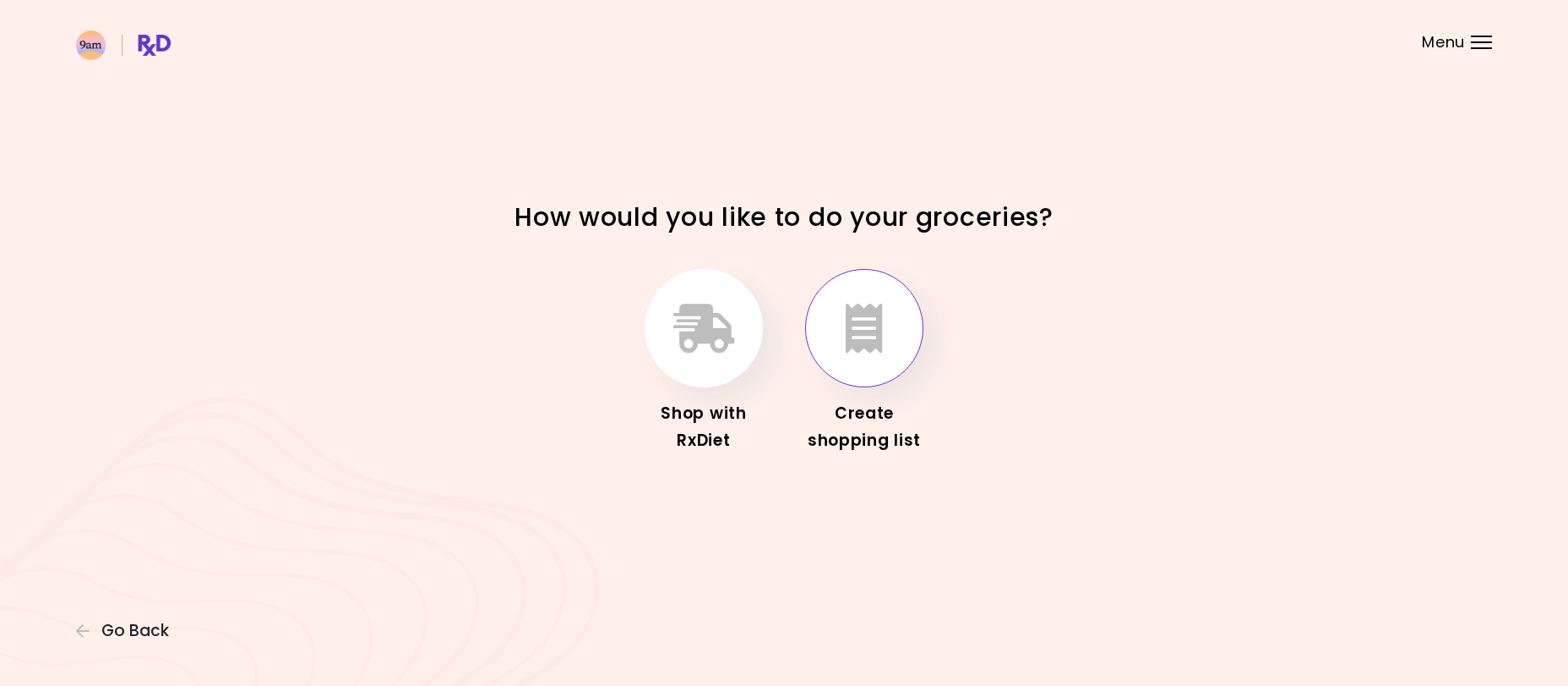
click at [891, 338] on button "button" at bounding box center [864, 328] width 119 height 119
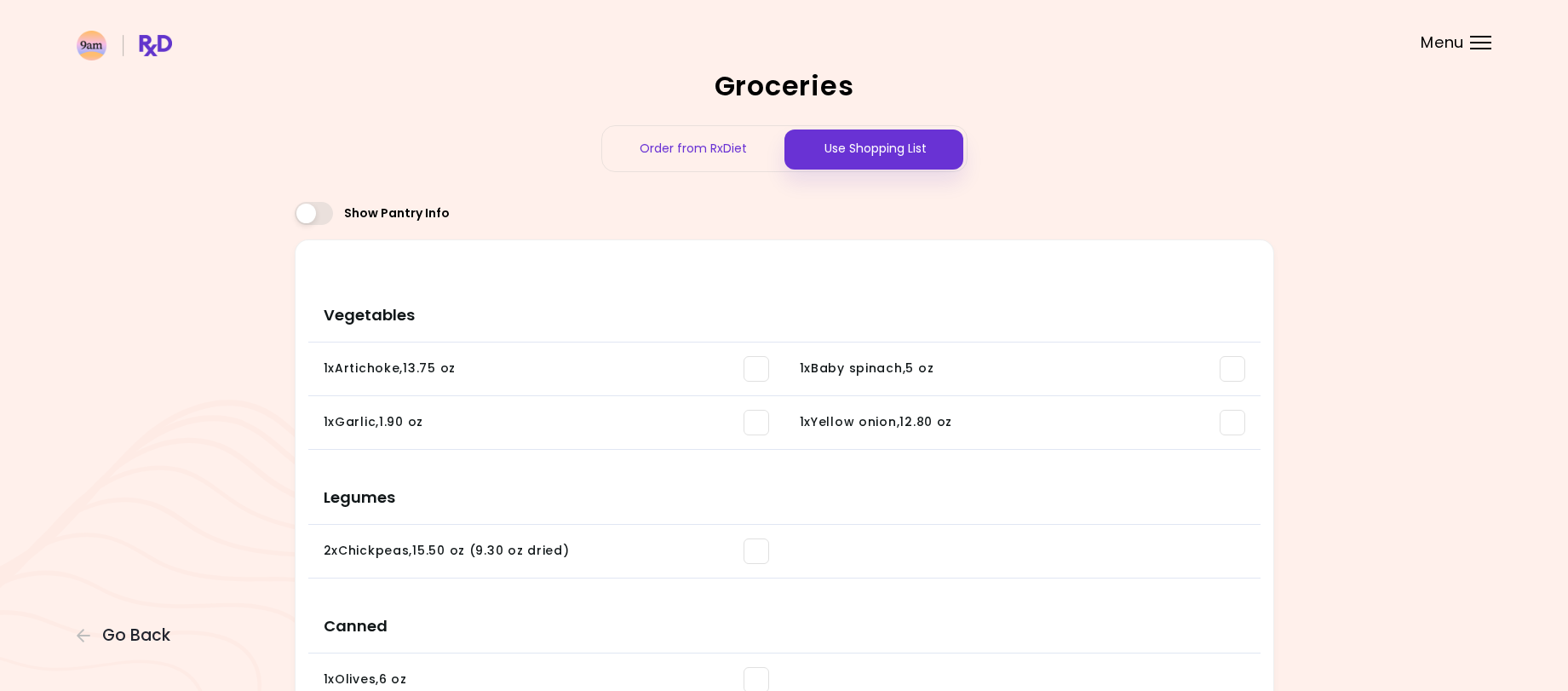
click at [759, 380] on span at bounding box center [757, 368] width 26 height 26
click at [759, 424] on span at bounding box center [757, 422] width 26 height 26
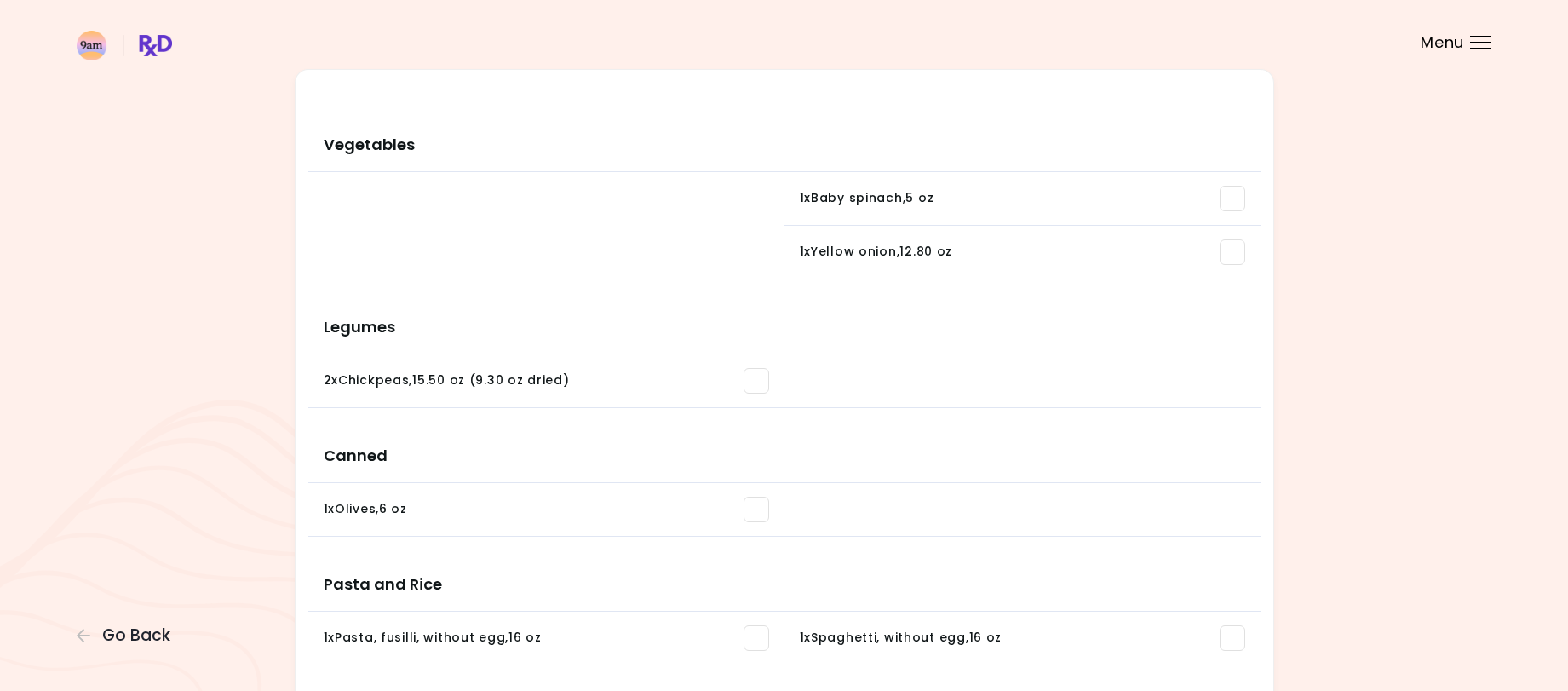
click at [748, 388] on span at bounding box center [757, 381] width 26 height 26
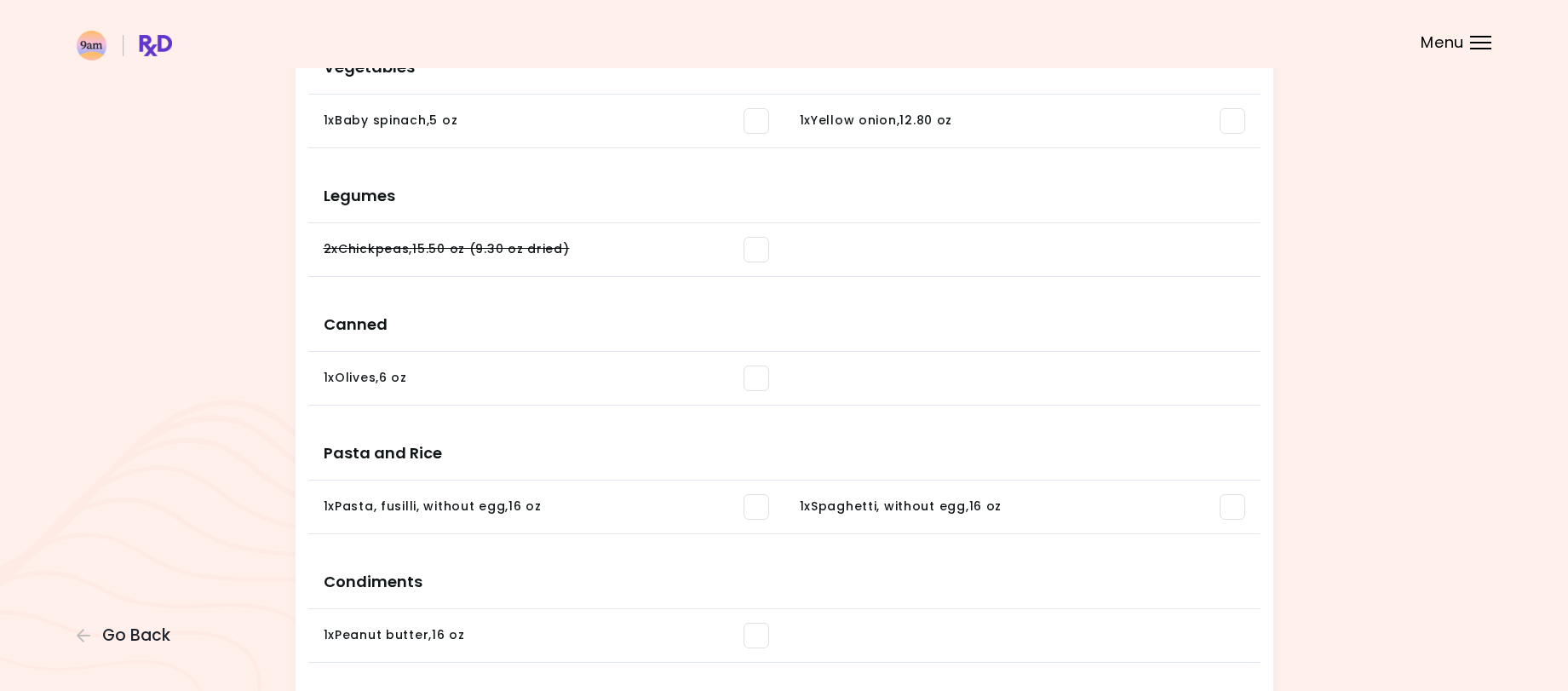
scroll to position [341, 0]
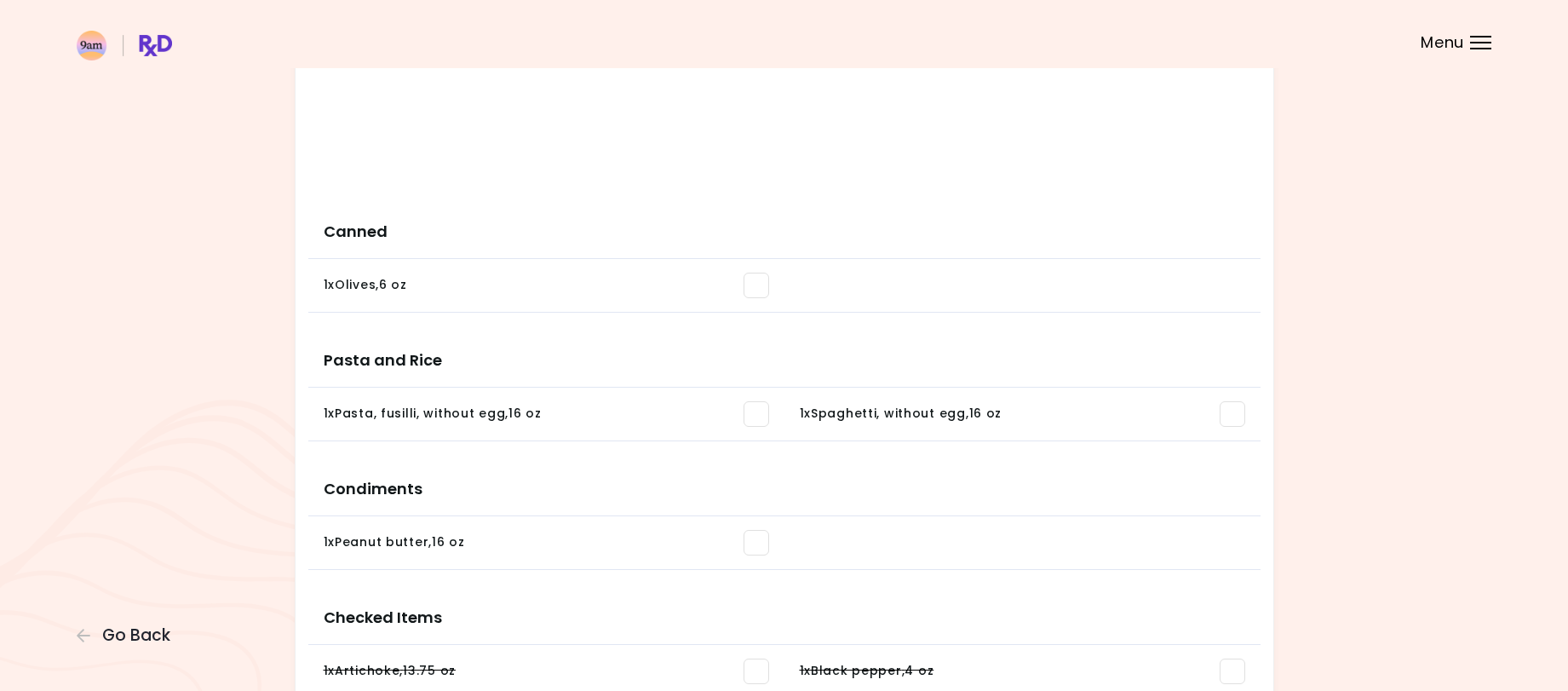
click at [752, 401] on span at bounding box center [757, 413] width 26 height 26
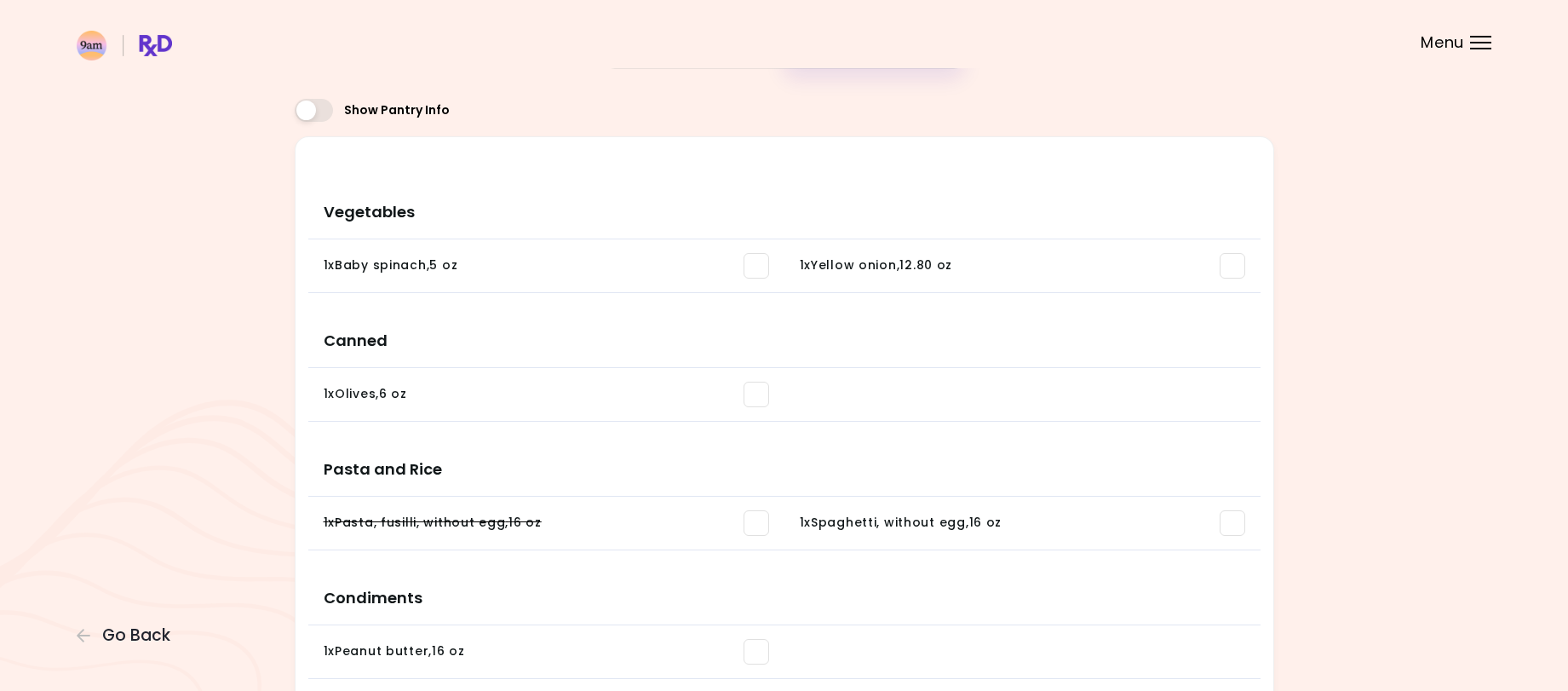
scroll to position [85, 0]
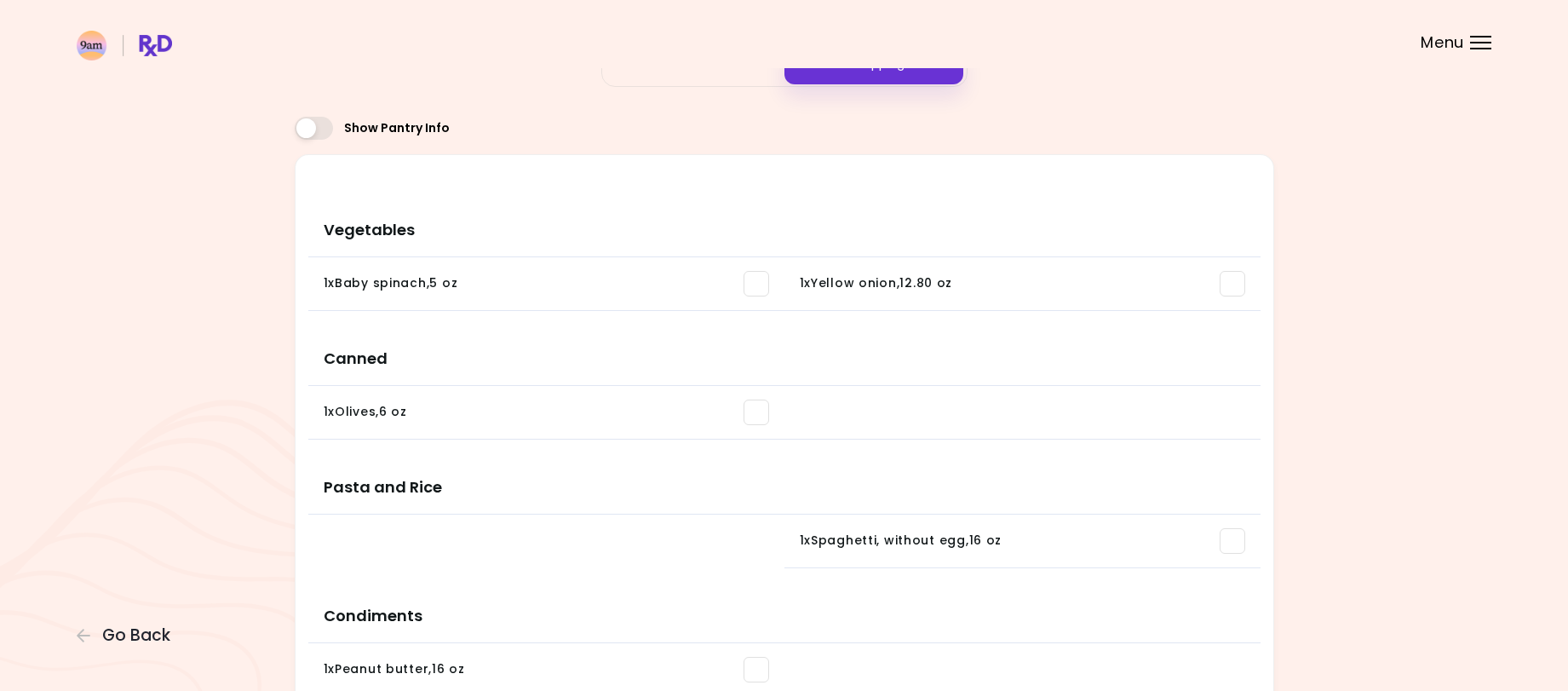
click at [761, 411] on span at bounding box center [757, 412] width 26 height 26
click at [757, 276] on span at bounding box center [757, 283] width 26 height 26
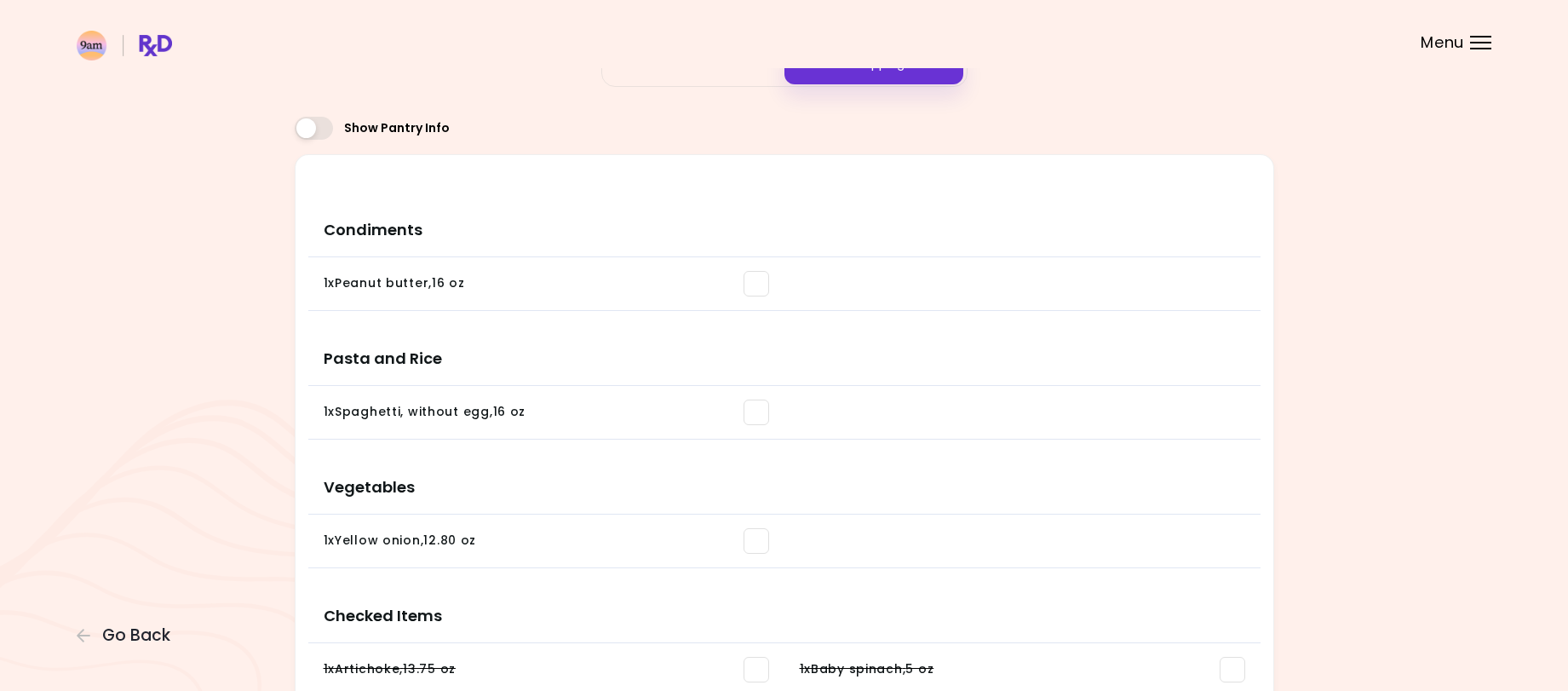
scroll to position [0, 0]
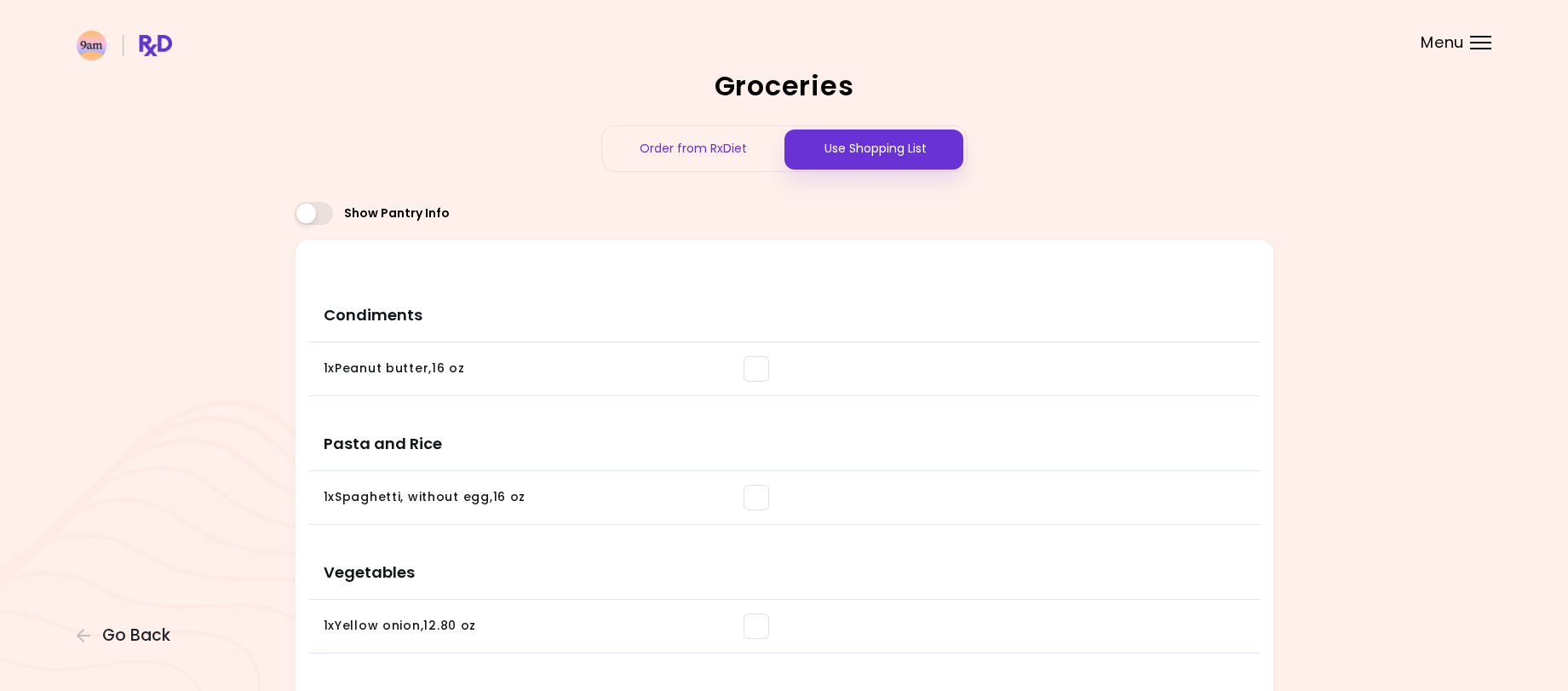
click at [760, 359] on span at bounding box center [757, 368] width 26 height 26
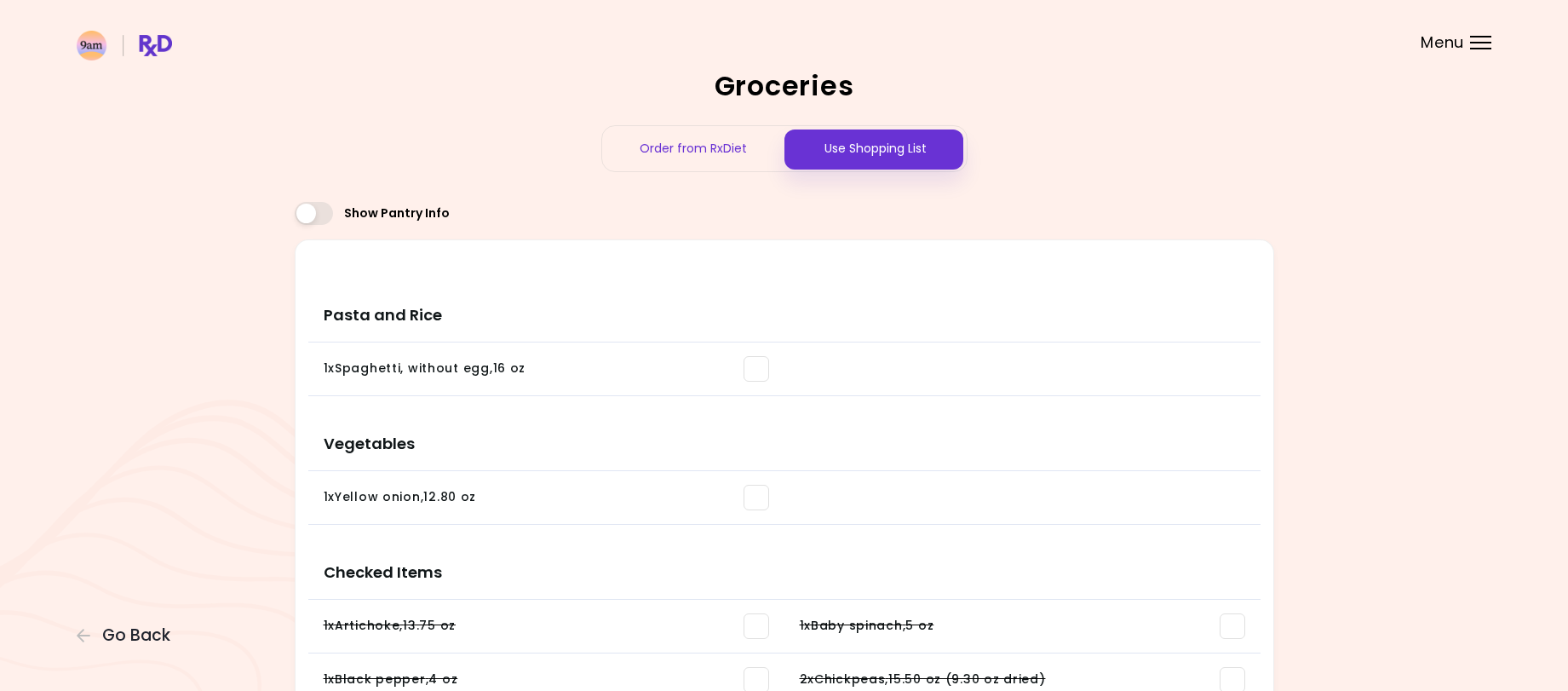
click at [764, 376] on span at bounding box center [757, 368] width 26 height 26
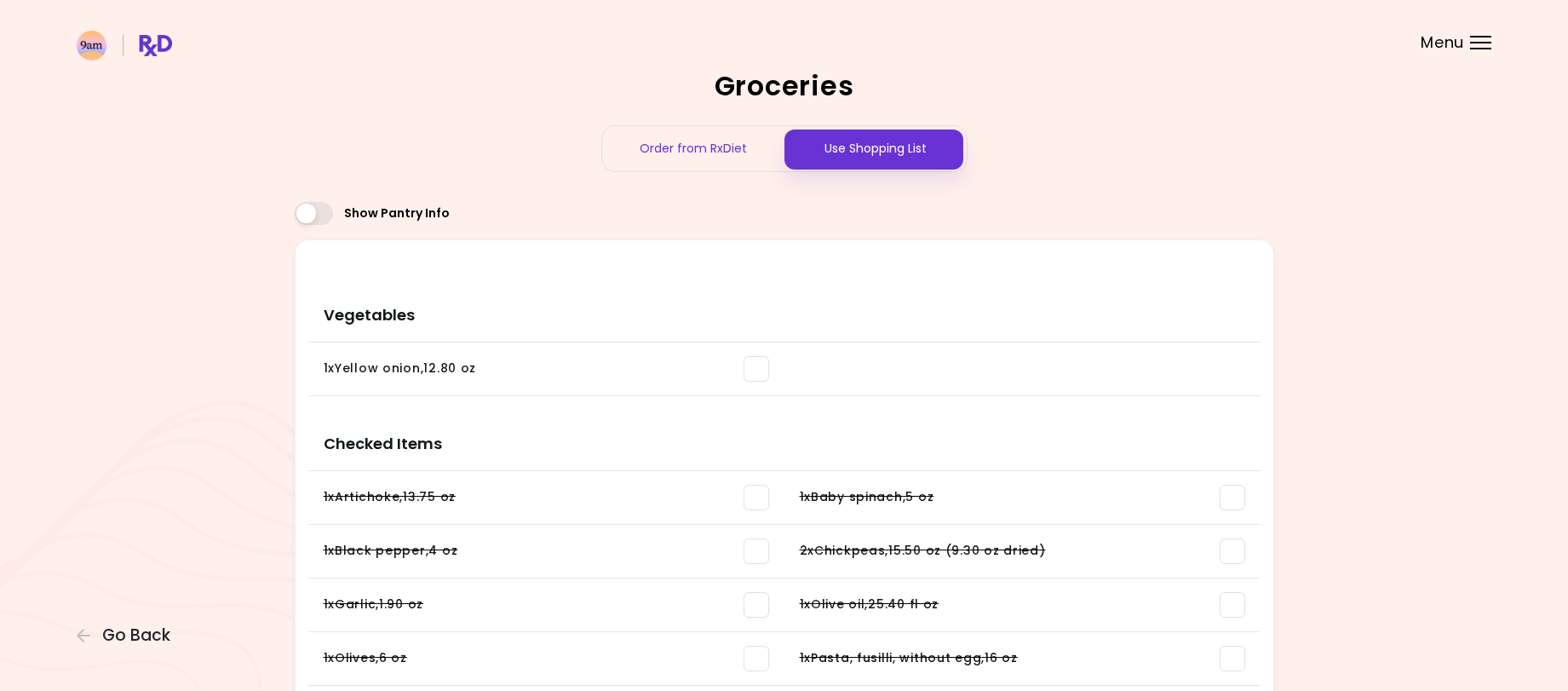
scroll to position [85, 0]
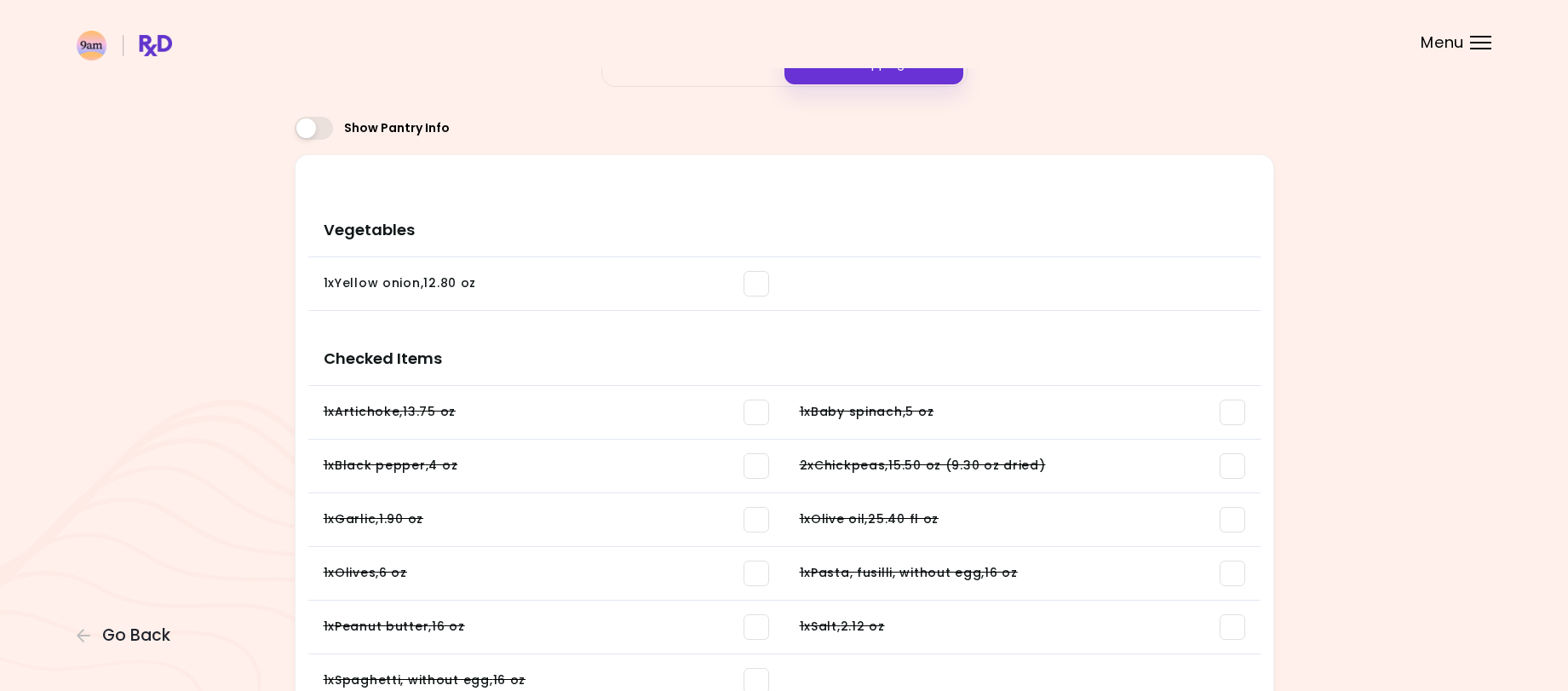
click at [765, 279] on span at bounding box center [757, 283] width 26 height 26
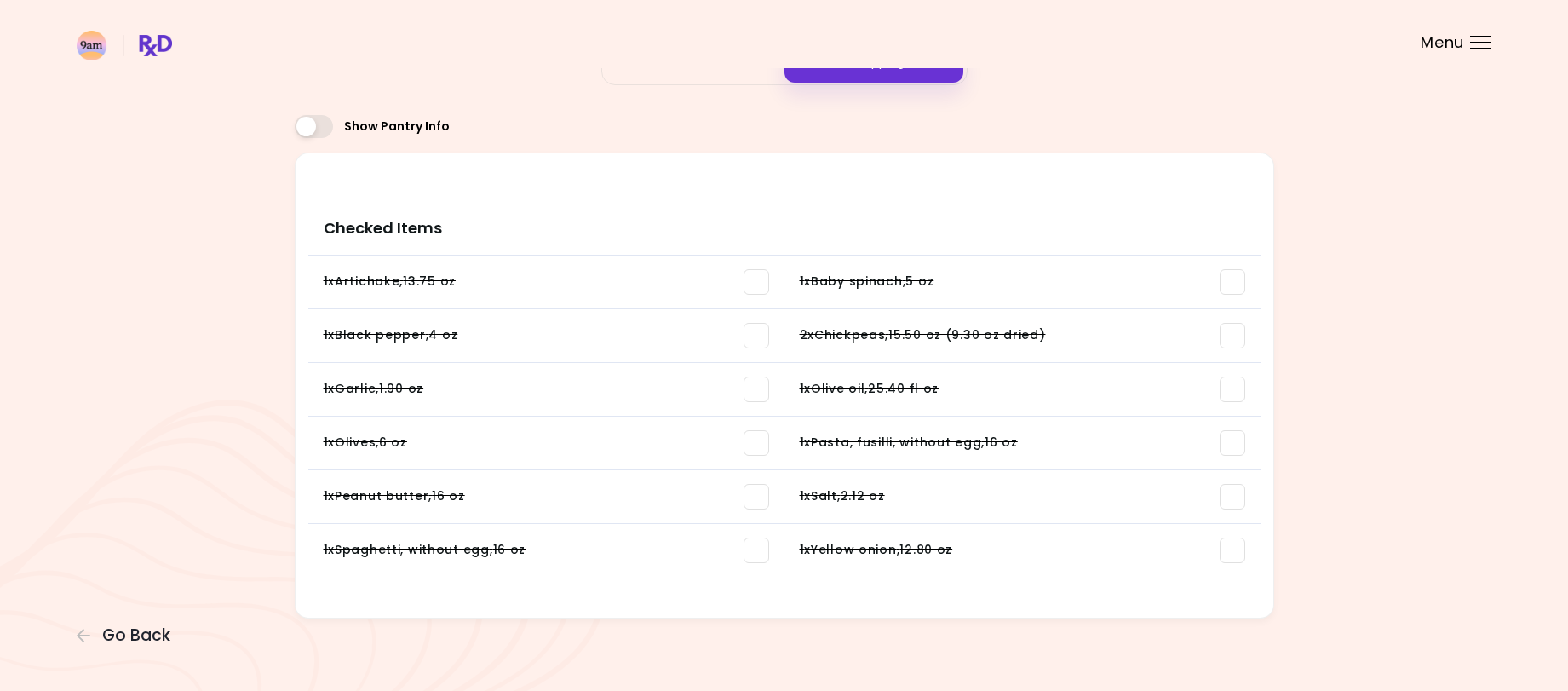
click at [1449, 145] on div "Groceries Order from RxDiet Use Shopping List Show Pantry Info Items You Should…" at bounding box center [784, 302] width 1568 height 778
click at [313, 127] on span at bounding box center [314, 126] width 39 height 23
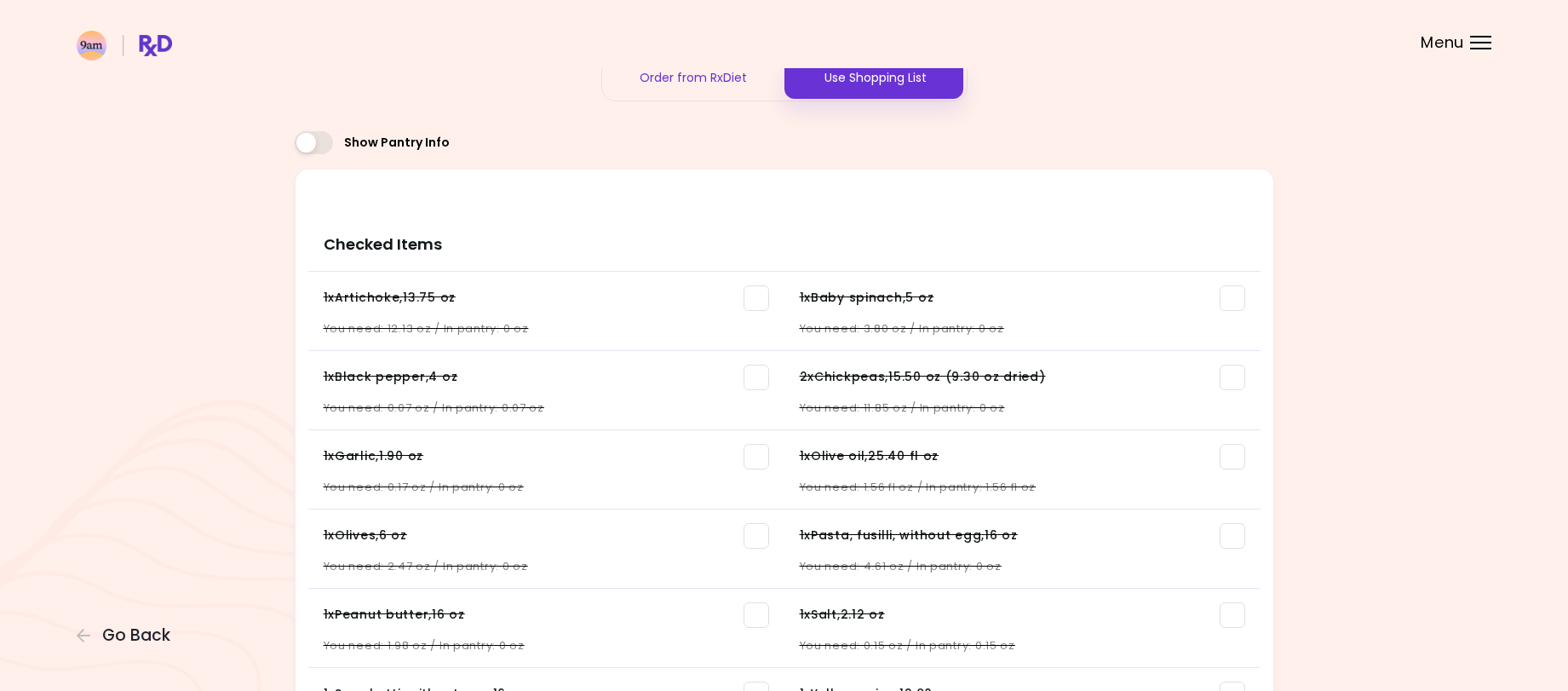
scroll to position [0, 0]
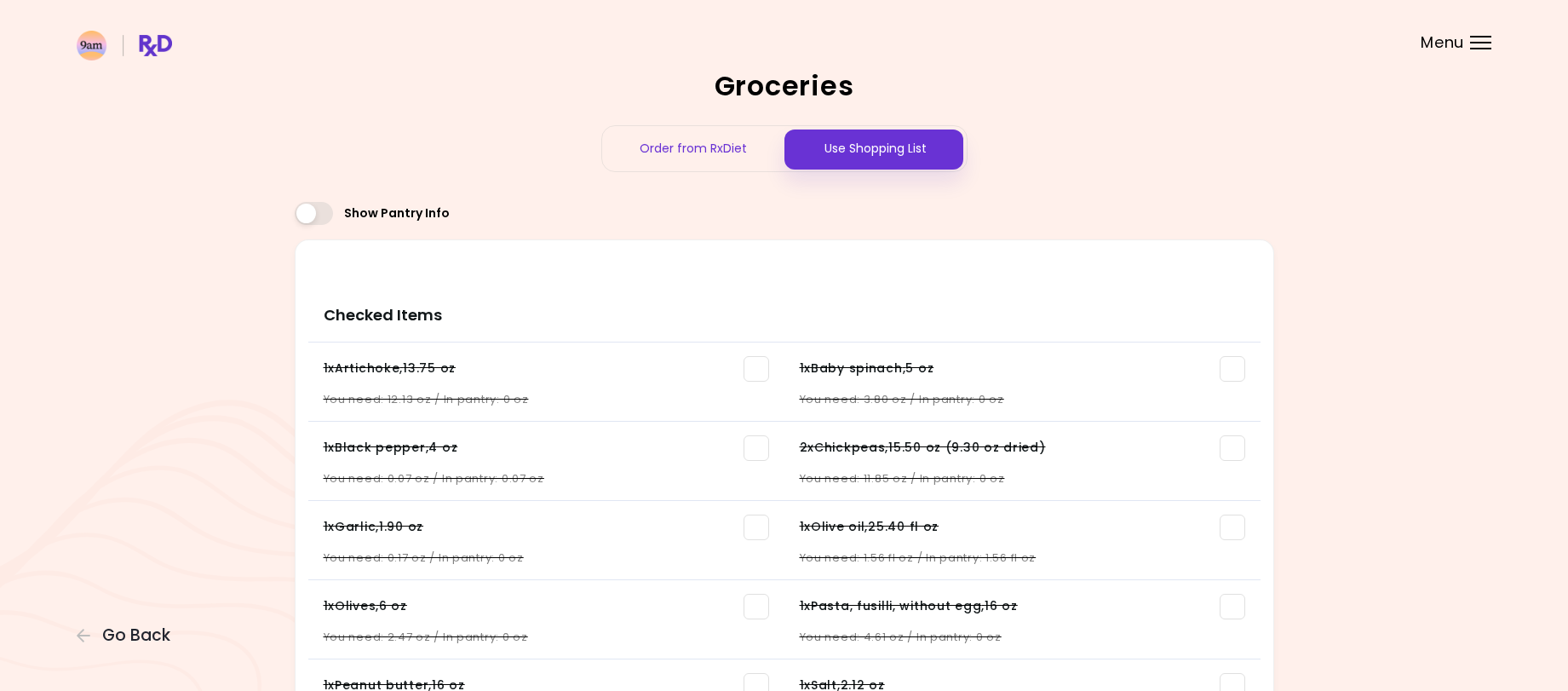
click at [315, 209] on span at bounding box center [314, 213] width 39 height 23
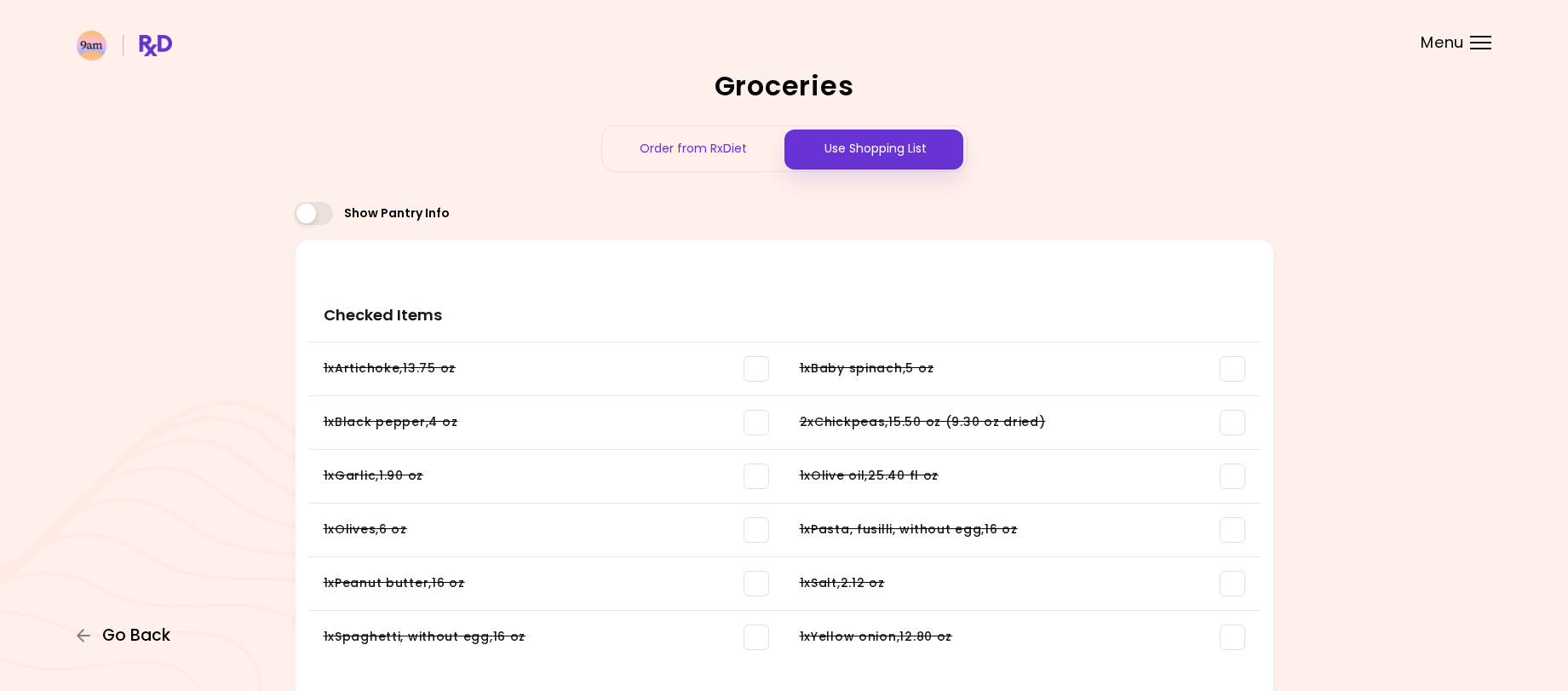
click at [132, 641] on span "Go Back" at bounding box center [136, 635] width 68 height 18
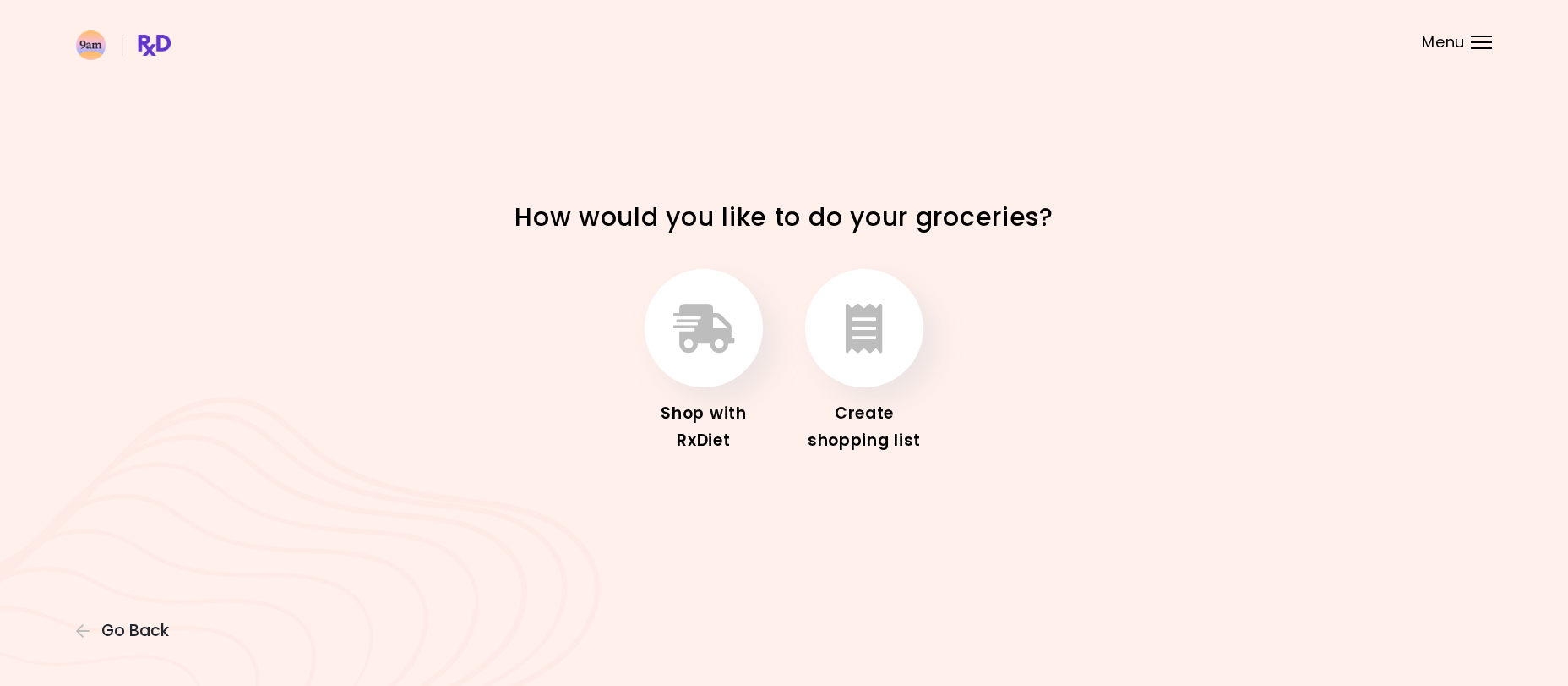
click at [1476, 51] on header at bounding box center [784, 33] width 1568 height 68
click at [1487, 33] on header at bounding box center [784, 33] width 1568 height 68
click at [1474, 40] on div "Menu" at bounding box center [1482, 42] width 21 height 13
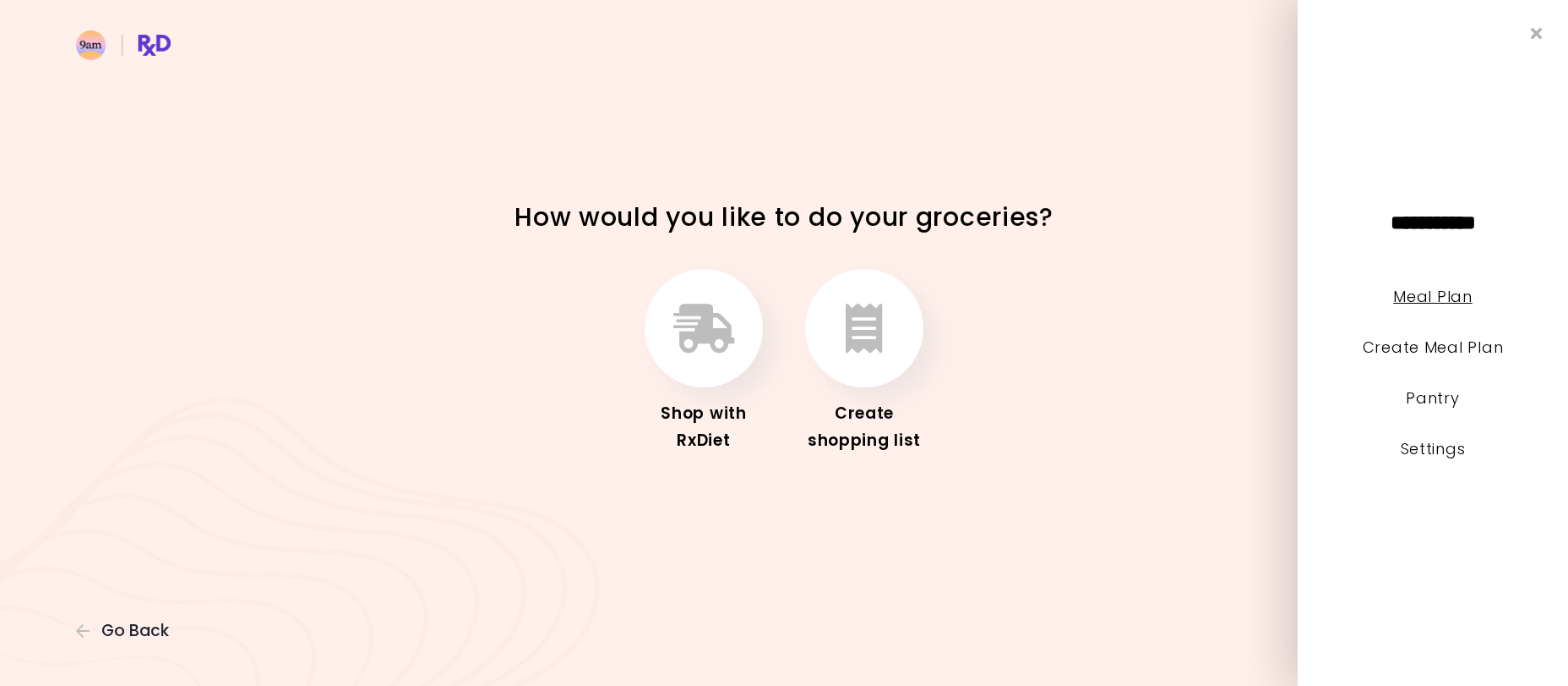
click at [1422, 300] on link "Meal Plan" at bounding box center [1432, 297] width 78 height 21
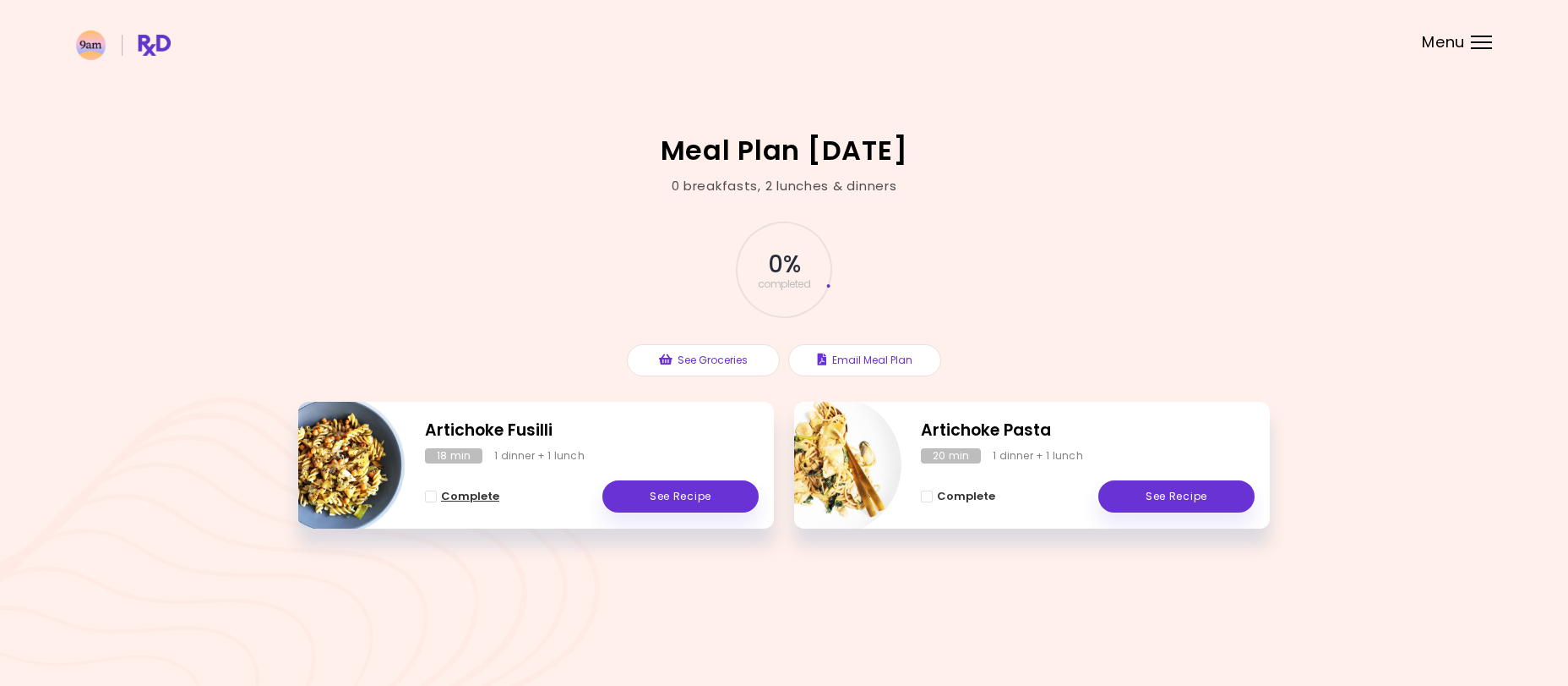
click at [427, 497] on span "Complete - Artichoke Fusilli" at bounding box center [431, 497] width 11 height 11
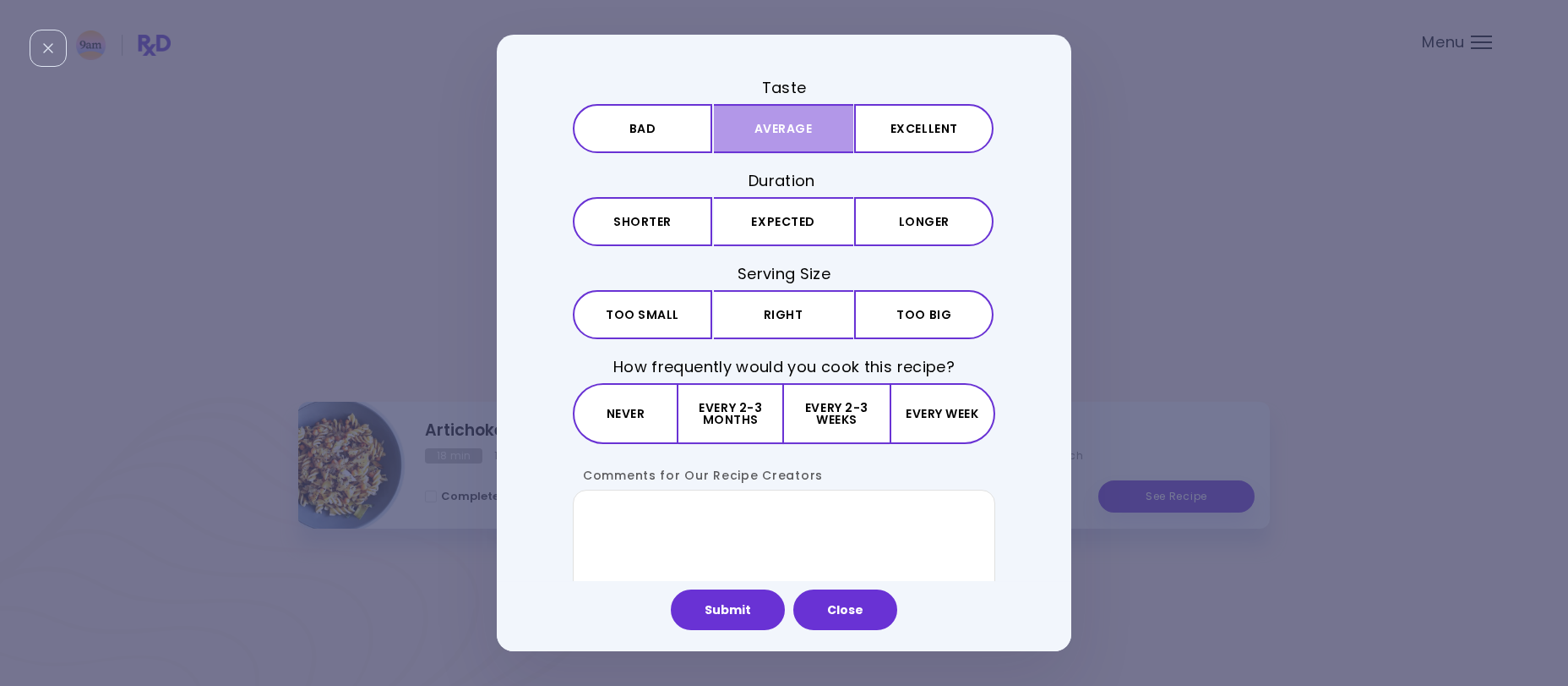
click at [754, 132] on button "Average" at bounding box center [784, 128] width 140 height 49
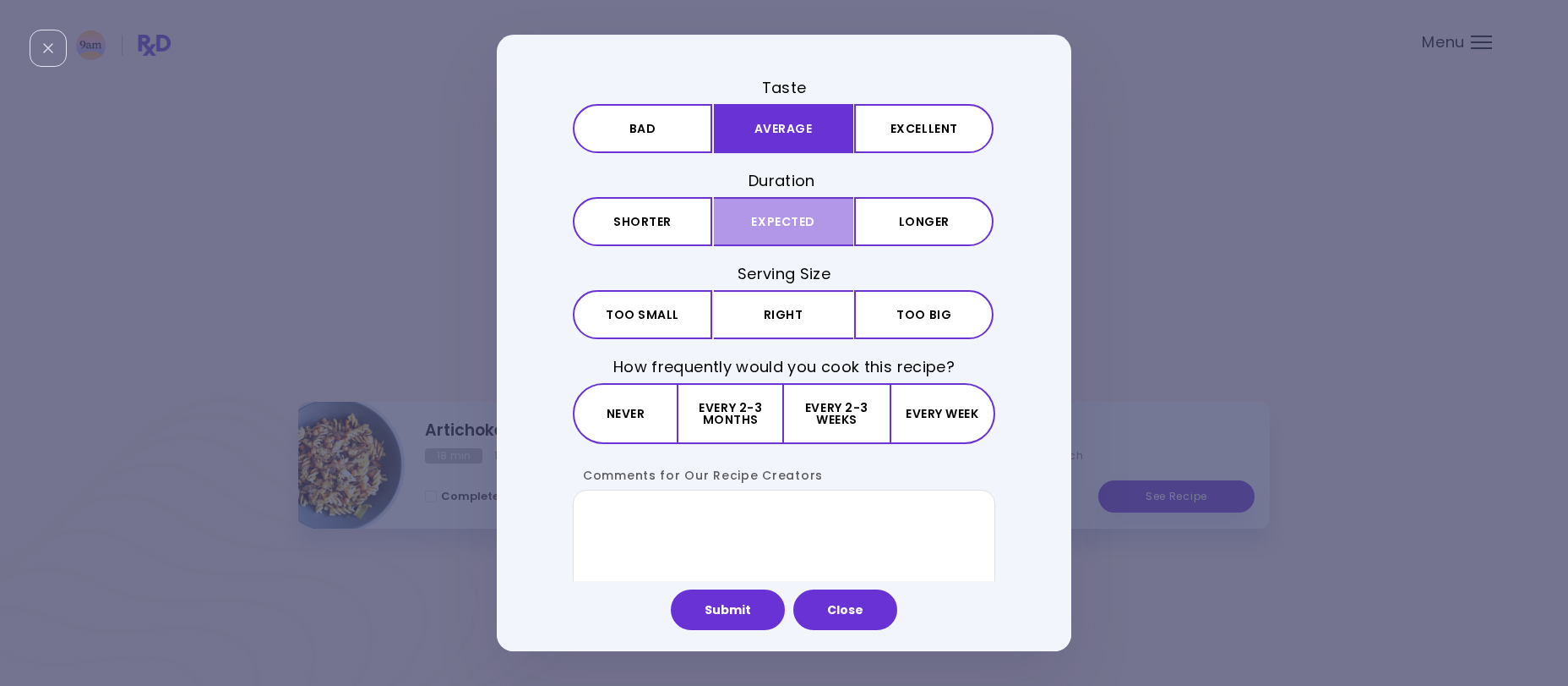
click at [799, 230] on button "Expected" at bounding box center [784, 221] width 140 height 49
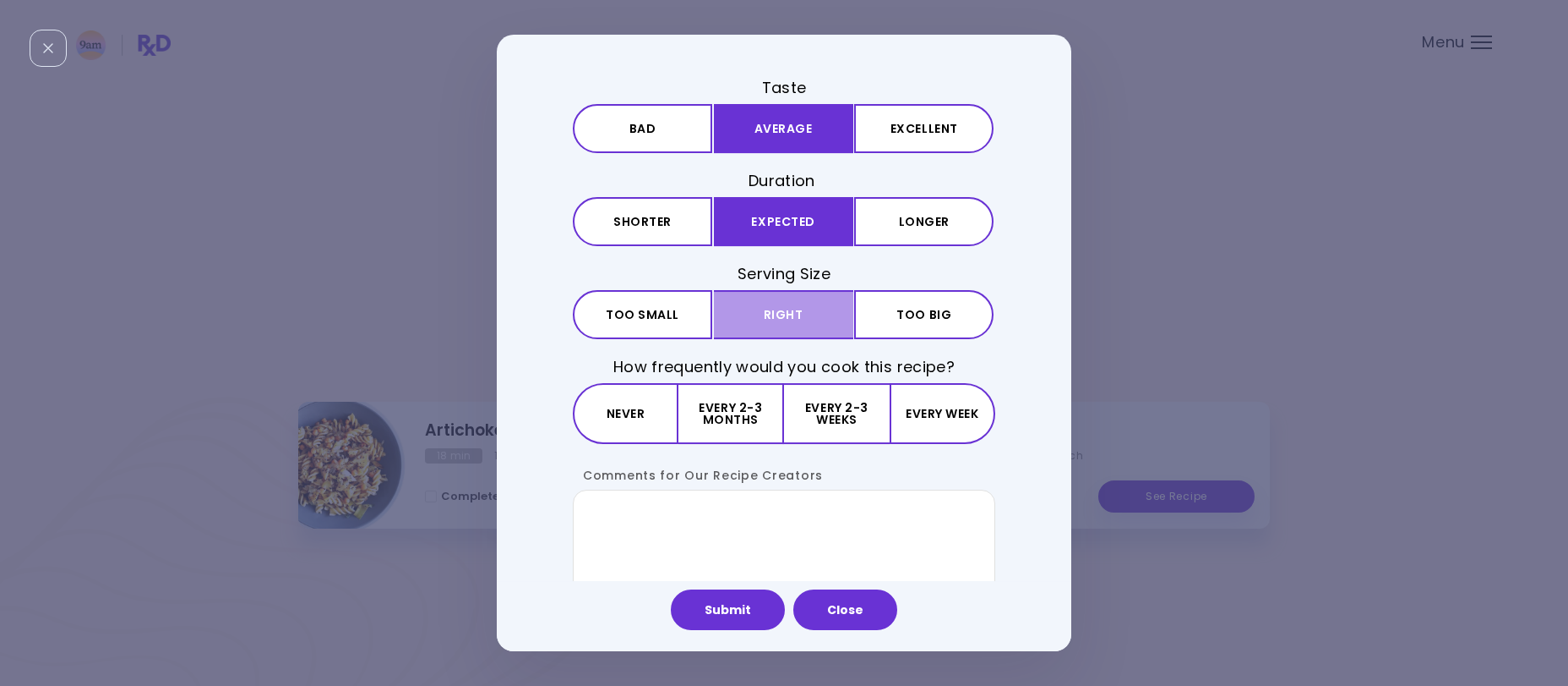
click at [764, 327] on button "Right" at bounding box center [784, 314] width 140 height 49
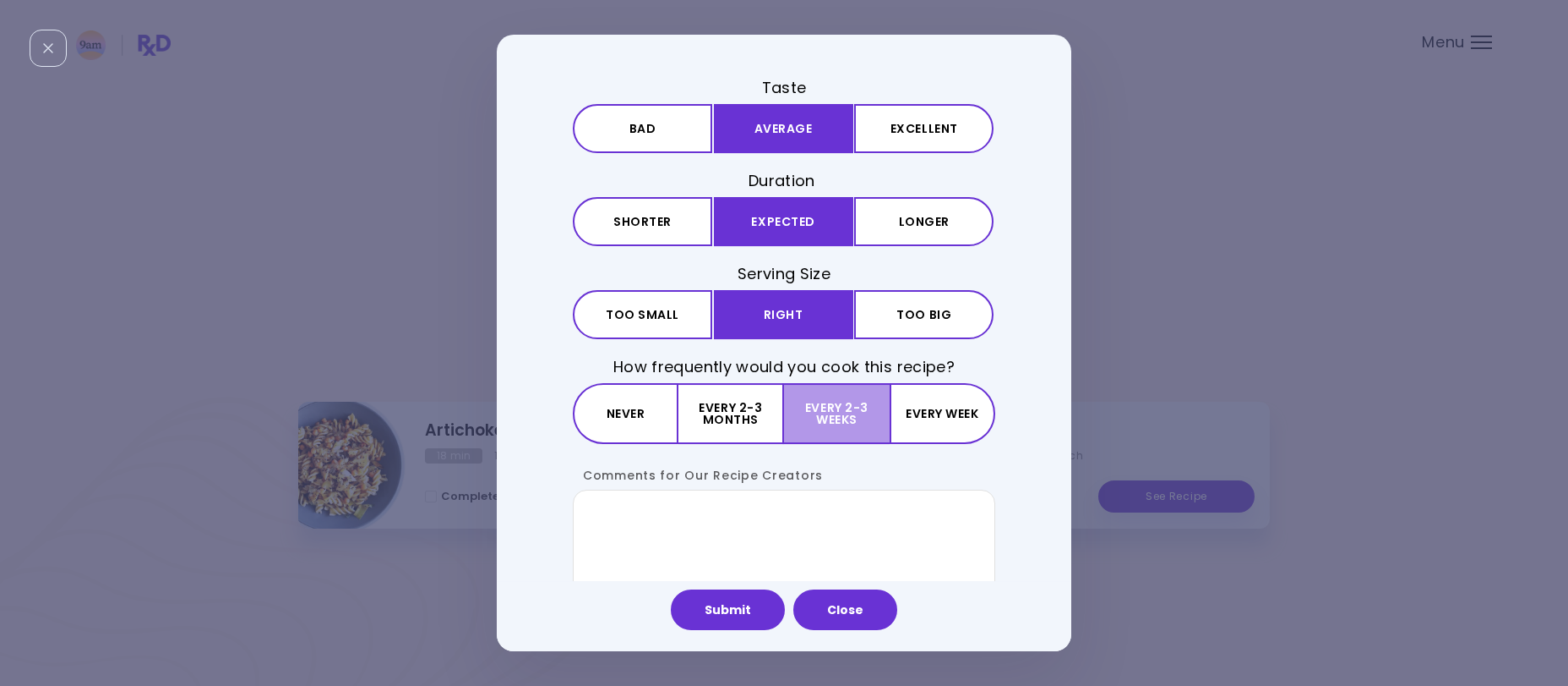
click at [844, 421] on button "Every 2-3 weeks" at bounding box center [837, 413] width 105 height 61
click at [859, 617] on button "Close" at bounding box center [845, 609] width 104 height 40
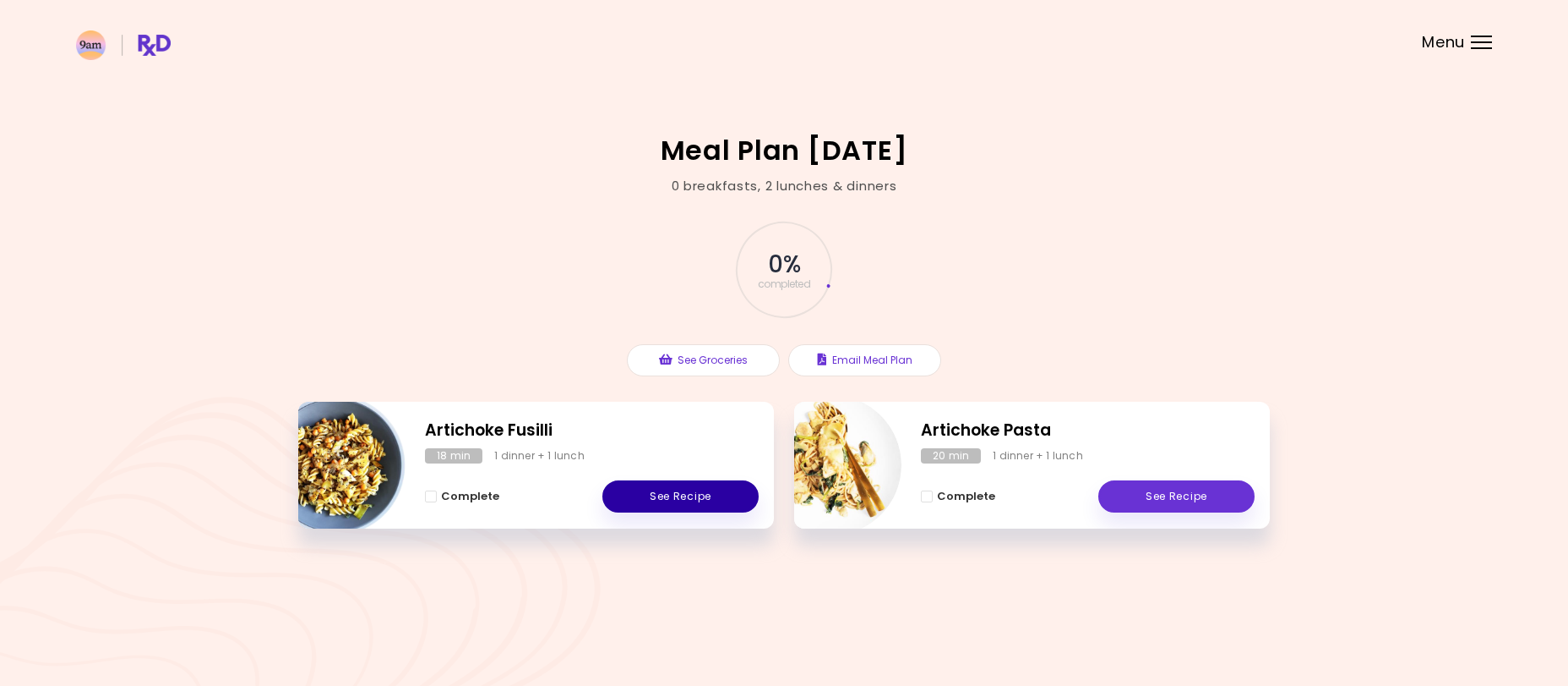
click at [687, 501] on link "See Recipe" at bounding box center [681, 497] width 157 height 33
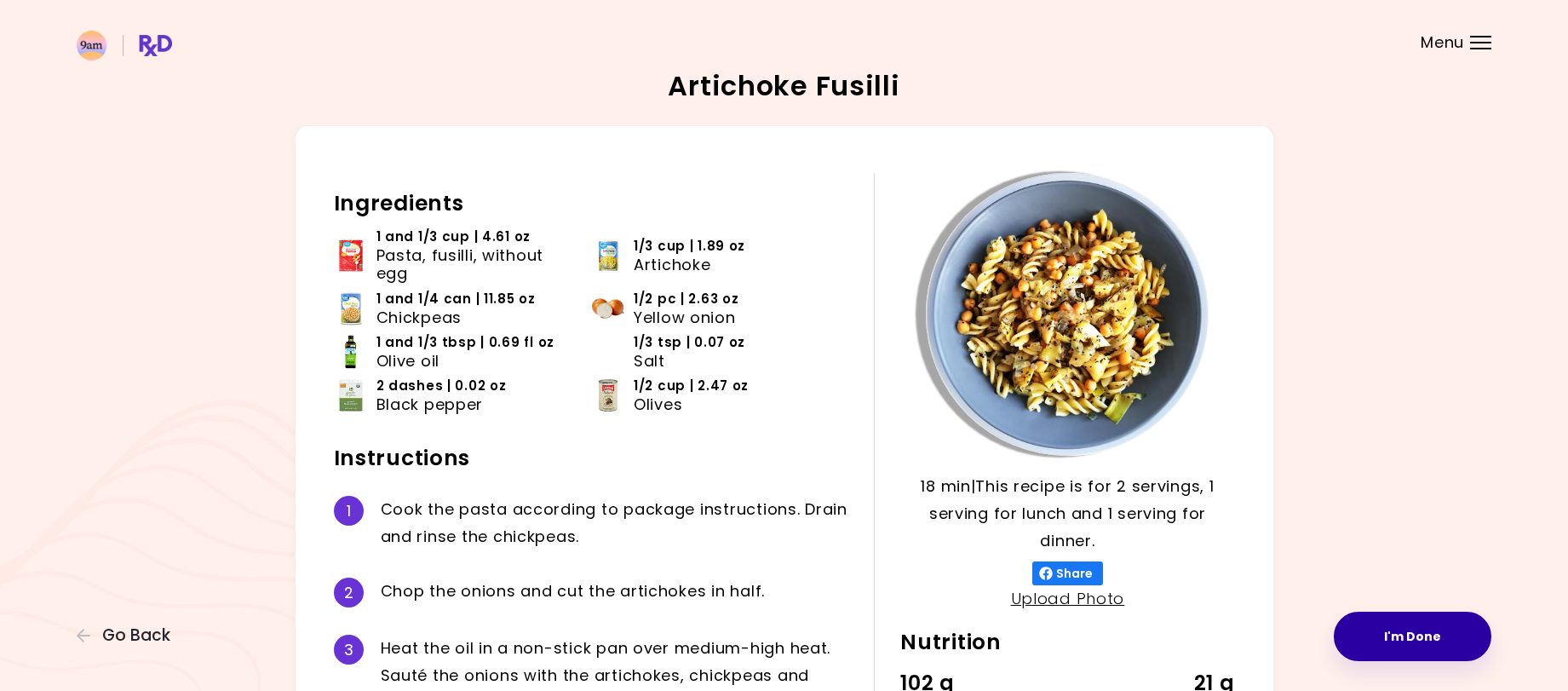
click at [1426, 625] on button "I'm Done" at bounding box center [1413, 636] width 158 height 49
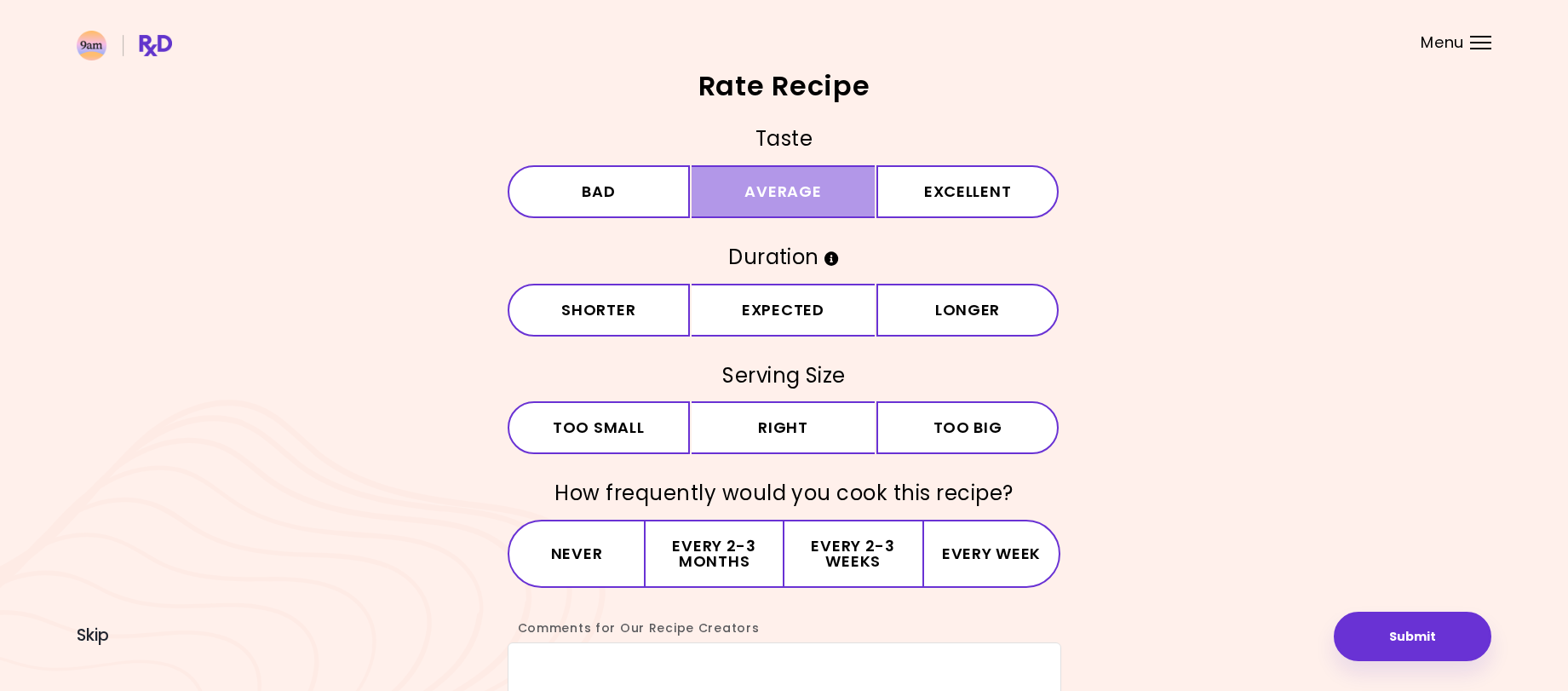
click at [759, 195] on button "Average" at bounding box center [784, 191] width 183 height 53
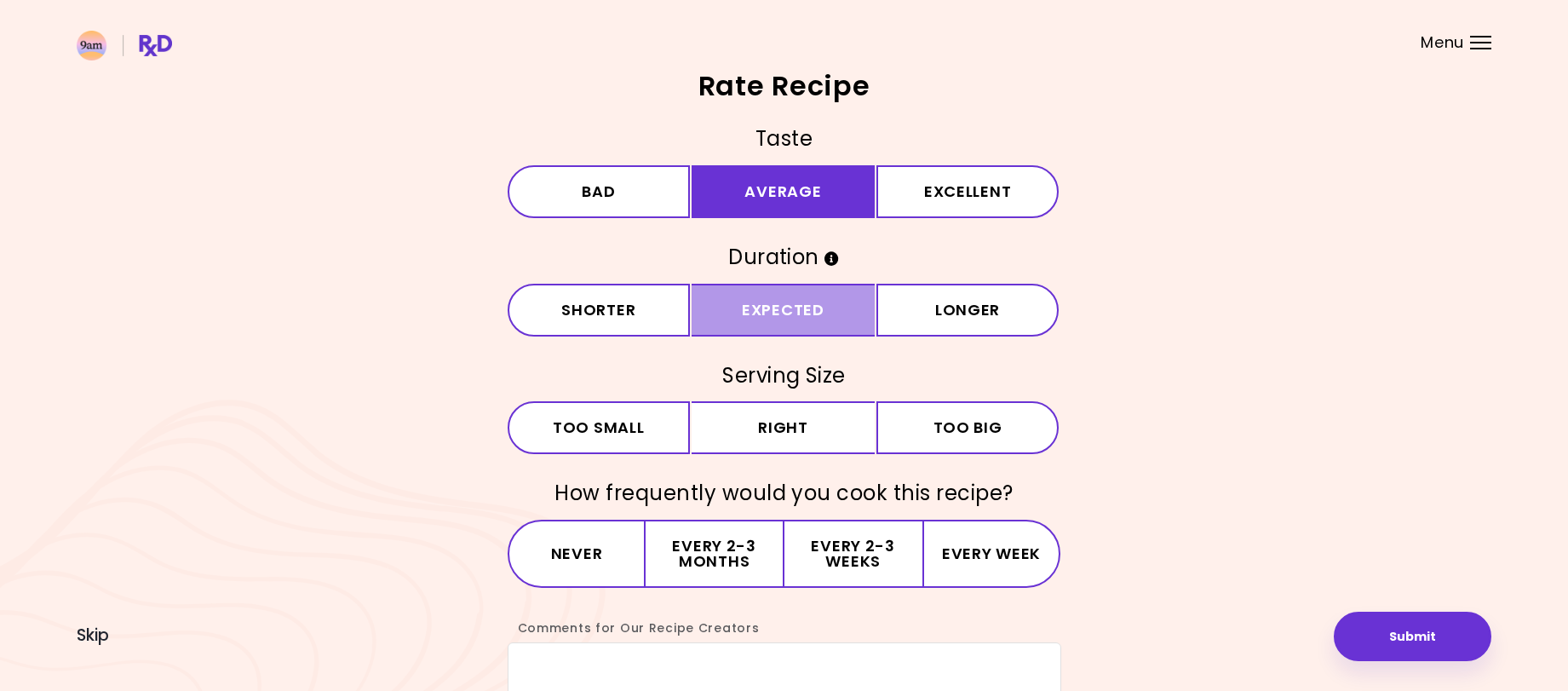
click at [767, 311] on button "Expected" at bounding box center [784, 309] width 183 height 53
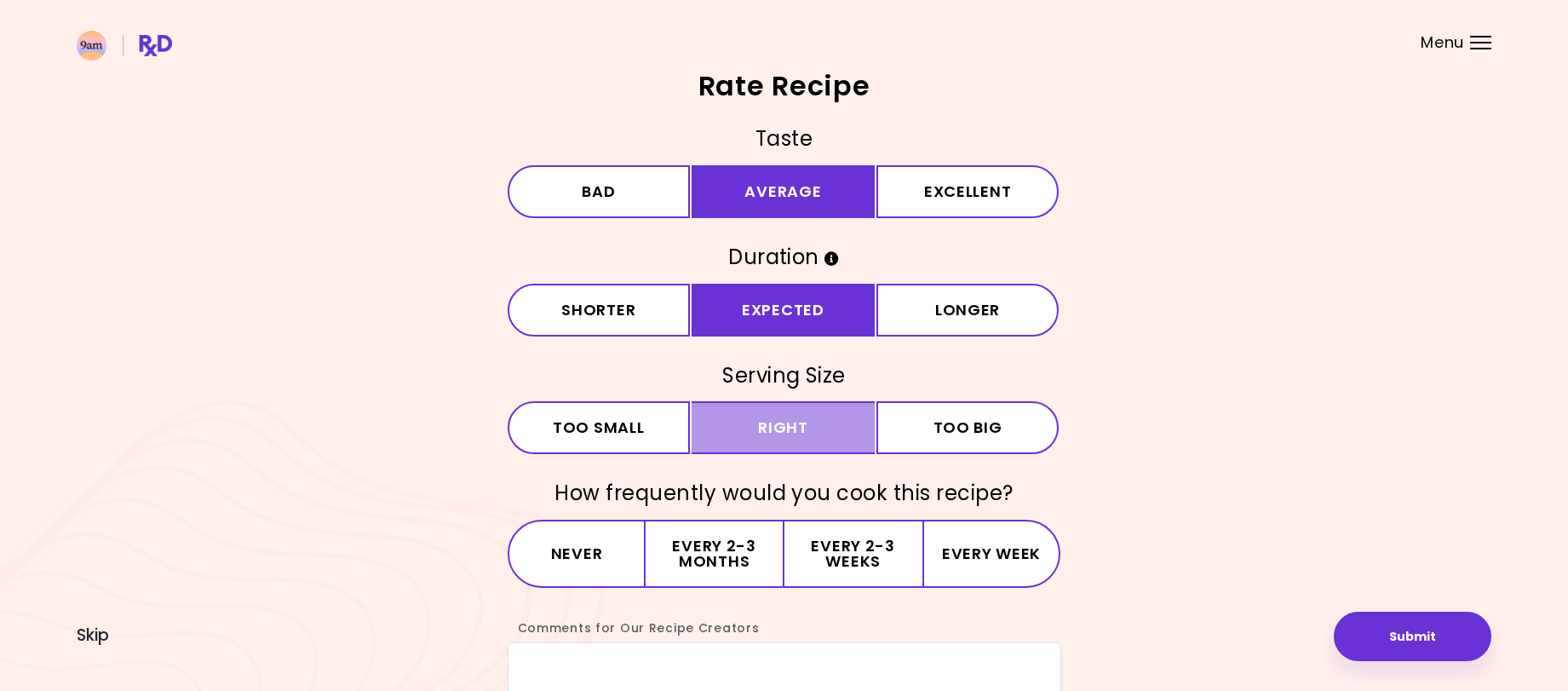
click at [788, 435] on button "Right" at bounding box center [784, 427] width 183 height 53
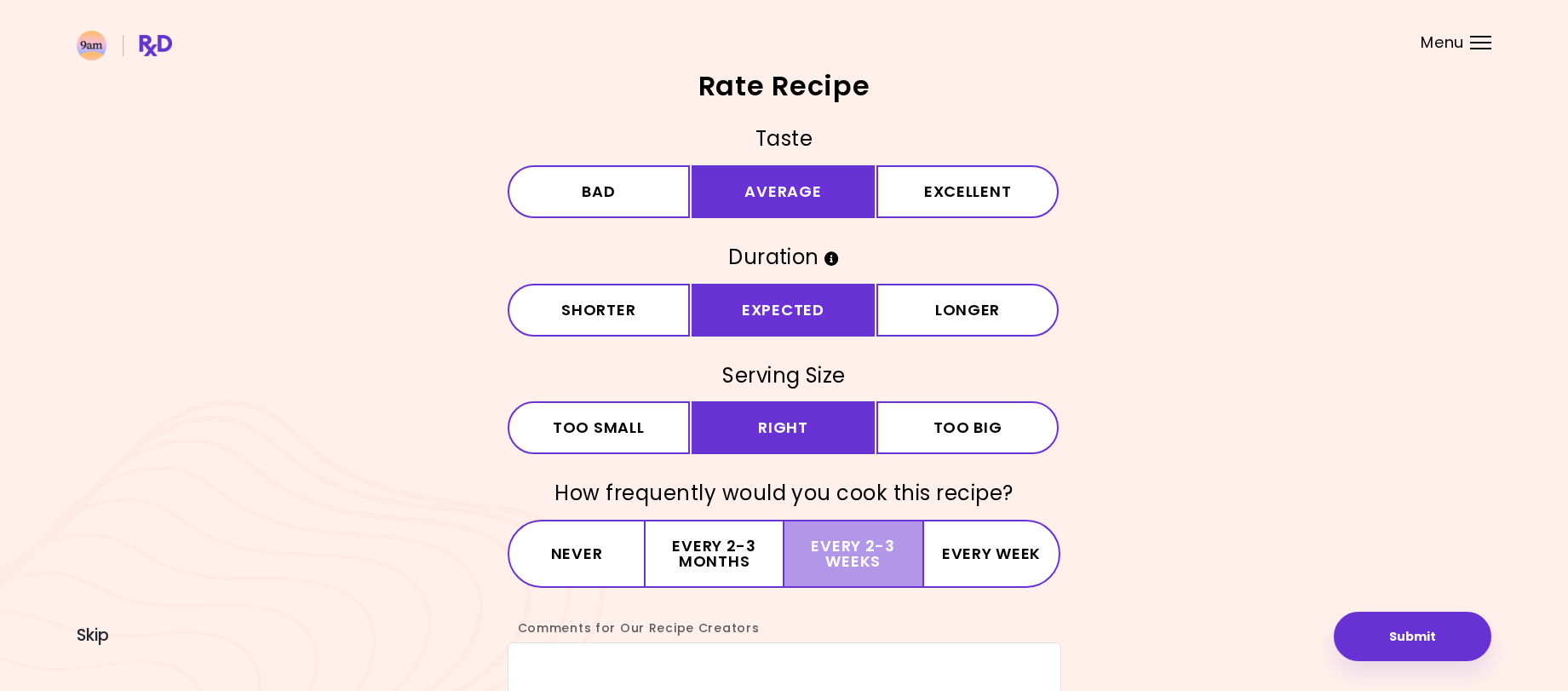
click at [876, 564] on button "Every 2-3 weeks" at bounding box center [853, 553] width 138 height 68
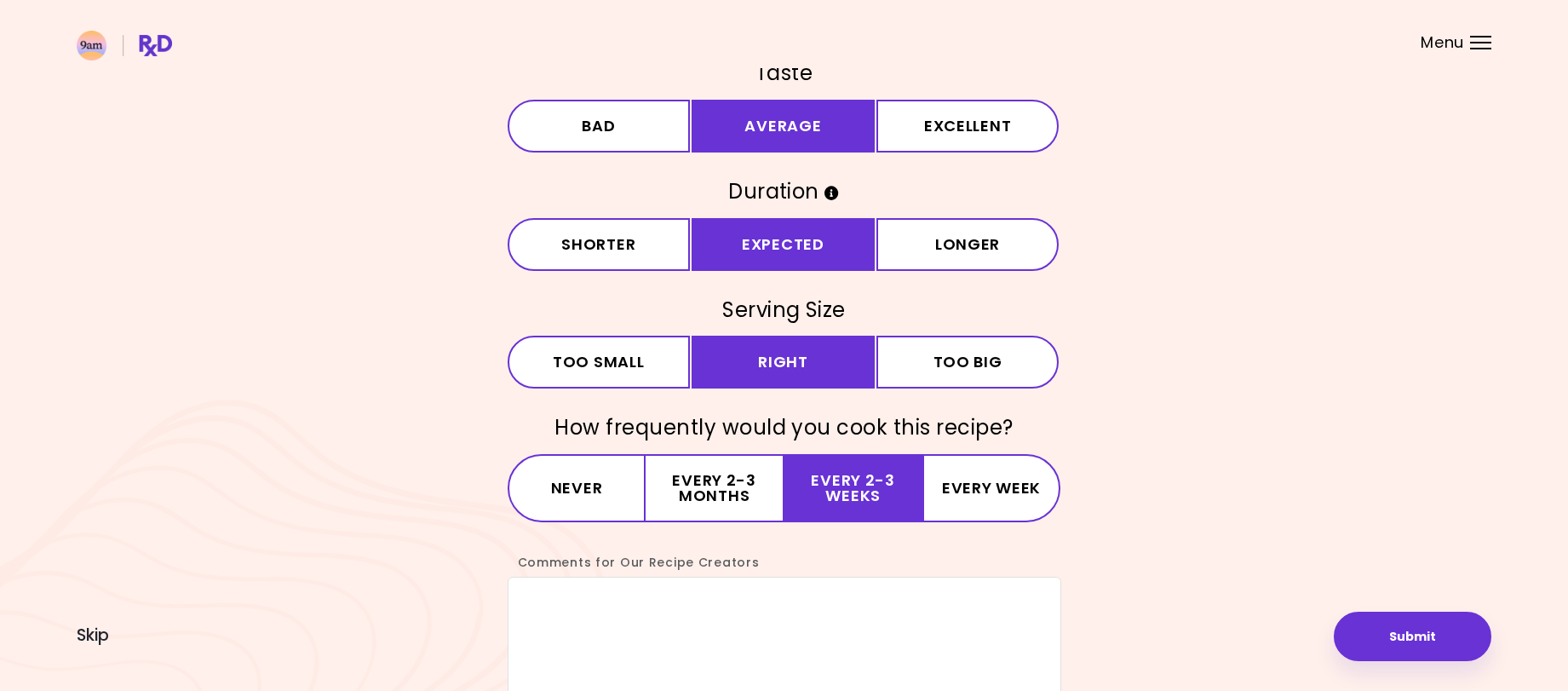
scroll to position [151, 0]
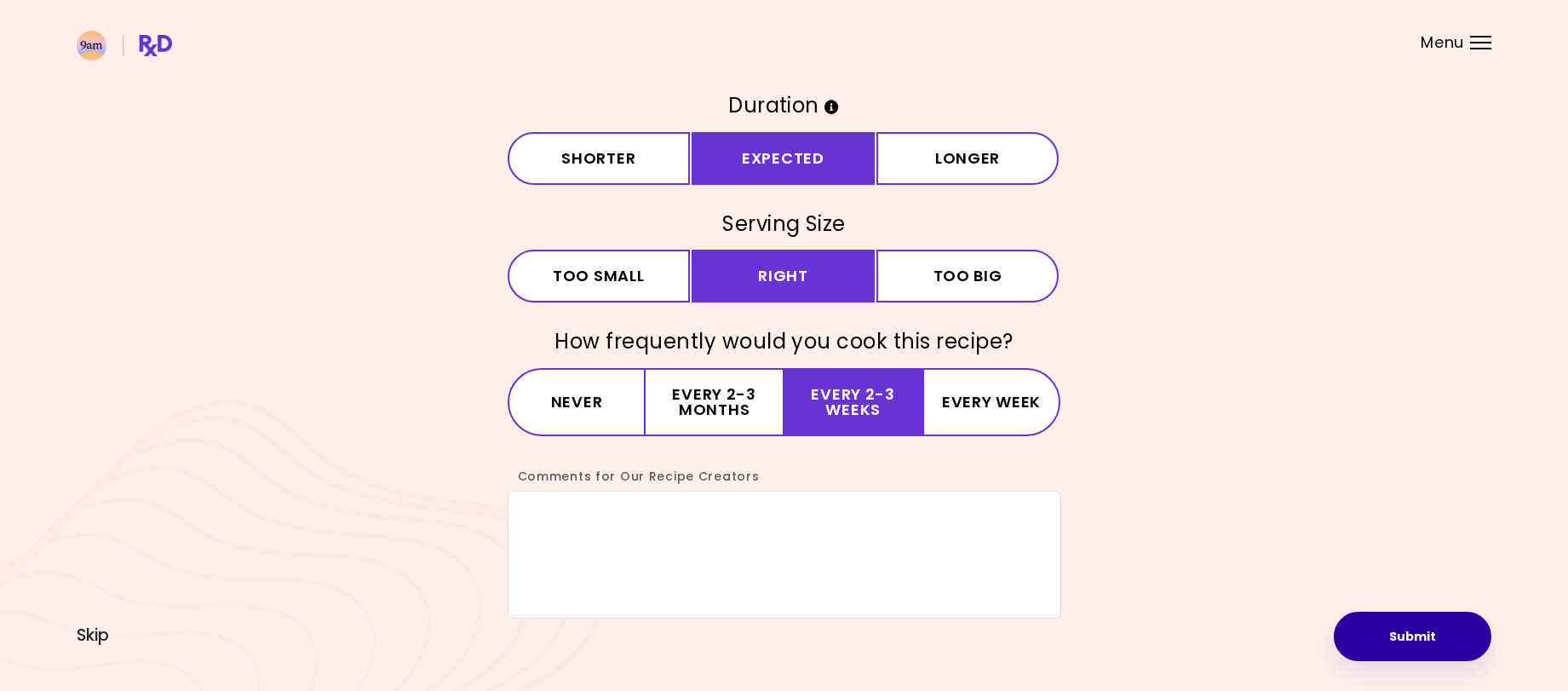
click at [1402, 631] on button "Submit" at bounding box center [1413, 636] width 158 height 49
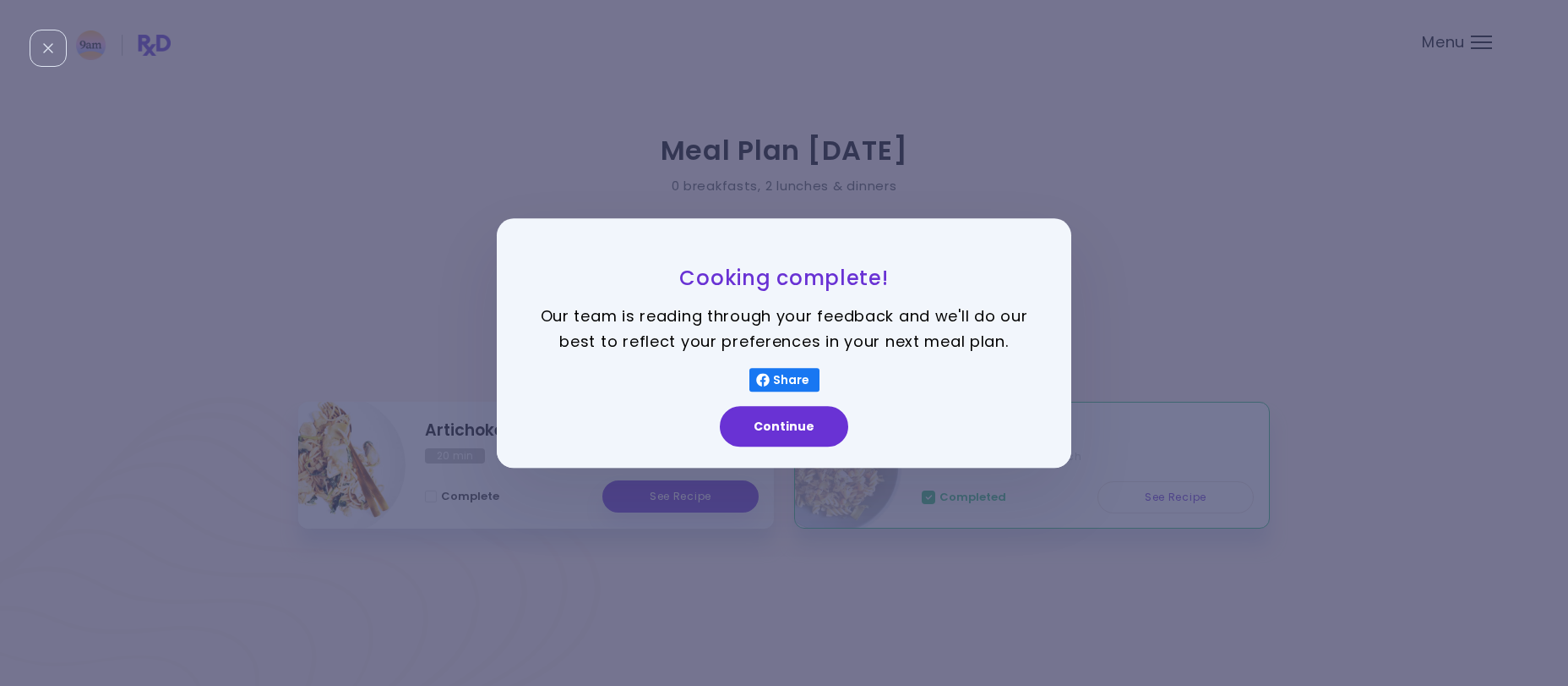
click at [790, 450] on div "Continue" at bounding box center [784, 432] width 575 height 70
click at [795, 440] on button "Continue" at bounding box center [784, 426] width 128 height 40
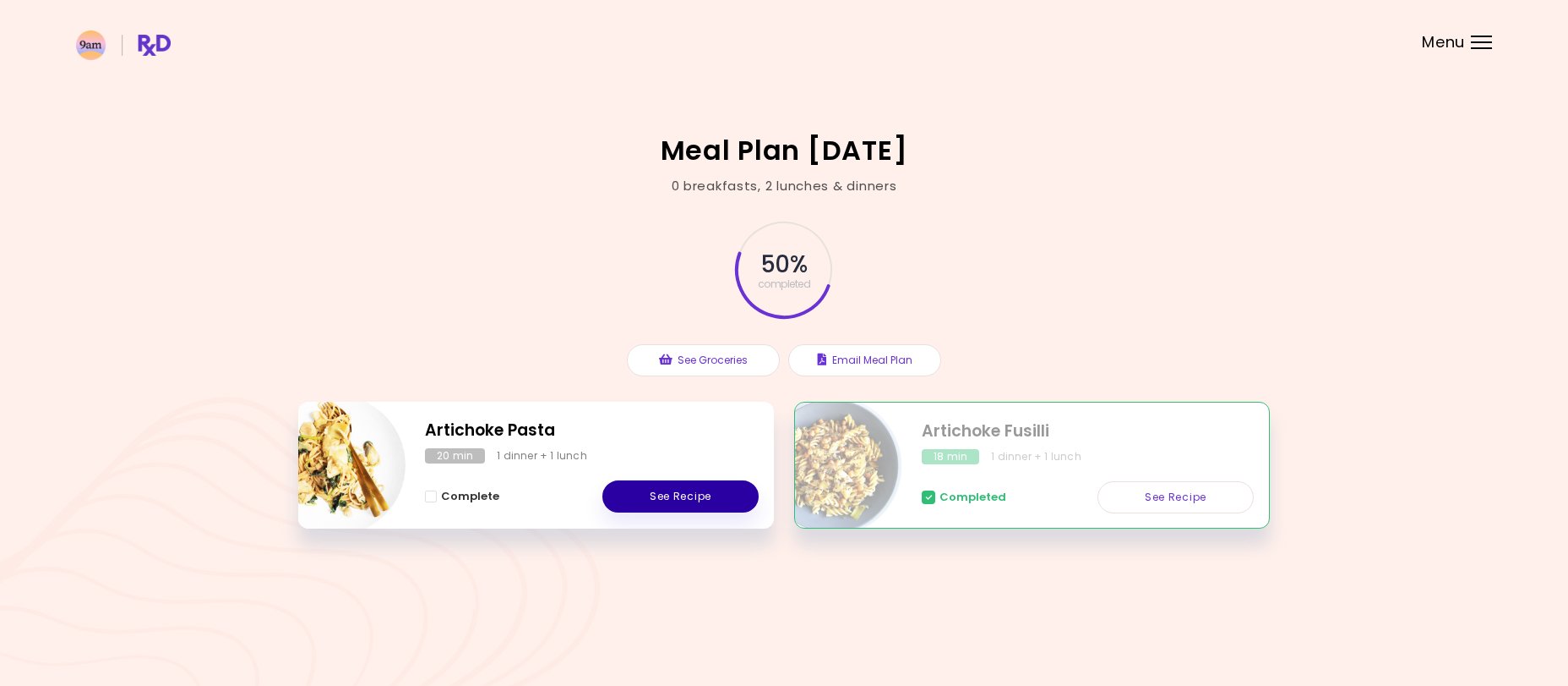
click at [722, 490] on link "See Recipe" at bounding box center [681, 497] width 157 height 33
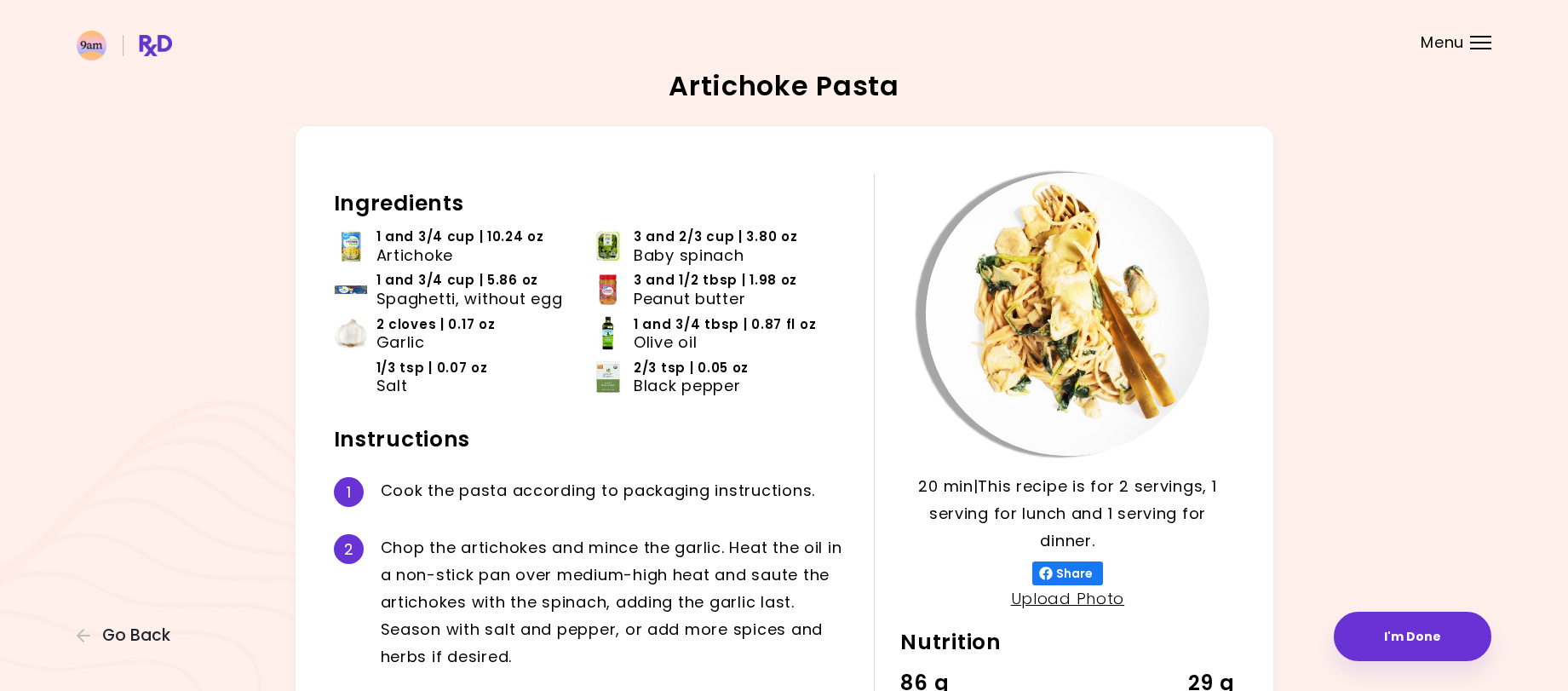
scroll to position [247, 0]
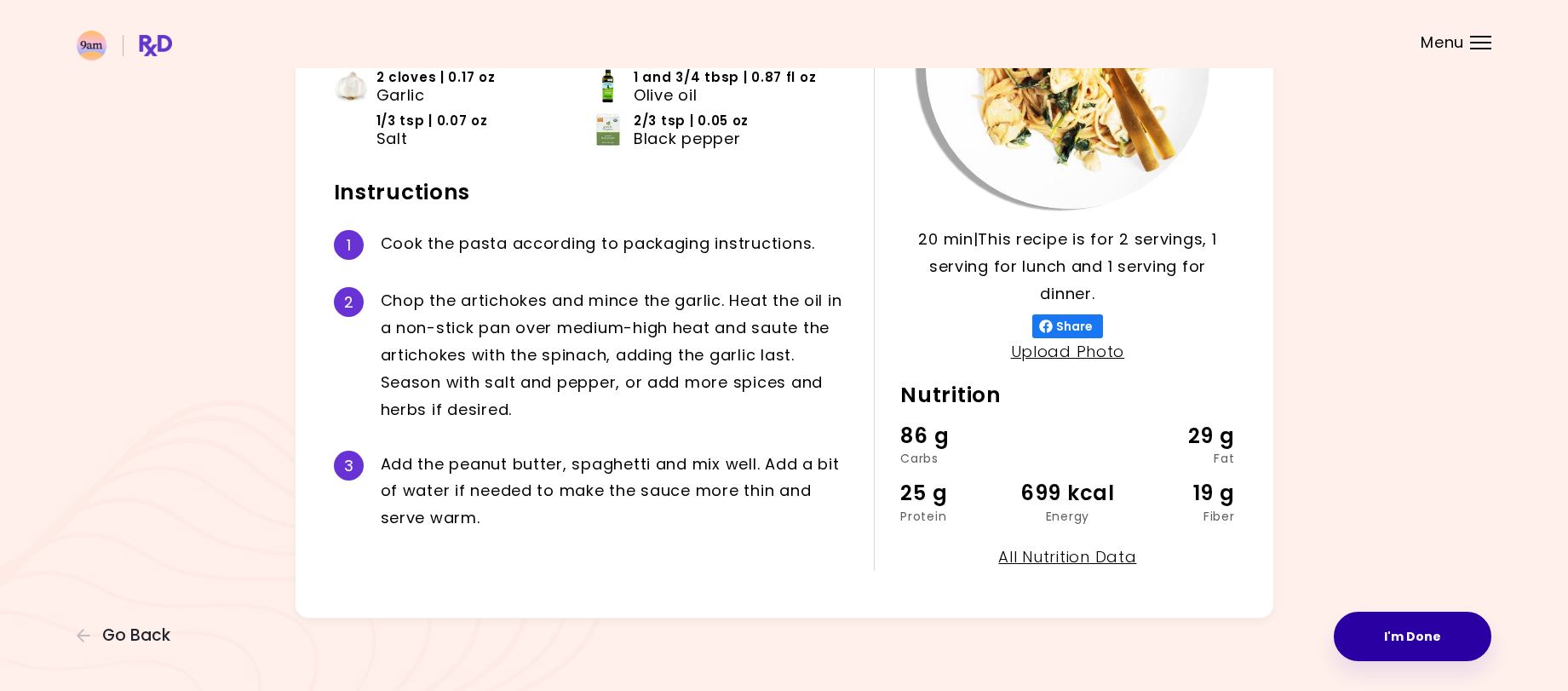
click at [1419, 633] on button "I'm Done" at bounding box center [1413, 636] width 158 height 49
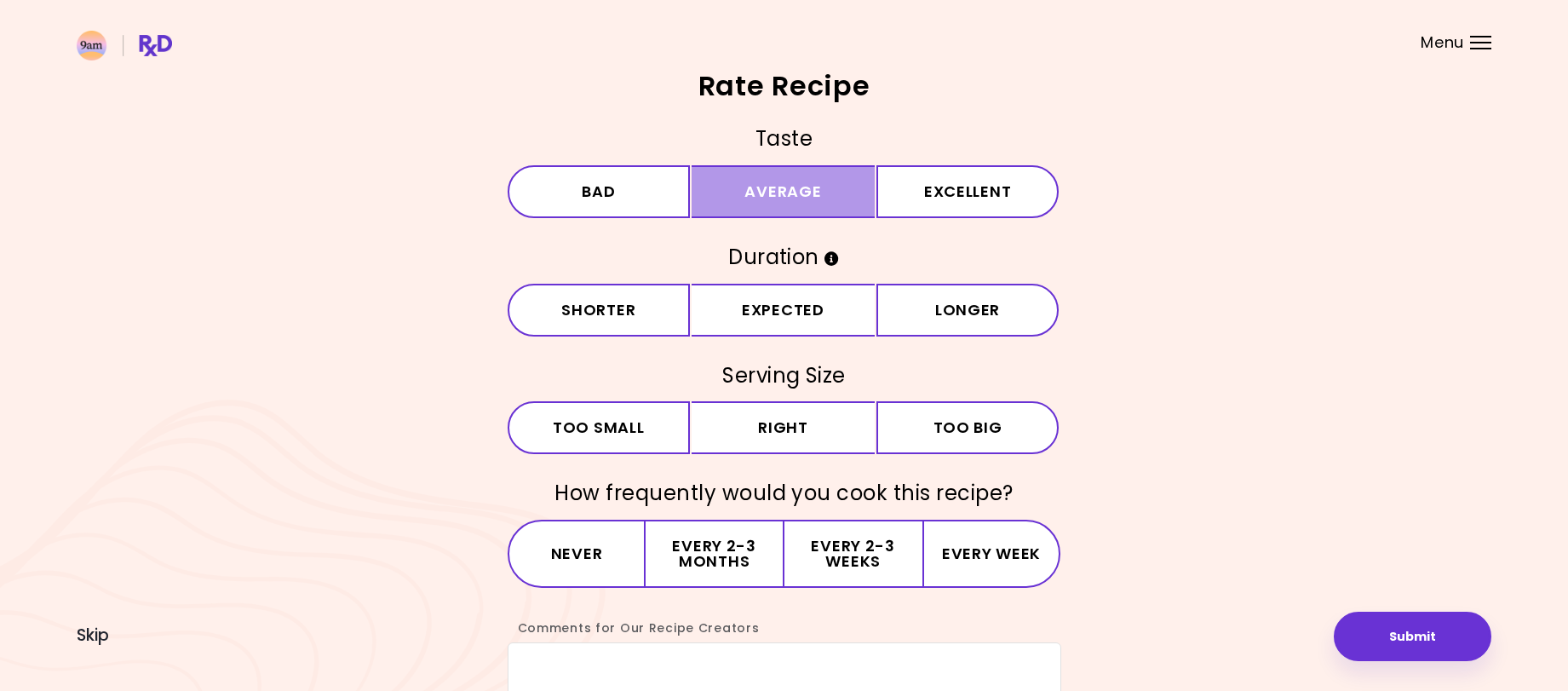
click at [788, 200] on button "Average" at bounding box center [784, 191] width 183 height 53
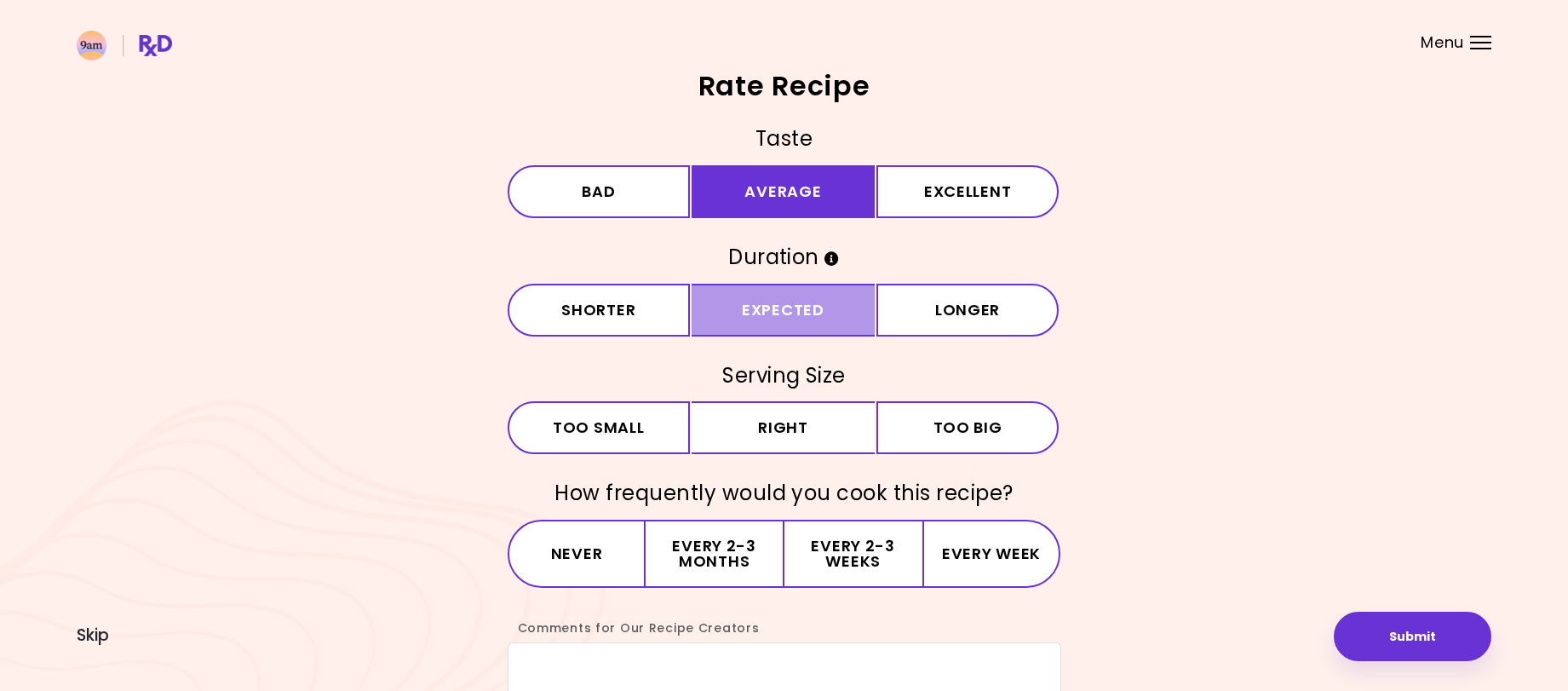
click at [791, 300] on button "Expected" at bounding box center [784, 309] width 183 height 53
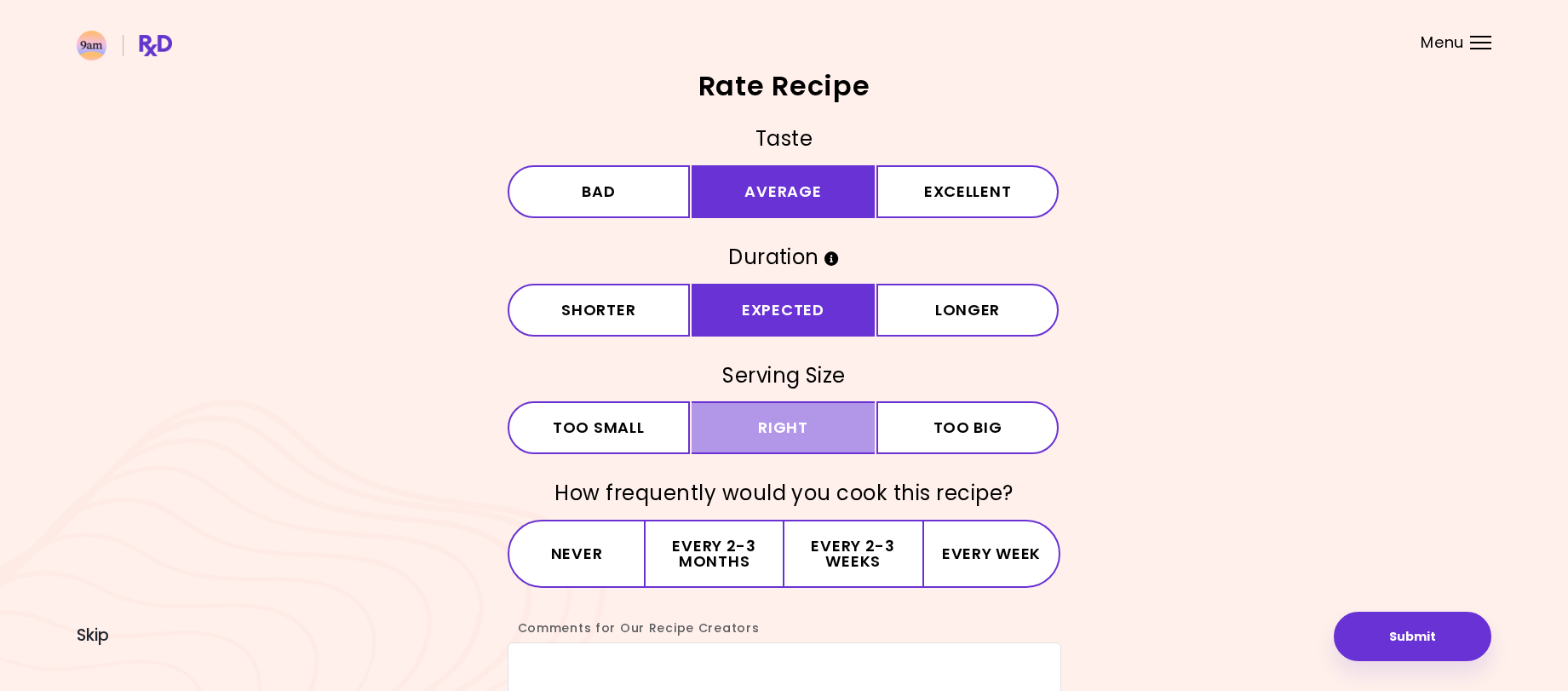
click at [803, 422] on button "Right" at bounding box center [784, 427] width 183 height 53
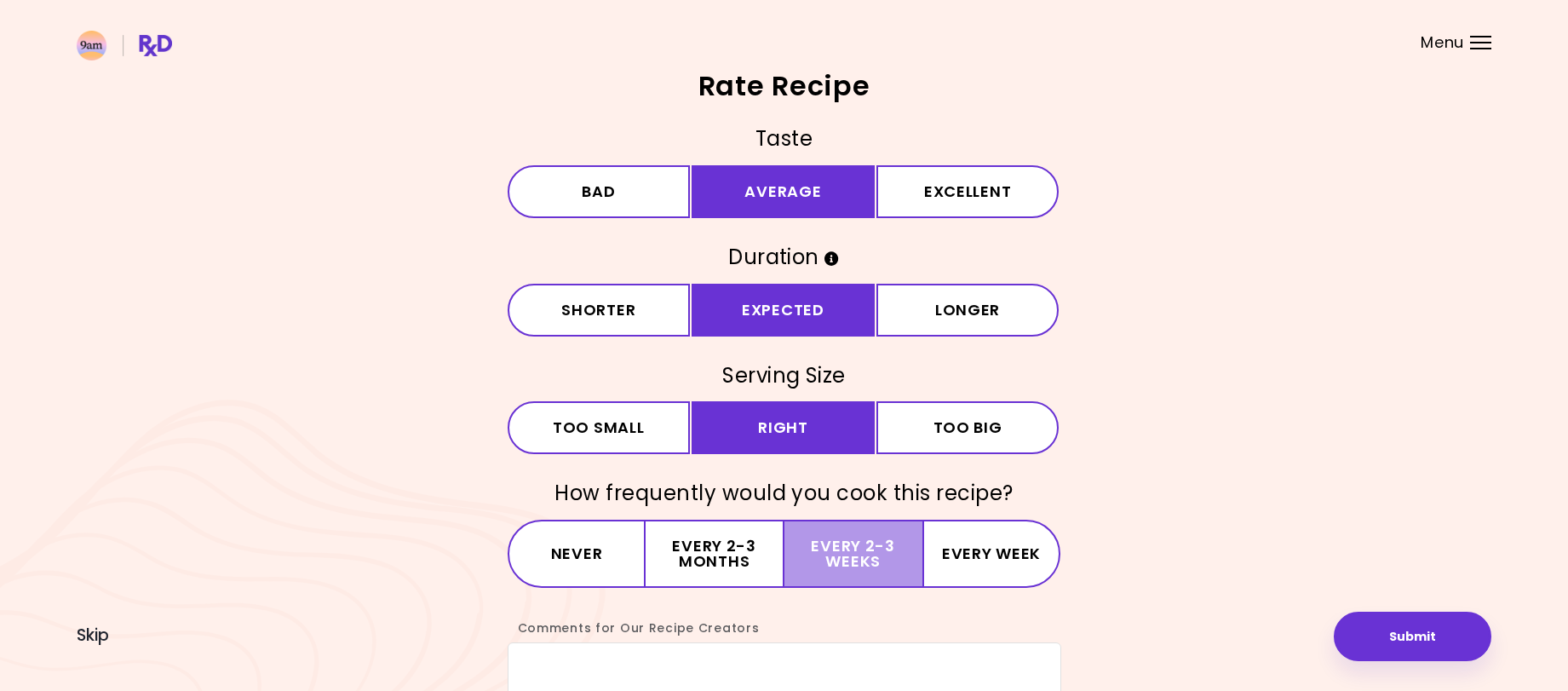
click at [857, 564] on button "Every 2-3 weeks" at bounding box center [853, 553] width 138 height 68
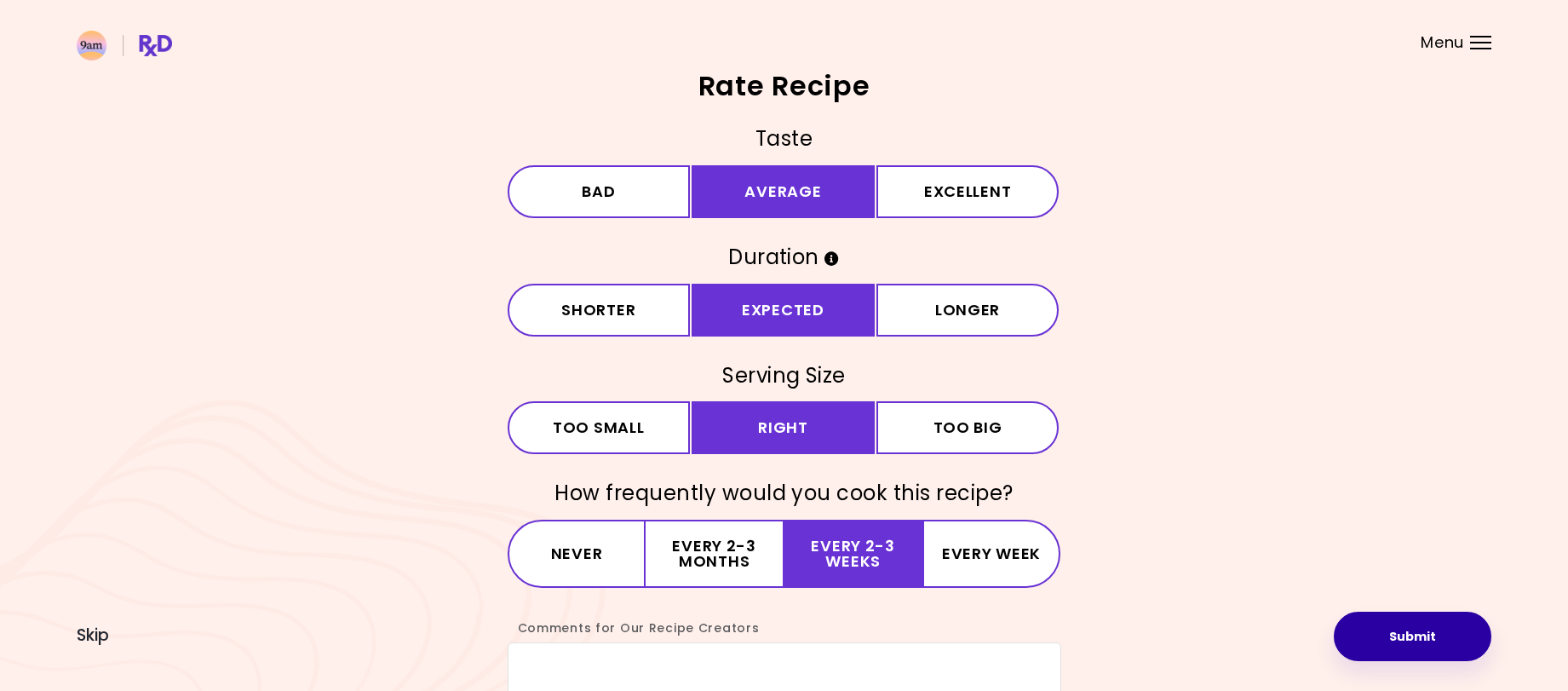
click at [1404, 636] on button "Submit" at bounding box center [1413, 636] width 158 height 49
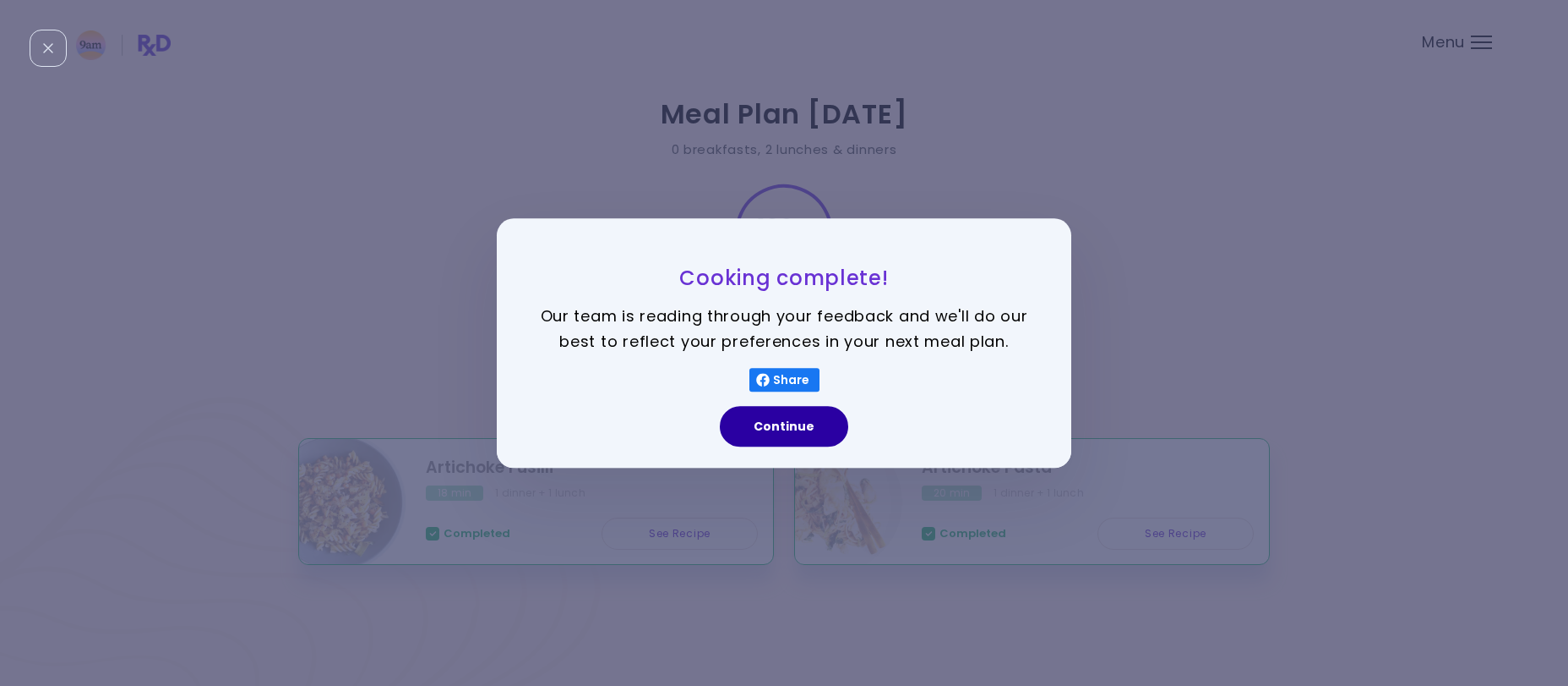
click at [806, 433] on button "Continue" at bounding box center [784, 426] width 128 height 40
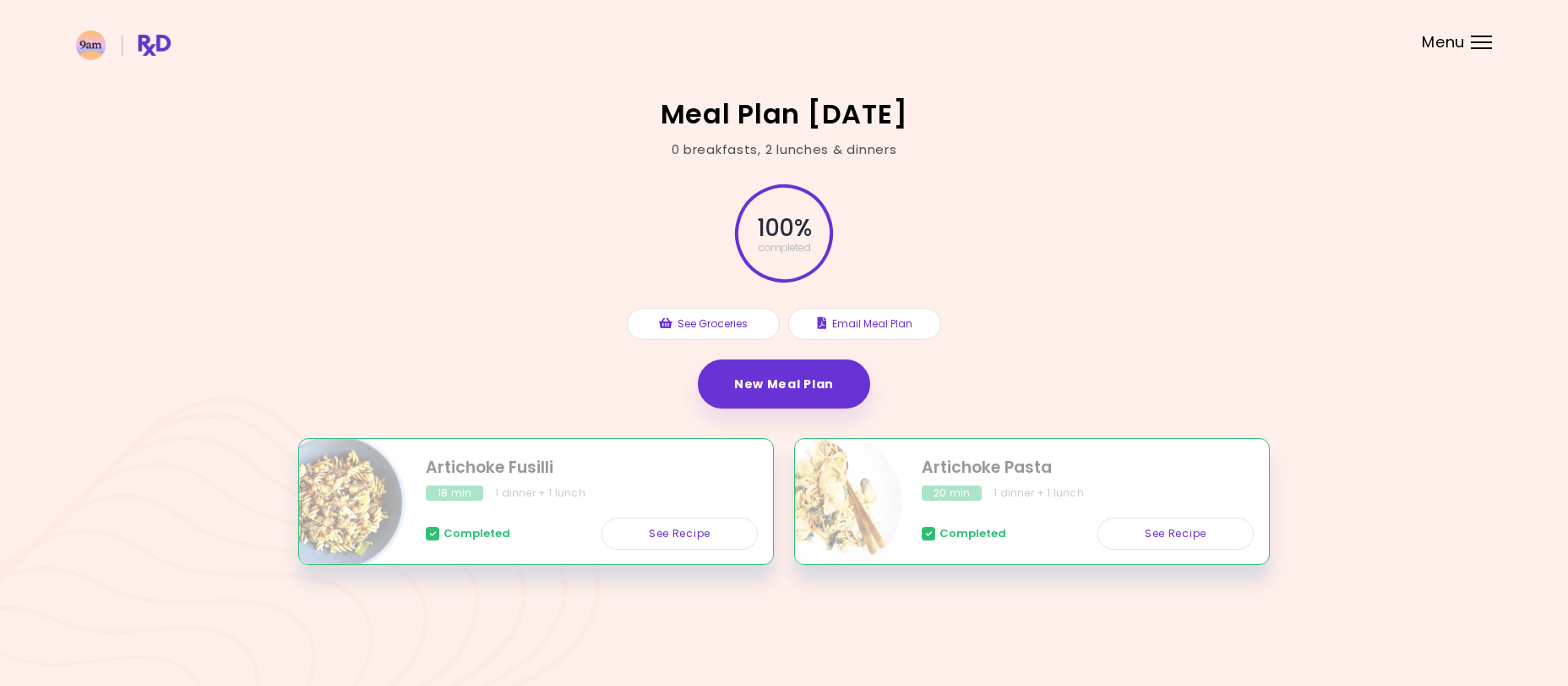
click at [1378, 208] on div "Meal Plan [DATE] 0 breakfasts , 2 lunches & dinners 100 % completed See Groceri…" at bounding box center [784, 343] width 1568 height 686
click at [1473, 43] on div "Menu" at bounding box center [1482, 42] width 21 height 13
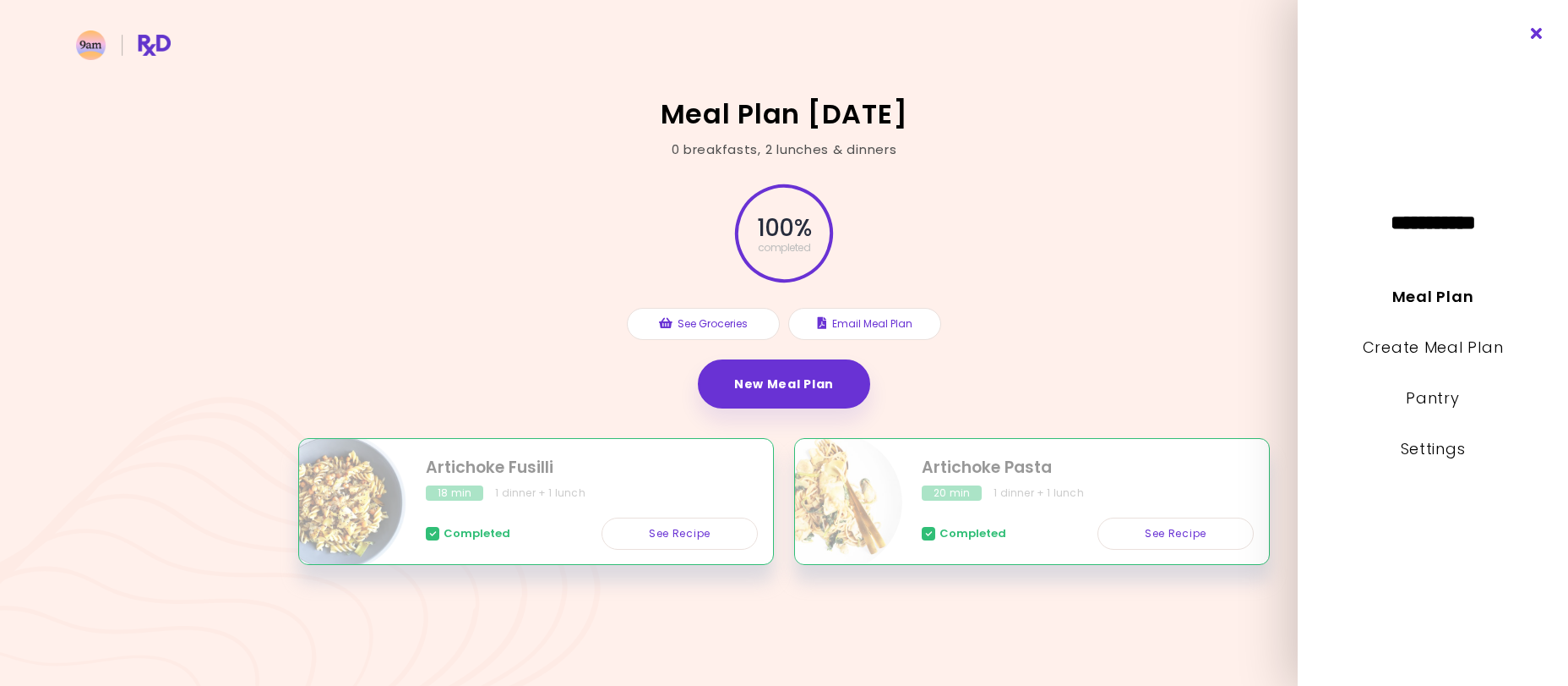
click at [1540, 31] on icon "Close" at bounding box center [1537, 33] width 16 height 11
